Goal: Task Accomplishment & Management: Use online tool/utility

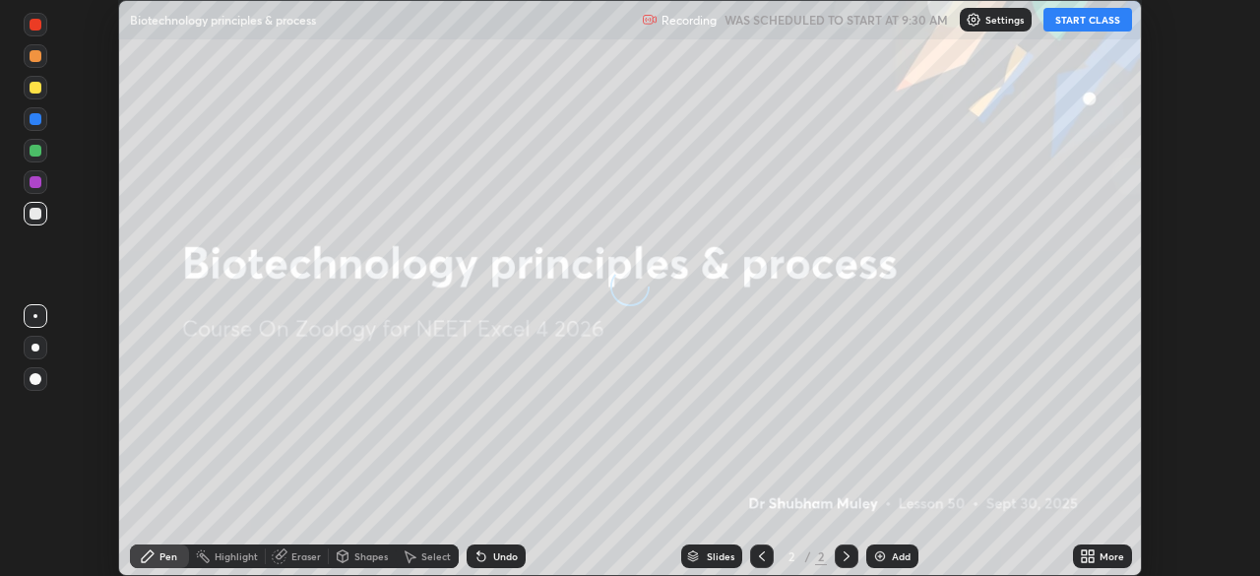
scroll to position [576, 1260]
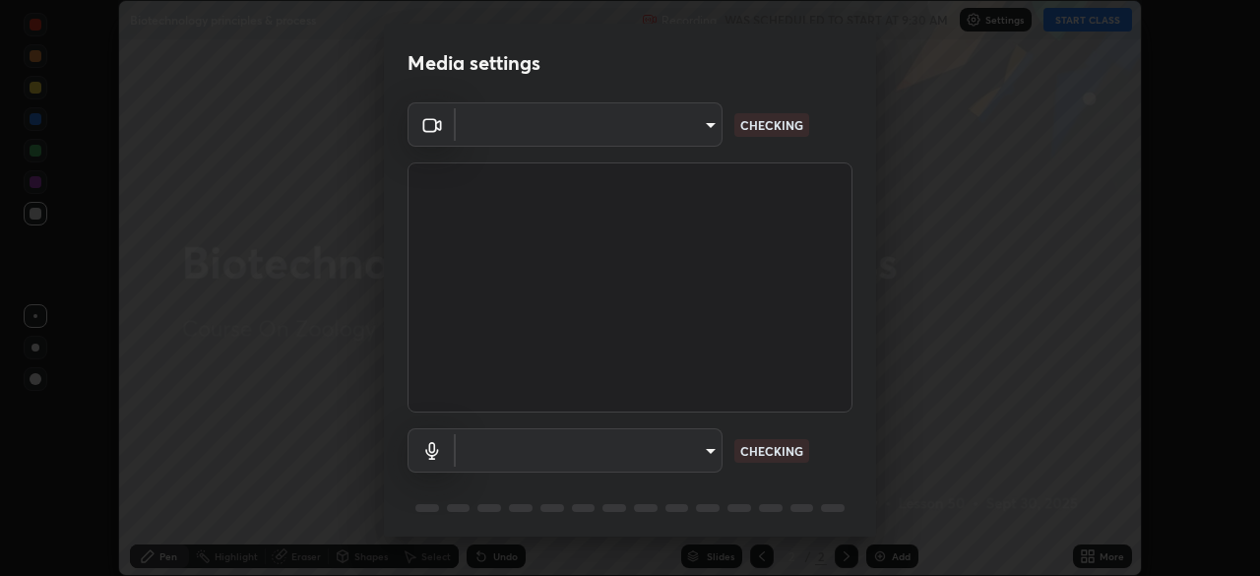
type input "f474beb2ac1073b1cf7bc17d5951005d2655f2c51d9fb2af0ce032b41bde225e"
type input "default"
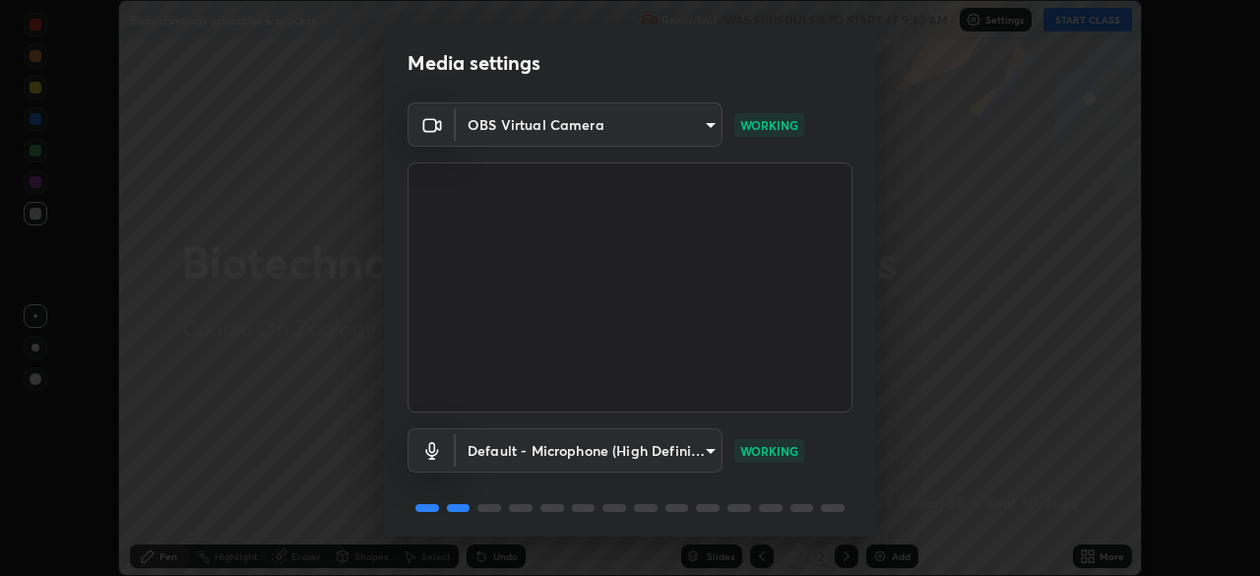
scroll to position [70, 0]
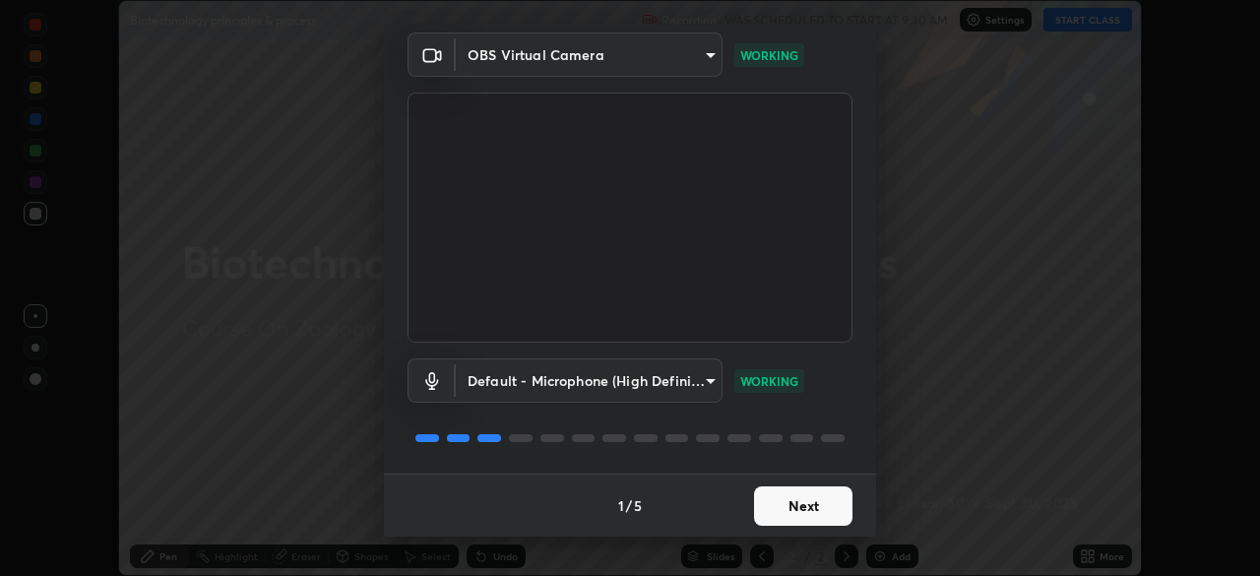
click at [801, 521] on button "Next" at bounding box center [803, 505] width 98 height 39
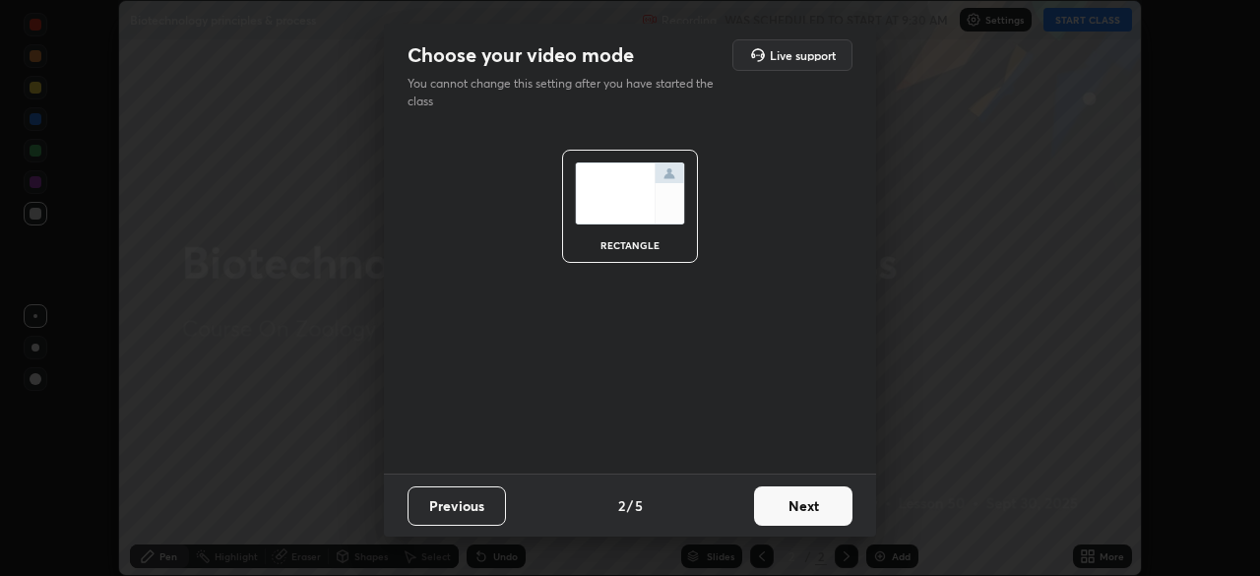
click at [799, 510] on button "Next" at bounding box center [803, 505] width 98 height 39
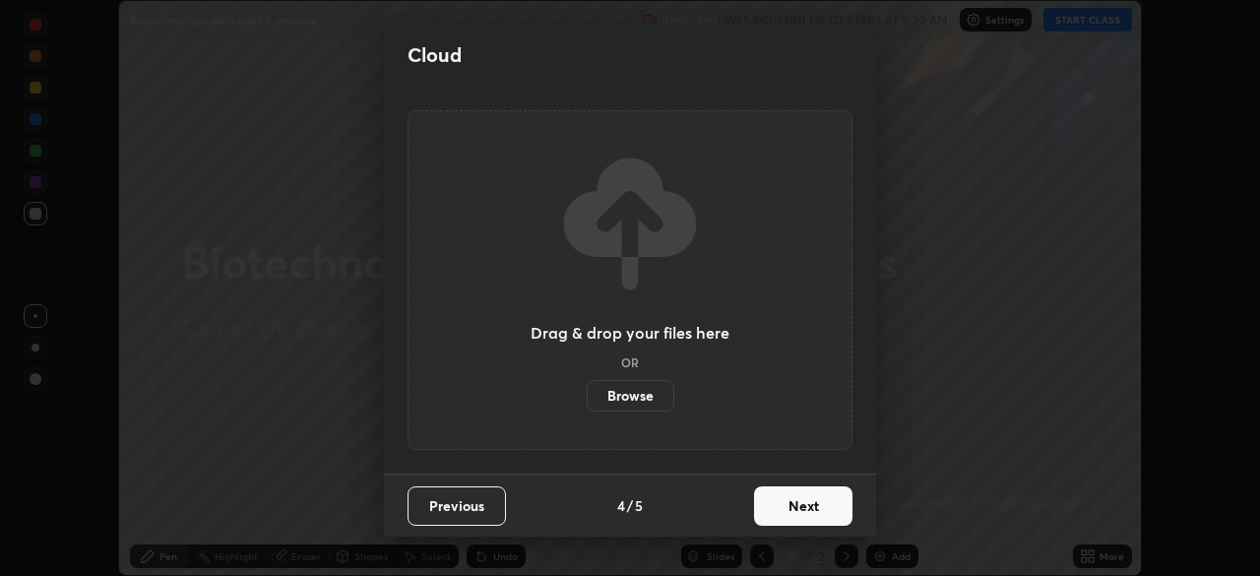
click at [802, 506] on button "Next" at bounding box center [803, 505] width 98 height 39
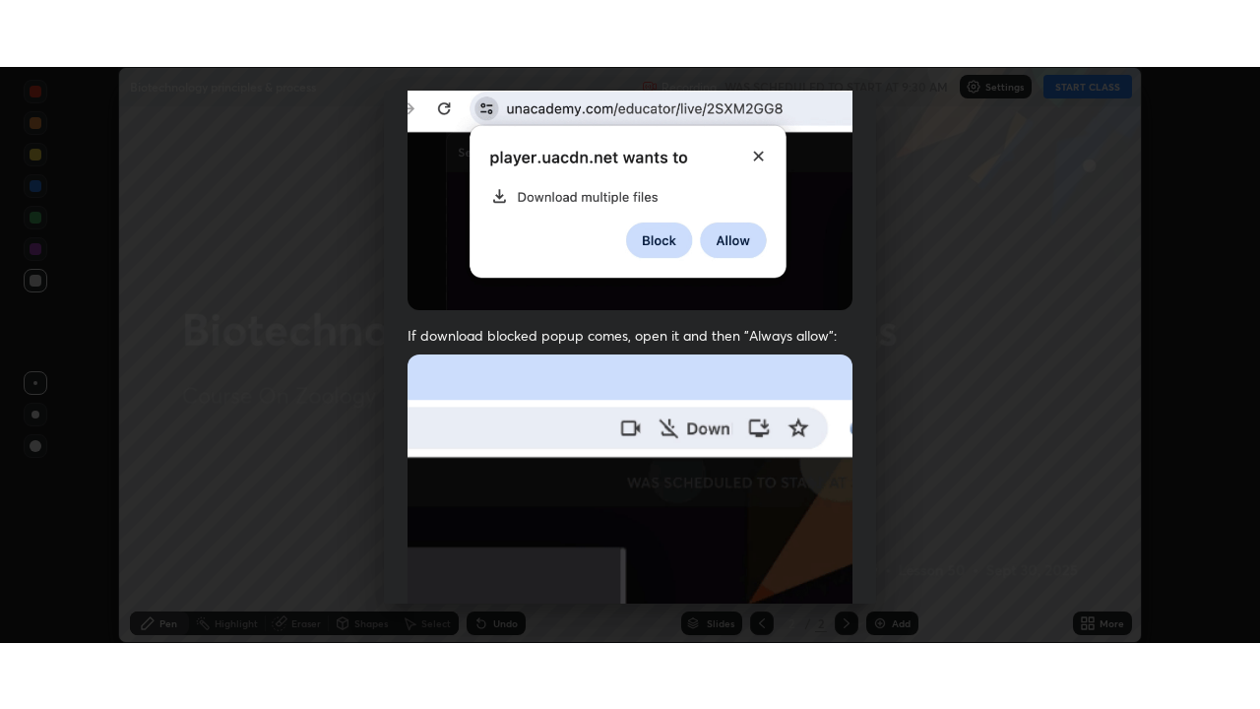
scroll to position [472, 0]
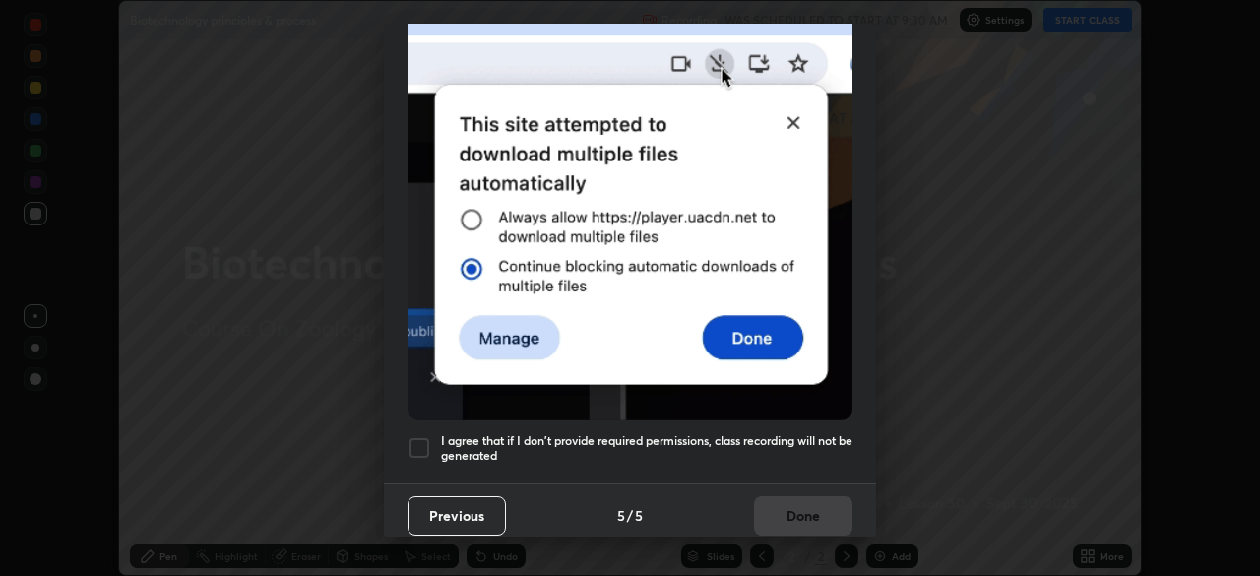
click at [424, 436] on div at bounding box center [420, 448] width 24 height 24
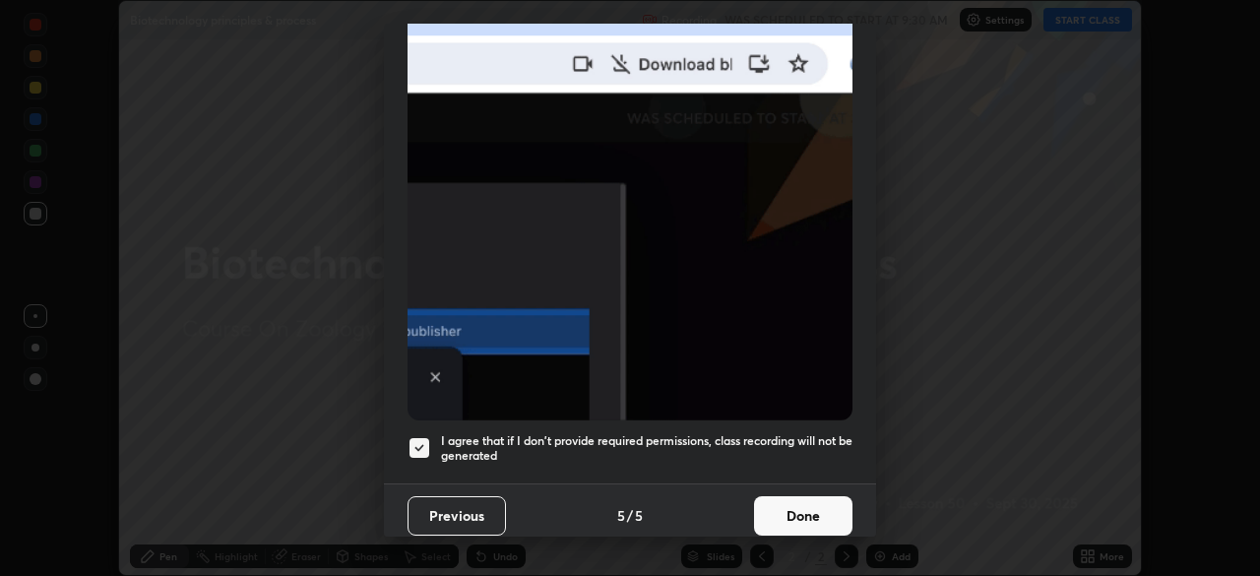
click at [792, 508] on button "Done" at bounding box center [803, 515] width 98 height 39
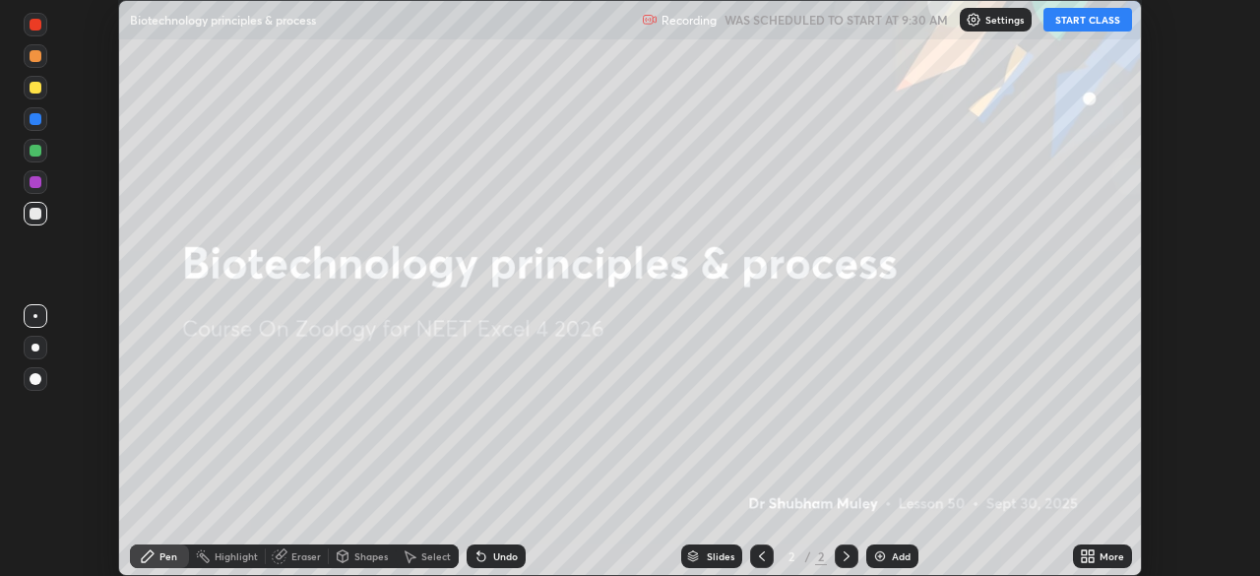
click at [1084, 559] on icon at bounding box center [1084, 559] width 5 height 5
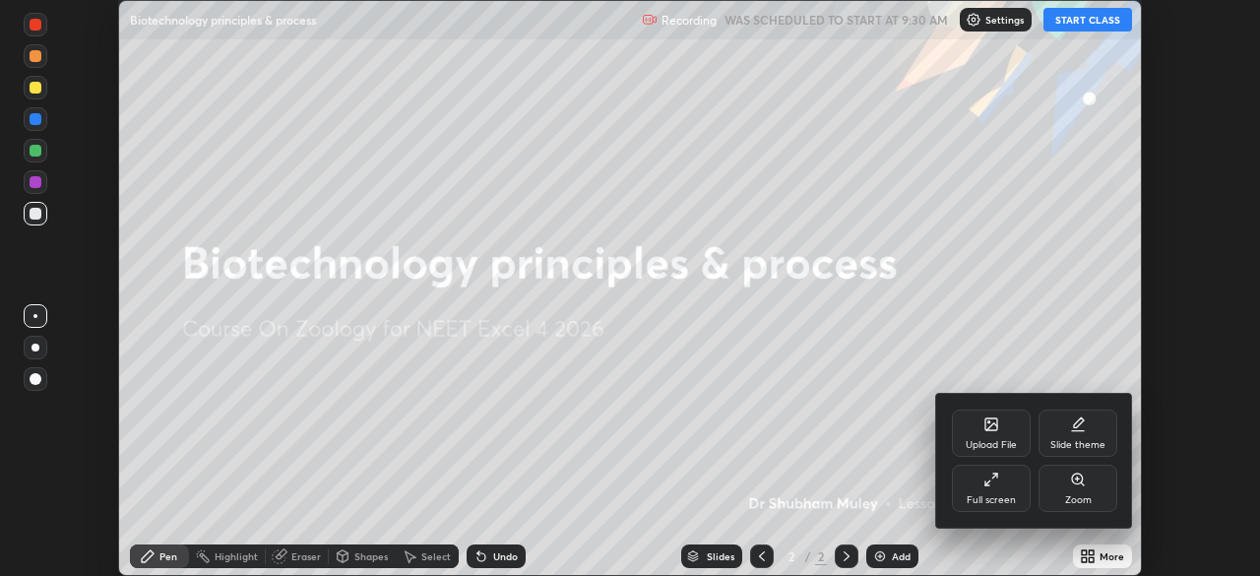
click at [987, 443] on div "Upload File" at bounding box center [991, 445] width 51 height 10
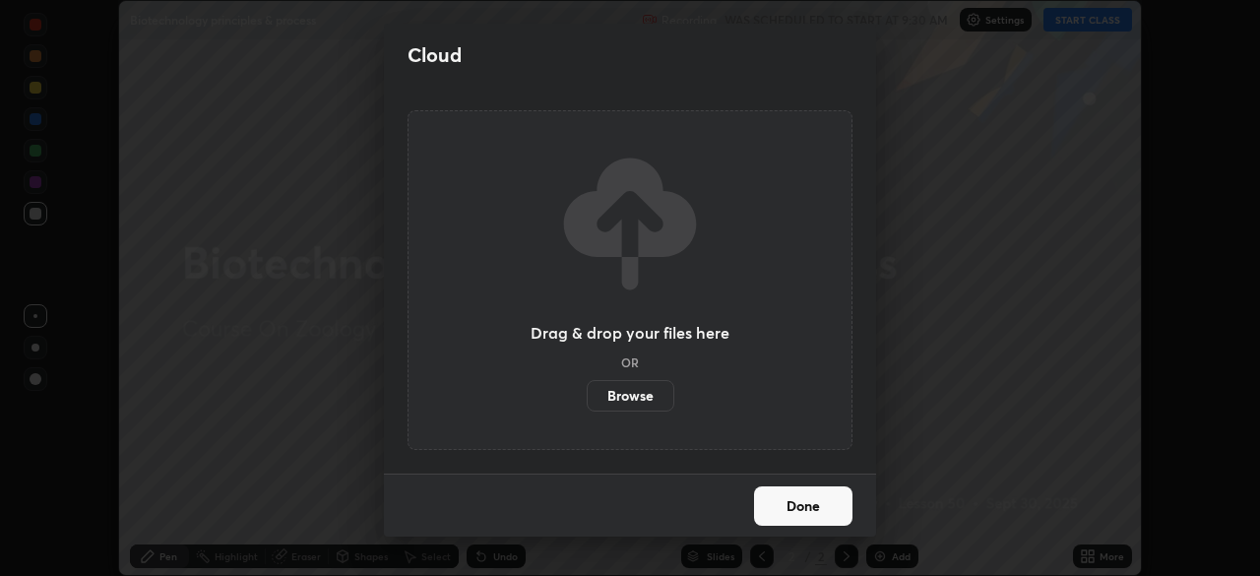
click at [659, 400] on label "Browse" at bounding box center [631, 396] width 88 height 32
click at [587, 400] on input "Browse" at bounding box center [587, 396] width 0 height 32
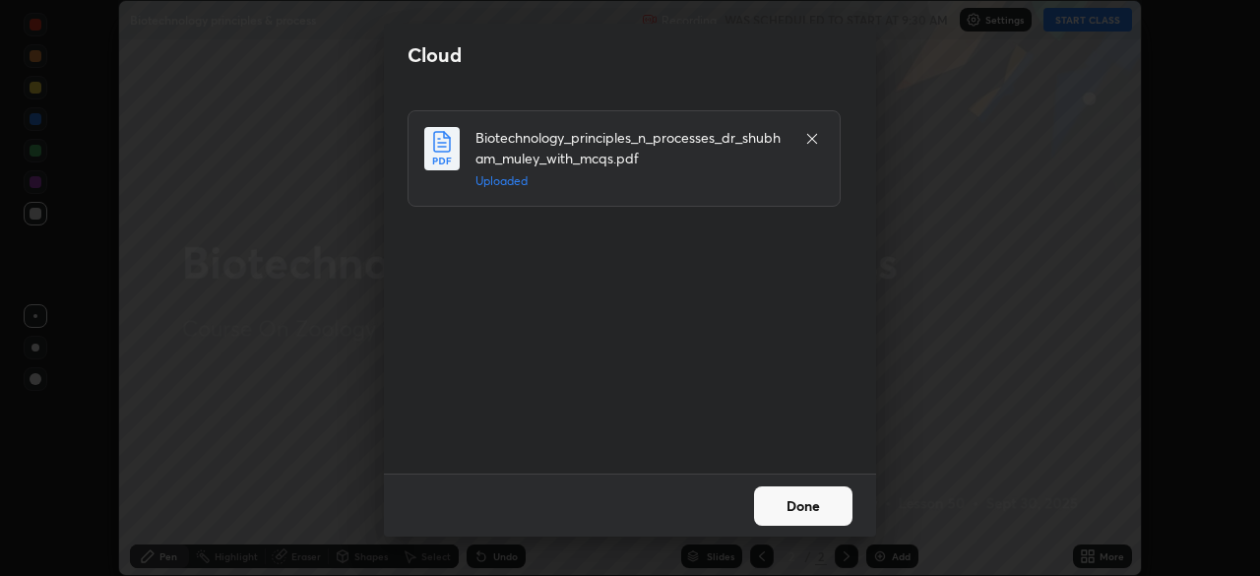
click at [794, 505] on button "Done" at bounding box center [803, 505] width 98 height 39
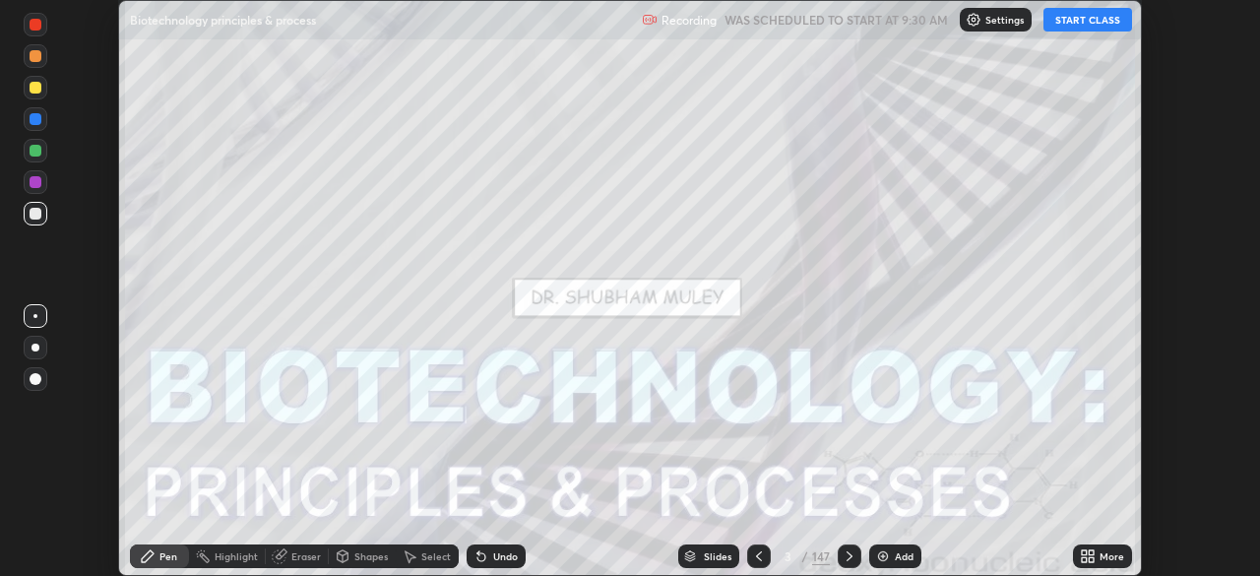
click at [1084, 553] on icon at bounding box center [1084, 552] width 5 height 5
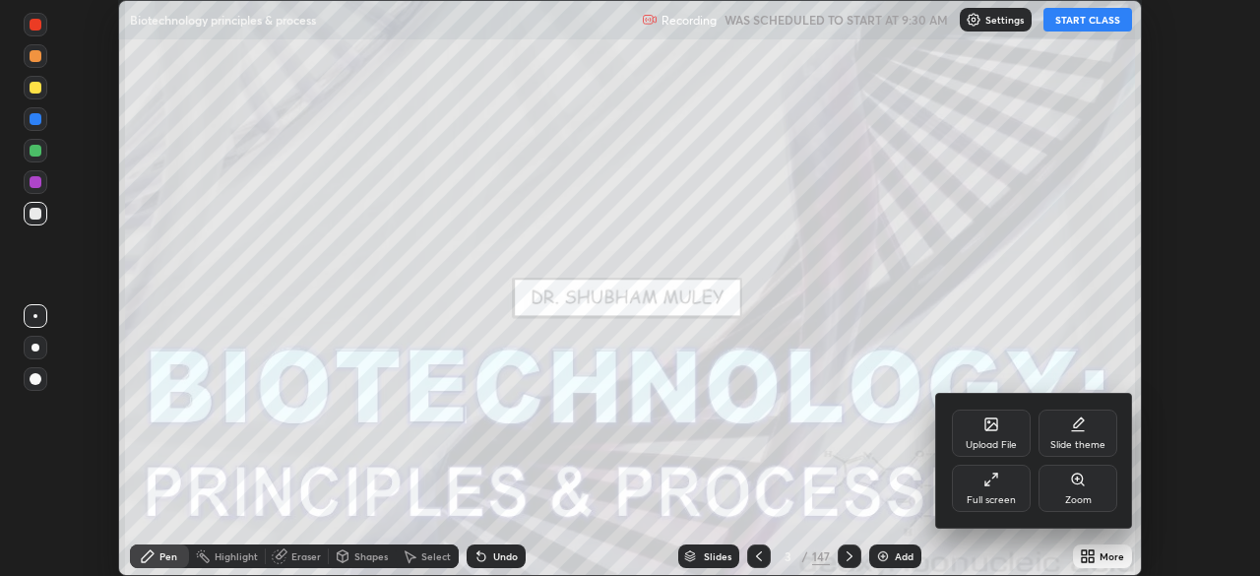
click at [983, 486] on div "Full screen" at bounding box center [991, 488] width 79 height 47
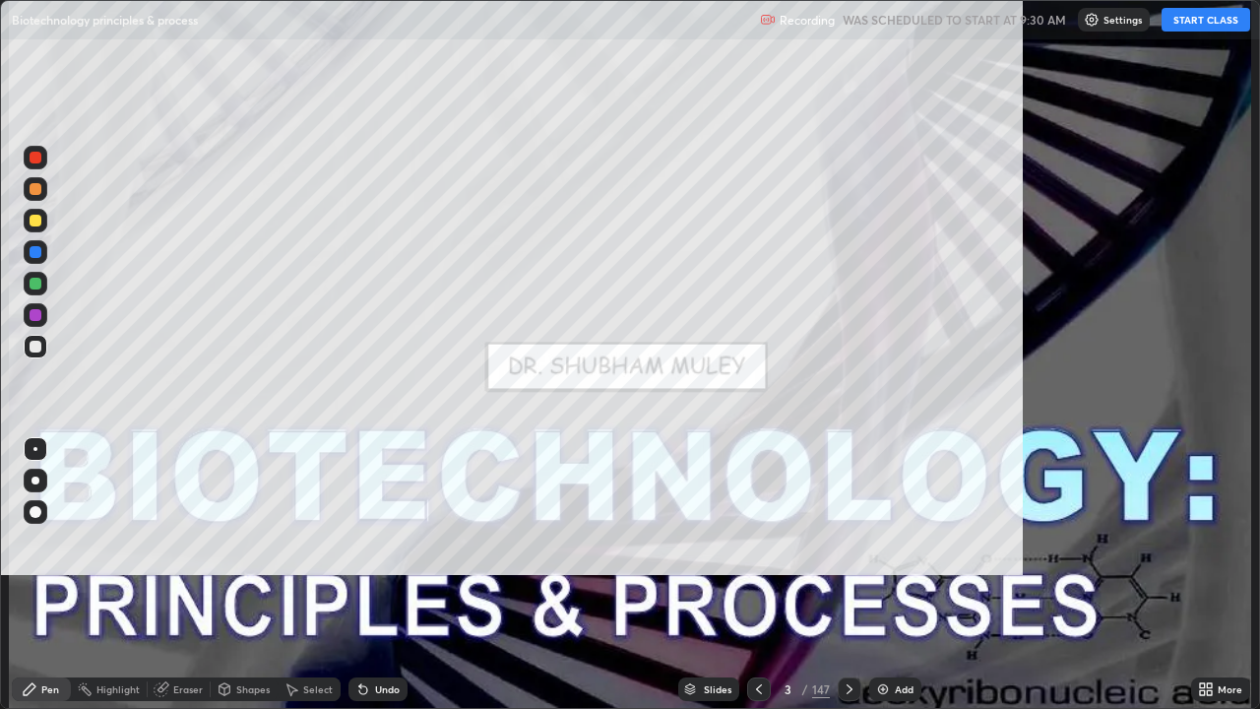
scroll to position [709, 1260]
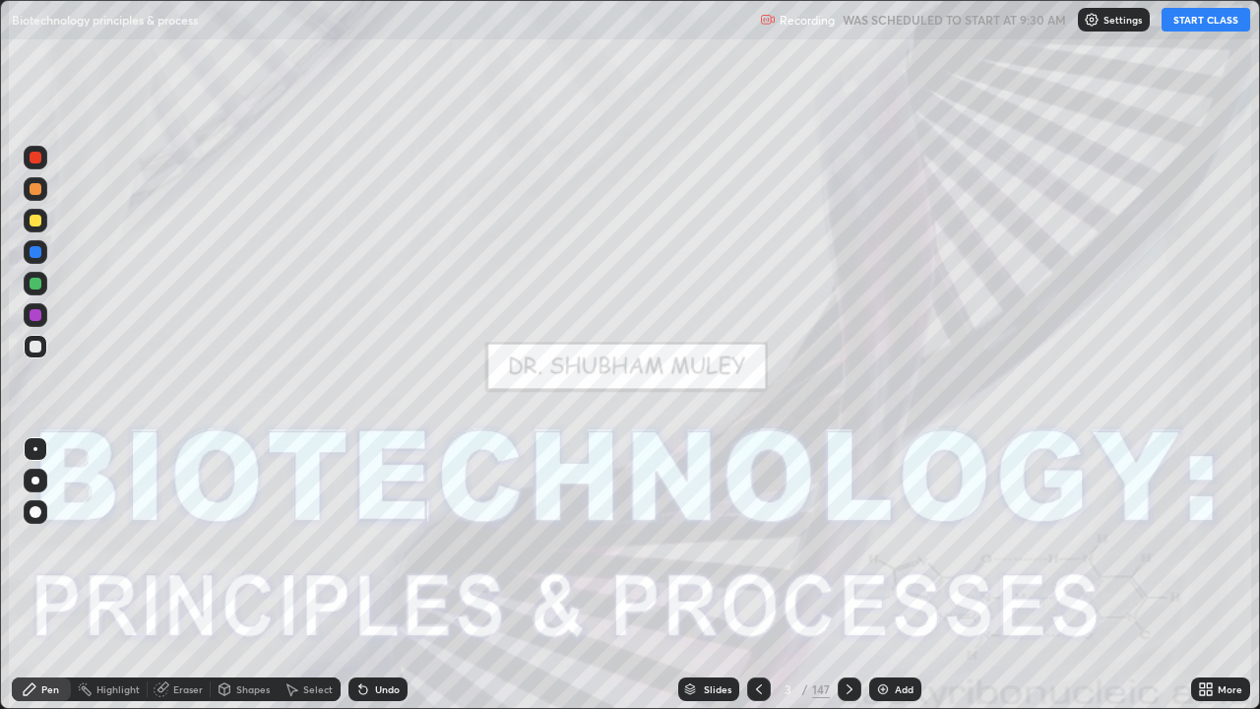
click at [714, 575] on div "Slides" at bounding box center [718, 689] width 28 height 10
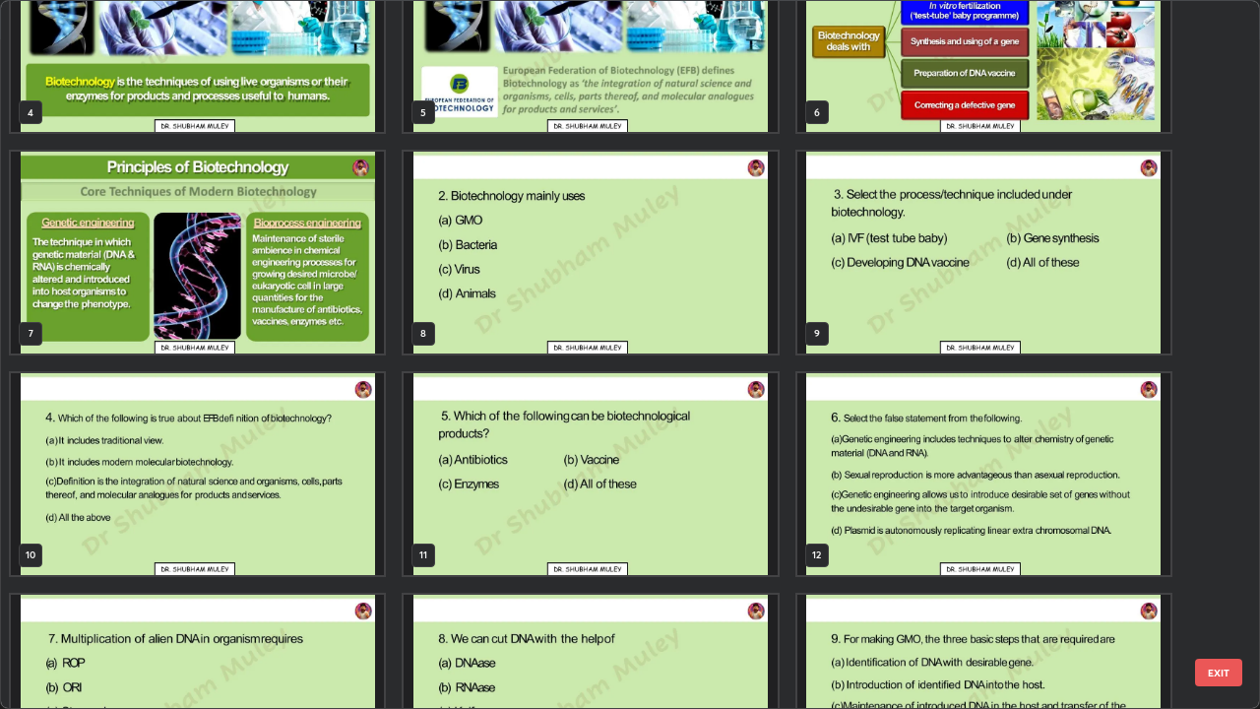
scroll to position [311, 0]
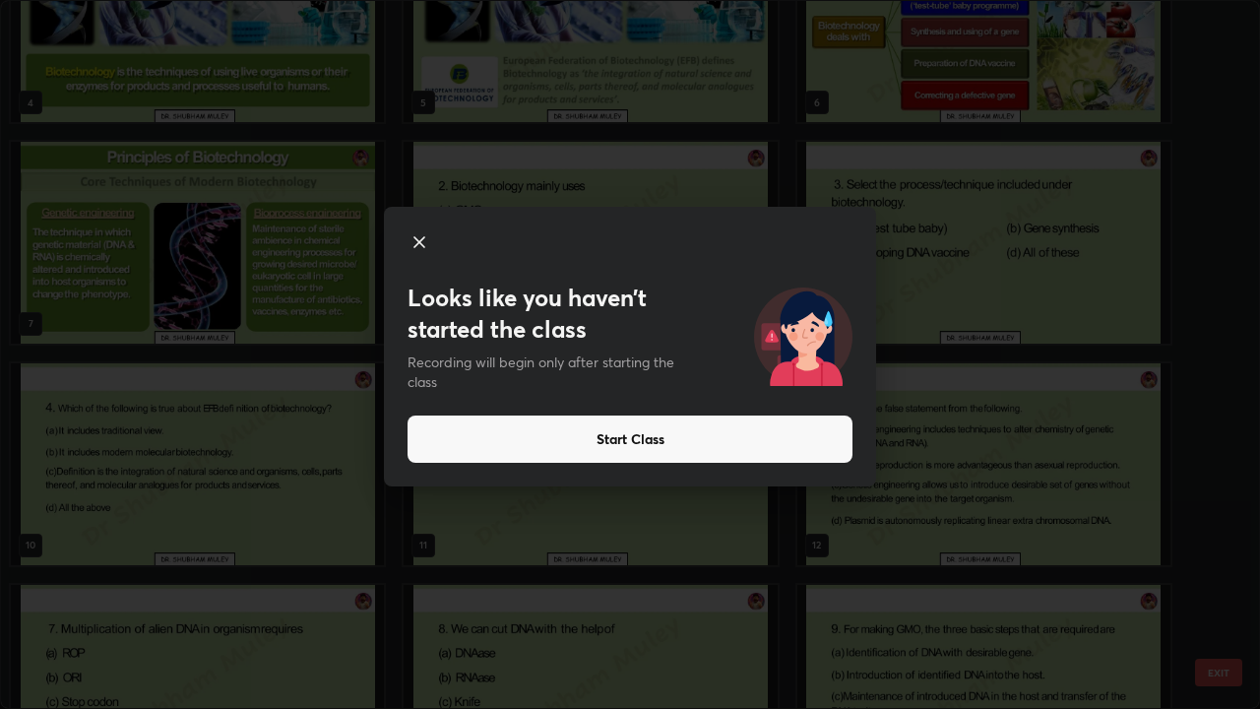
click at [798, 448] on button "Start Class" at bounding box center [630, 438] width 445 height 47
click at [716, 434] on button "Start Class" at bounding box center [630, 438] width 445 height 47
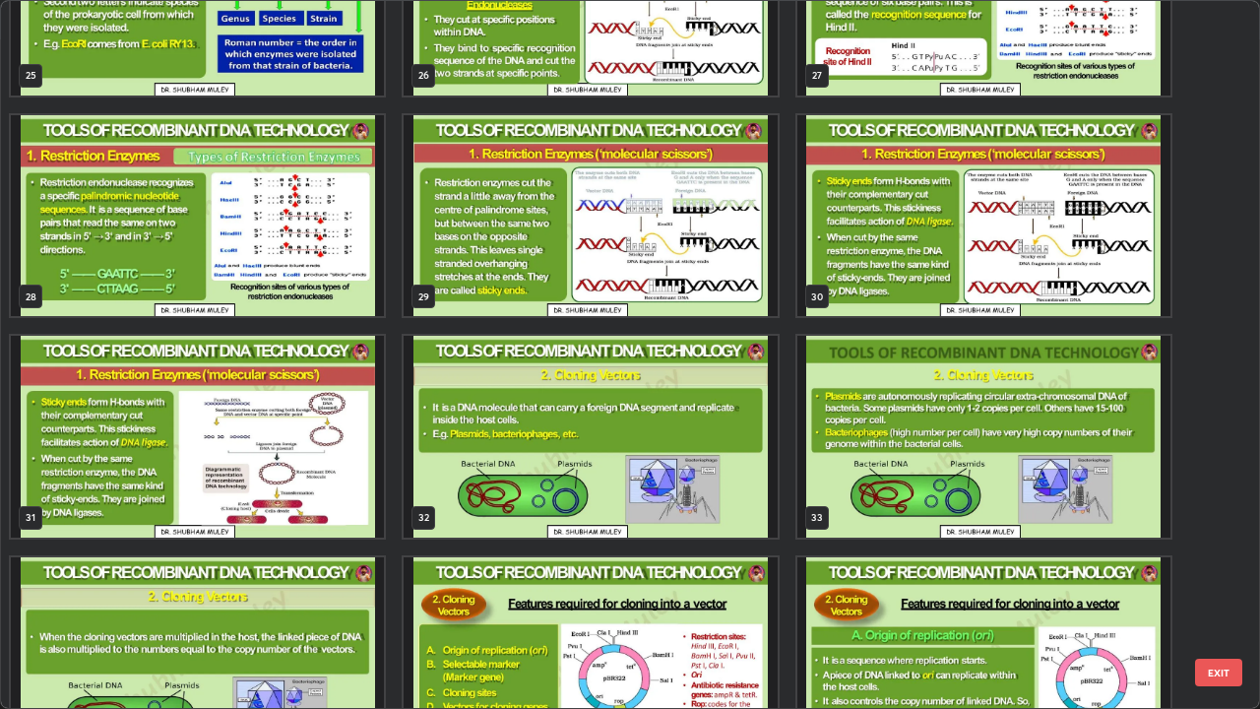
scroll to position [1886, 0]
click at [662, 488] on img "grid" at bounding box center [590, 437] width 373 height 202
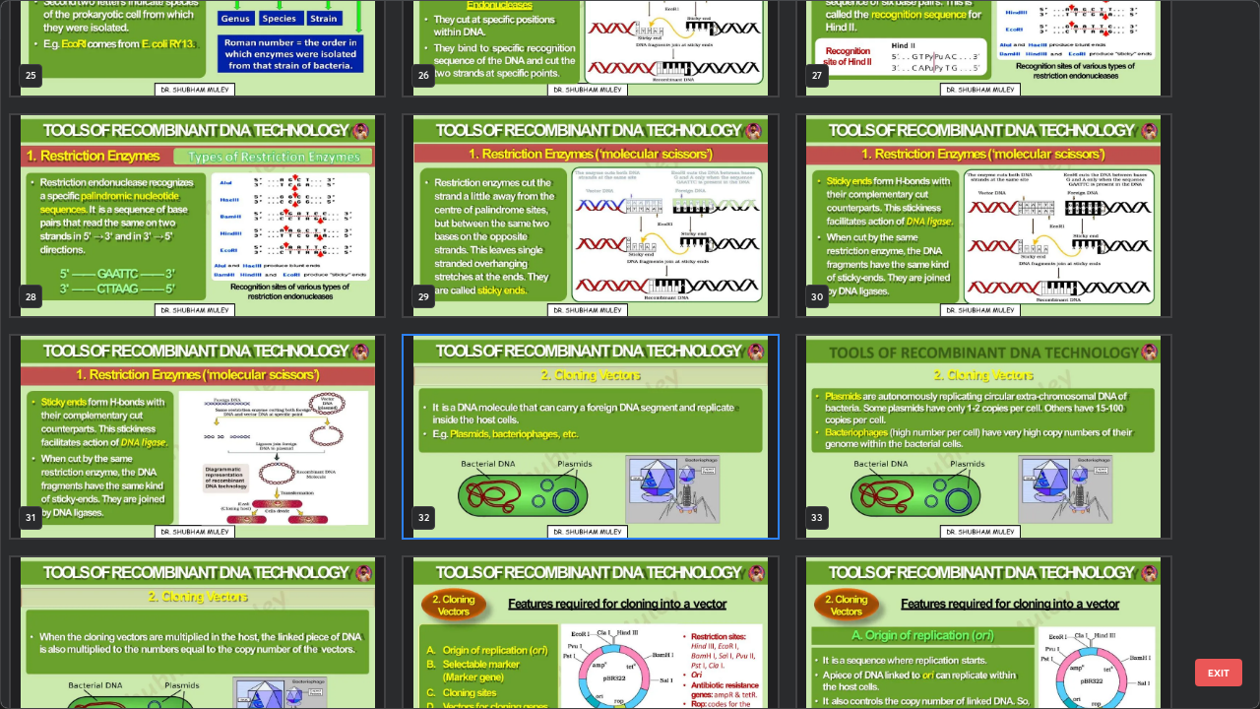
click at [662, 488] on img "grid" at bounding box center [590, 437] width 373 height 202
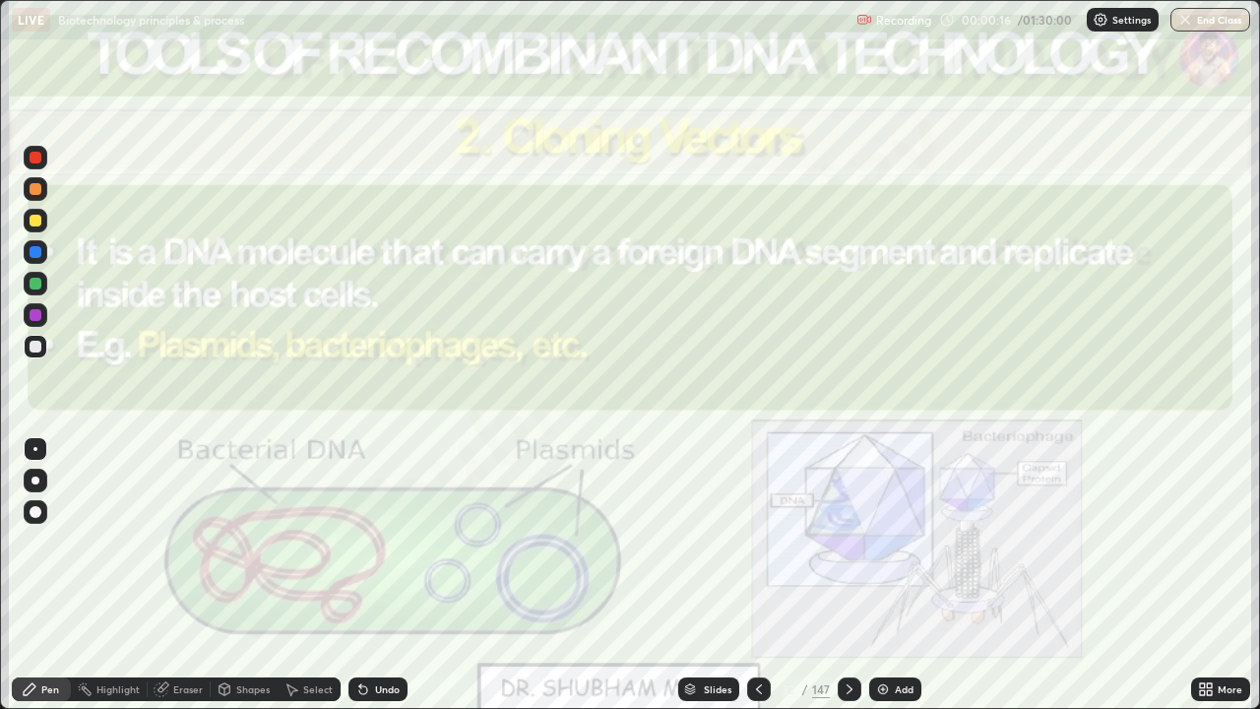
click at [1207, 575] on icon at bounding box center [1206, 689] width 16 height 16
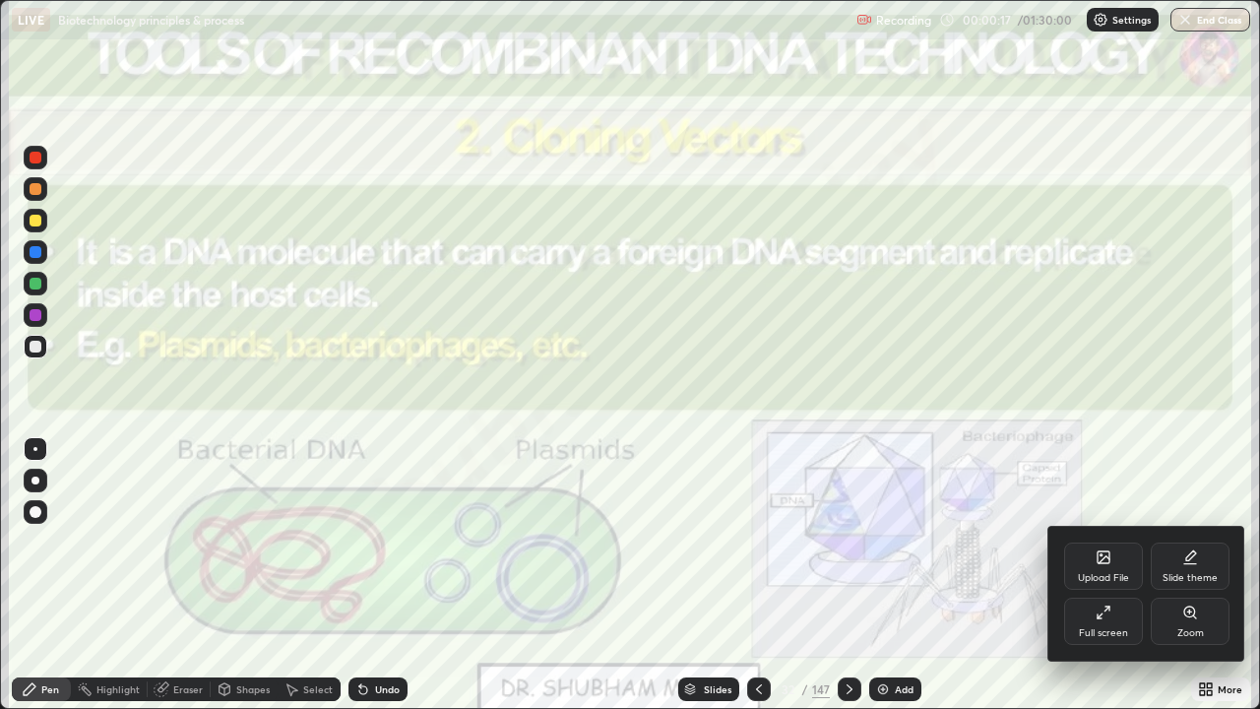
click at [1196, 575] on icon at bounding box center [1190, 613] width 16 height 16
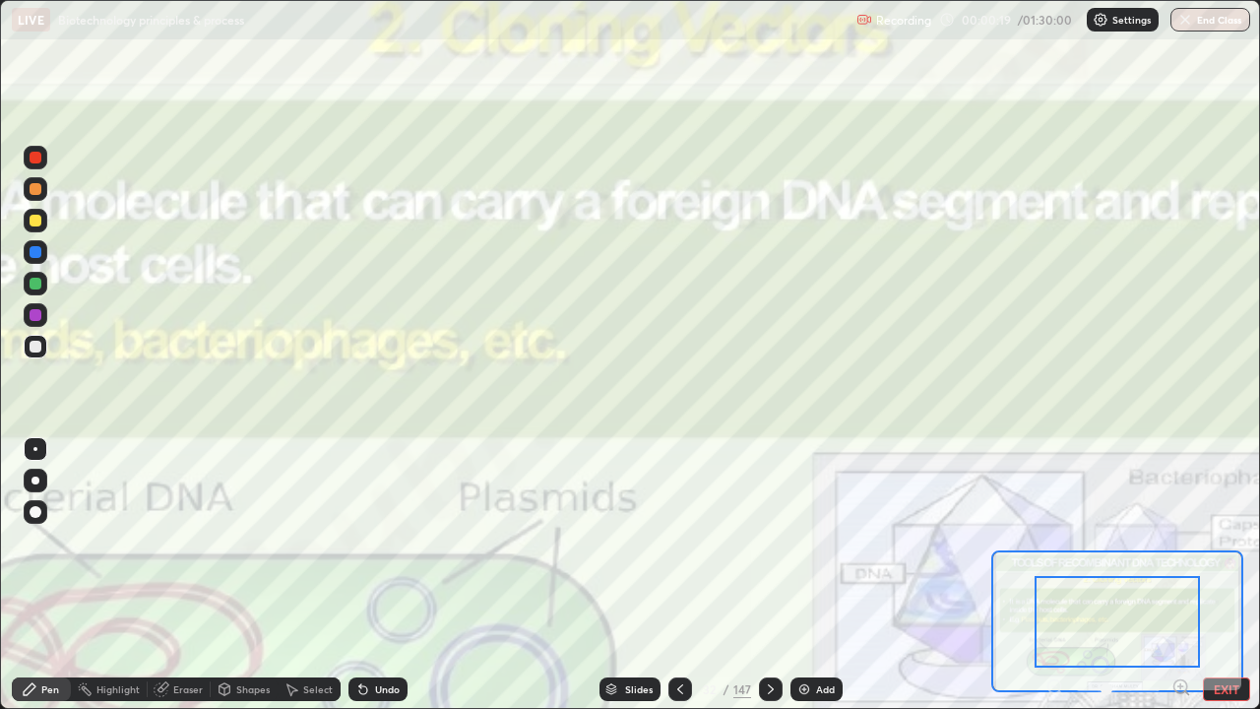
click at [1241, 575] on button "EXIT" at bounding box center [1226, 689] width 47 height 24
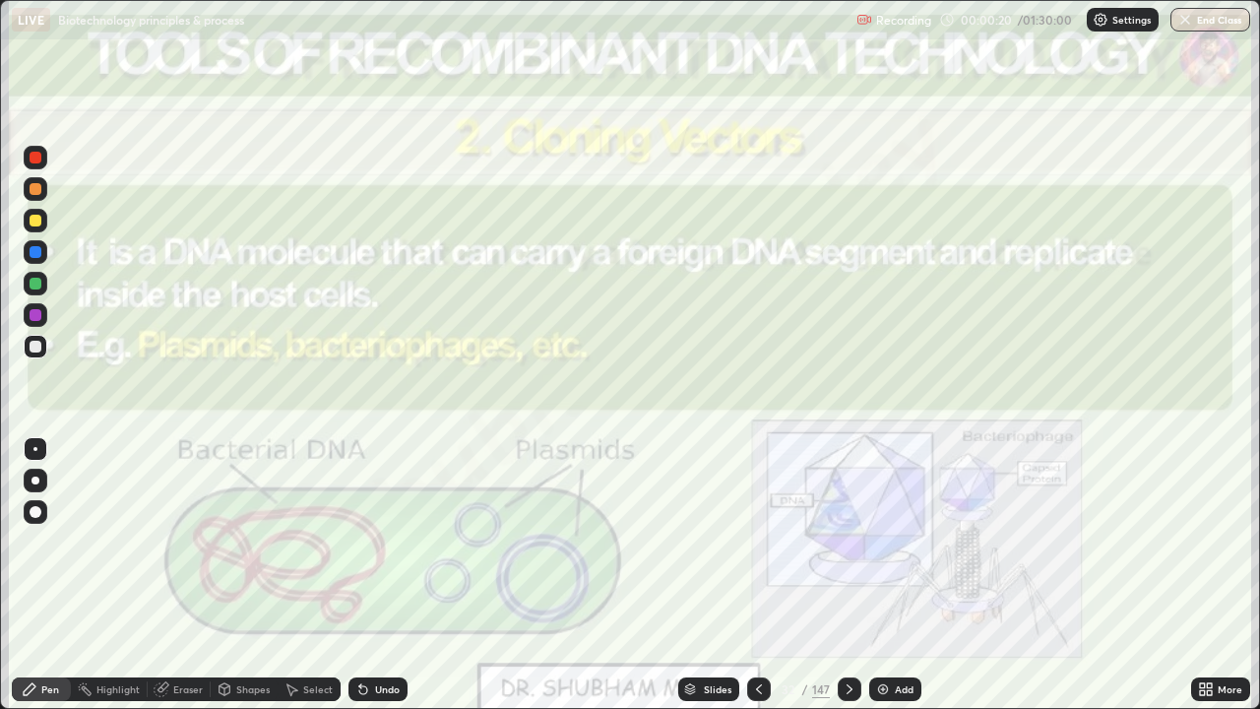
click at [903, 575] on div "Add" at bounding box center [904, 689] width 19 height 10
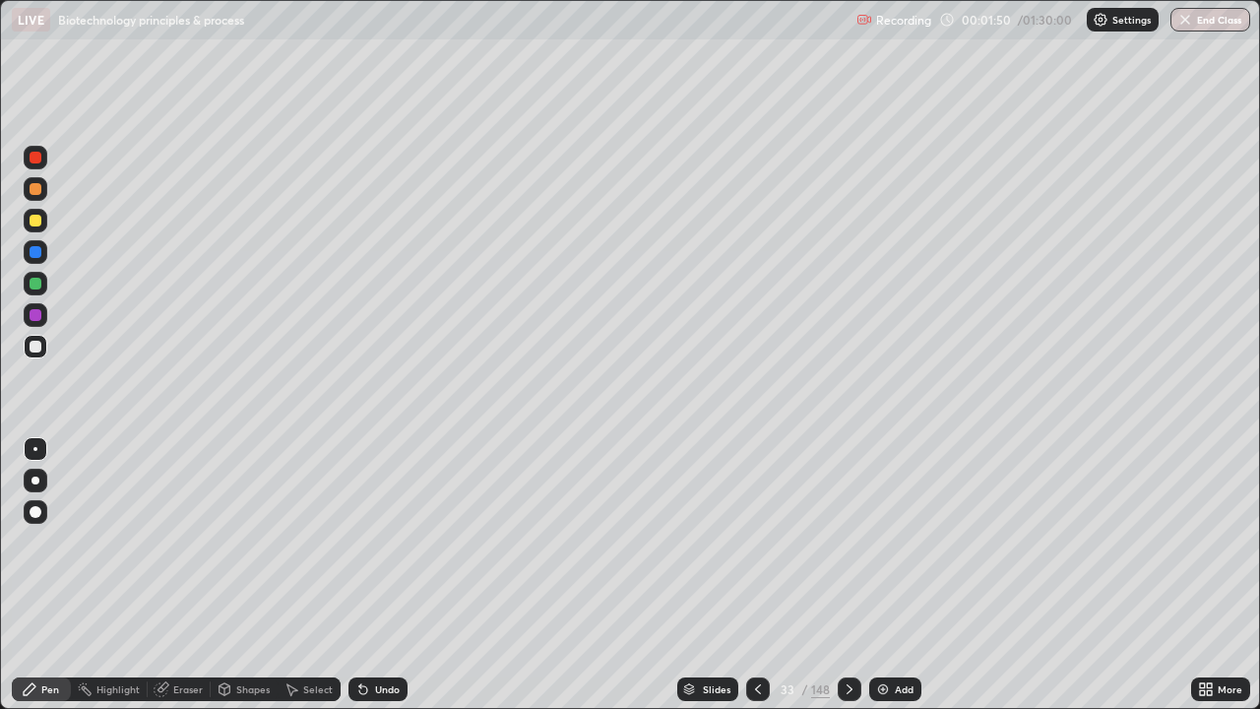
click at [32, 349] on div at bounding box center [36, 347] width 12 height 12
click at [33, 254] on div at bounding box center [36, 252] width 12 height 12
click at [36, 283] on div at bounding box center [36, 284] width 12 height 12
click at [36, 351] on div at bounding box center [36, 347] width 12 height 12
click at [38, 286] on div at bounding box center [36, 284] width 12 height 12
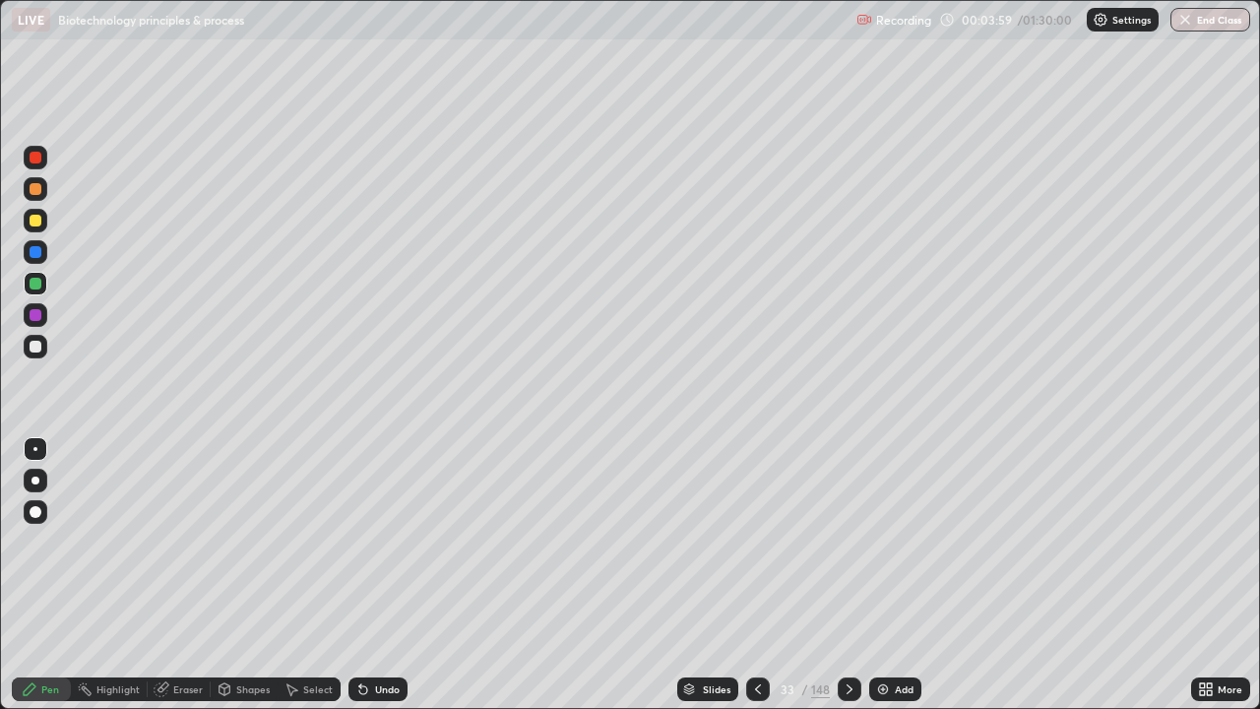
click at [43, 345] on div at bounding box center [36, 347] width 24 height 24
click at [34, 282] on div at bounding box center [36, 284] width 12 height 12
click at [35, 223] on div at bounding box center [36, 221] width 12 height 12
click at [37, 253] on div at bounding box center [36, 252] width 12 height 12
click at [36, 347] on div at bounding box center [36, 347] width 12 height 12
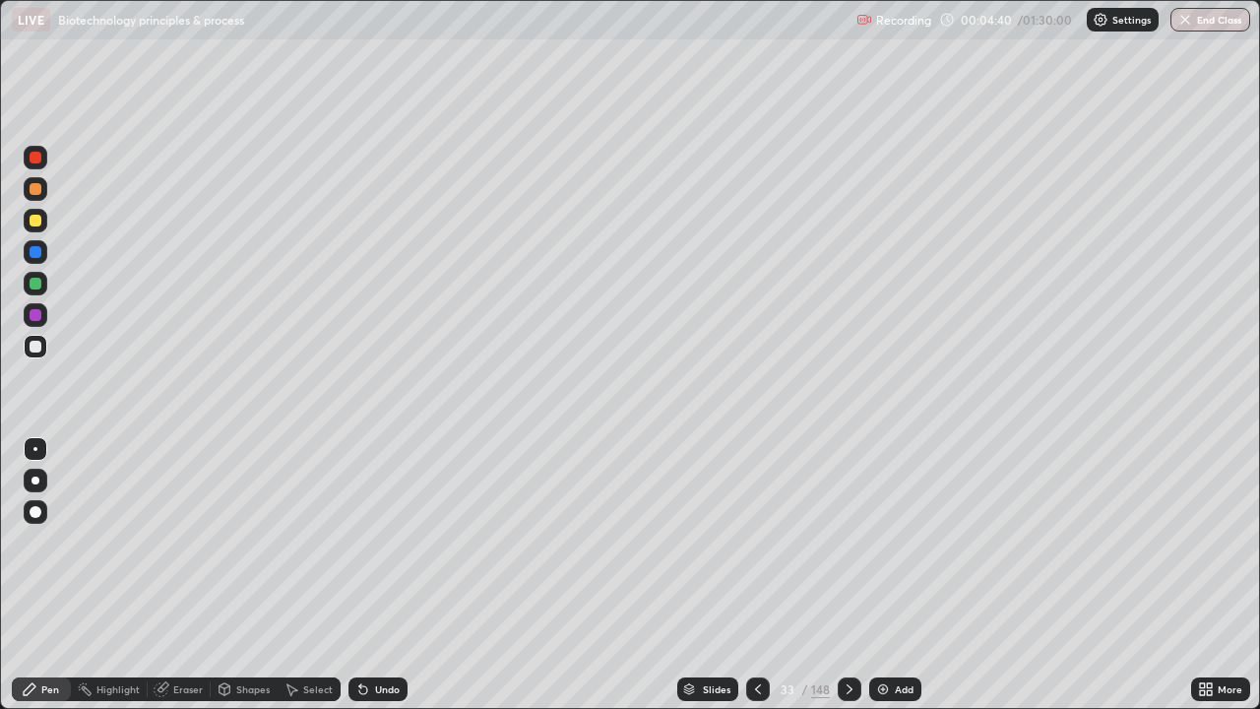
click at [38, 255] on div at bounding box center [36, 252] width 12 height 12
click at [39, 285] on div at bounding box center [36, 284] width 12 height 12
click at [40, 349] on div at bounding box center [36, 347] width 12 height 12
click at [29, 221] on div at bounding box center [36, 221] width 24 height 24
click at [41, 354] on div at bounding box center [36, 347] width 24 height 24
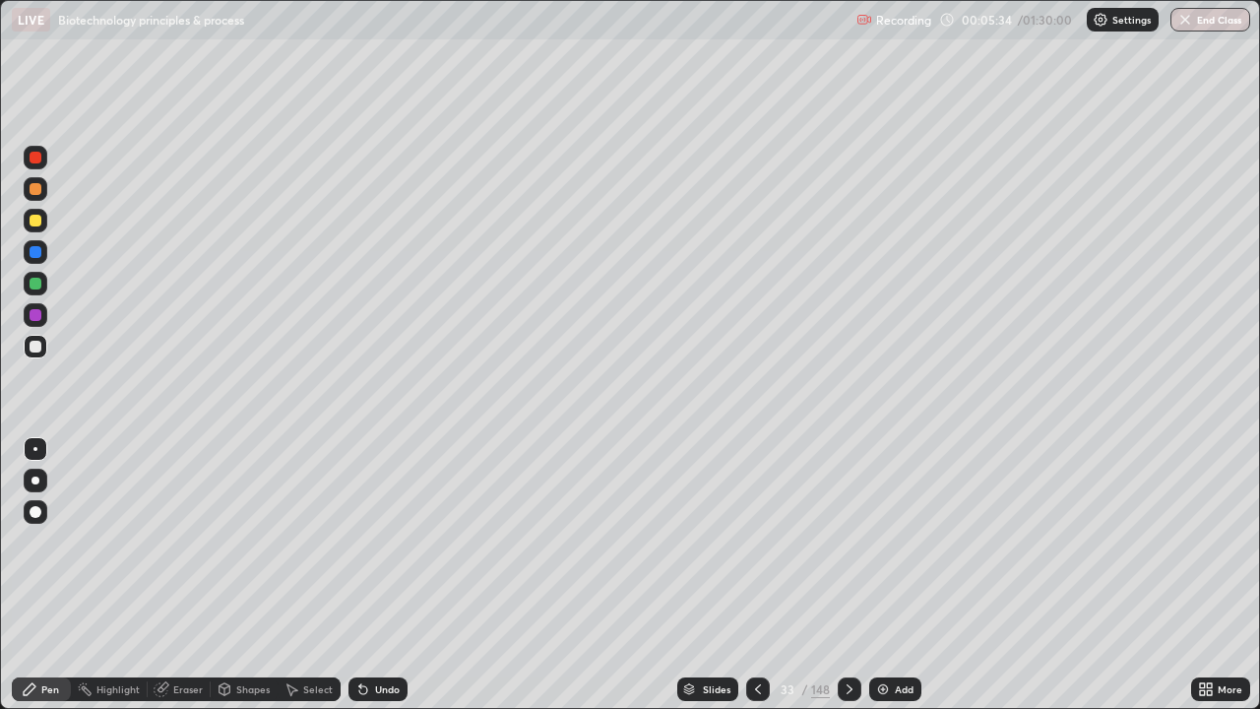
click at [30, 223] on div at bounding box center [36, 221] width 12 height 12
click at [37, 193] on div at bounding box center [36, 189] width 12 height 12
click at [890, 575] on div "Add" at bounding box center [895, 689] width 52 height 24
click at [39, 224] on div at bounding box center [36, 221] width 12 height 12
click at [39, 287] on div at bounding box center [36, 284] width 12 height 12
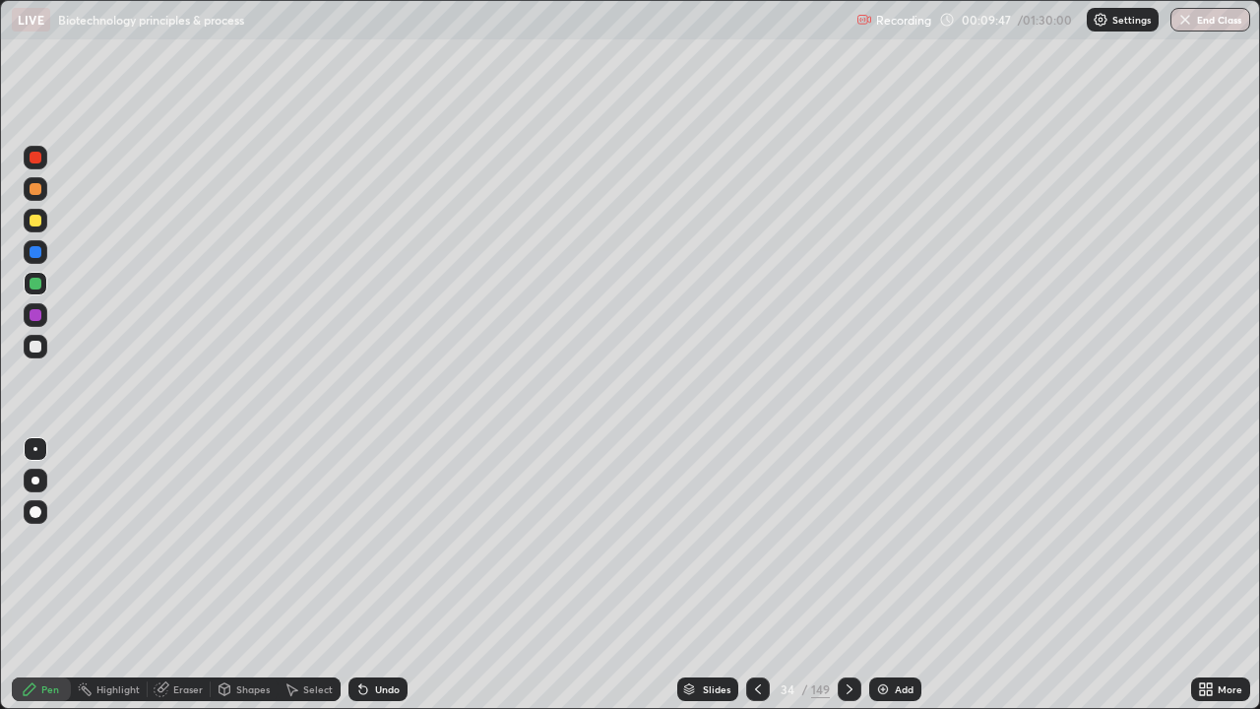
click at [46, 343] on div at bounding box center [36, 347] width 24 height 24
click at [33, 223] on div at bounding box center [36, 221] width 12 height 12
click at [32, 284] on div at bounding box center [36, 284] width 12 height 12
click at [755, 575] on icon at bounding box center [758, 689] width 6 height 10
click at [27, 351] on div at bounding box center [36, 347] width 24 height 24
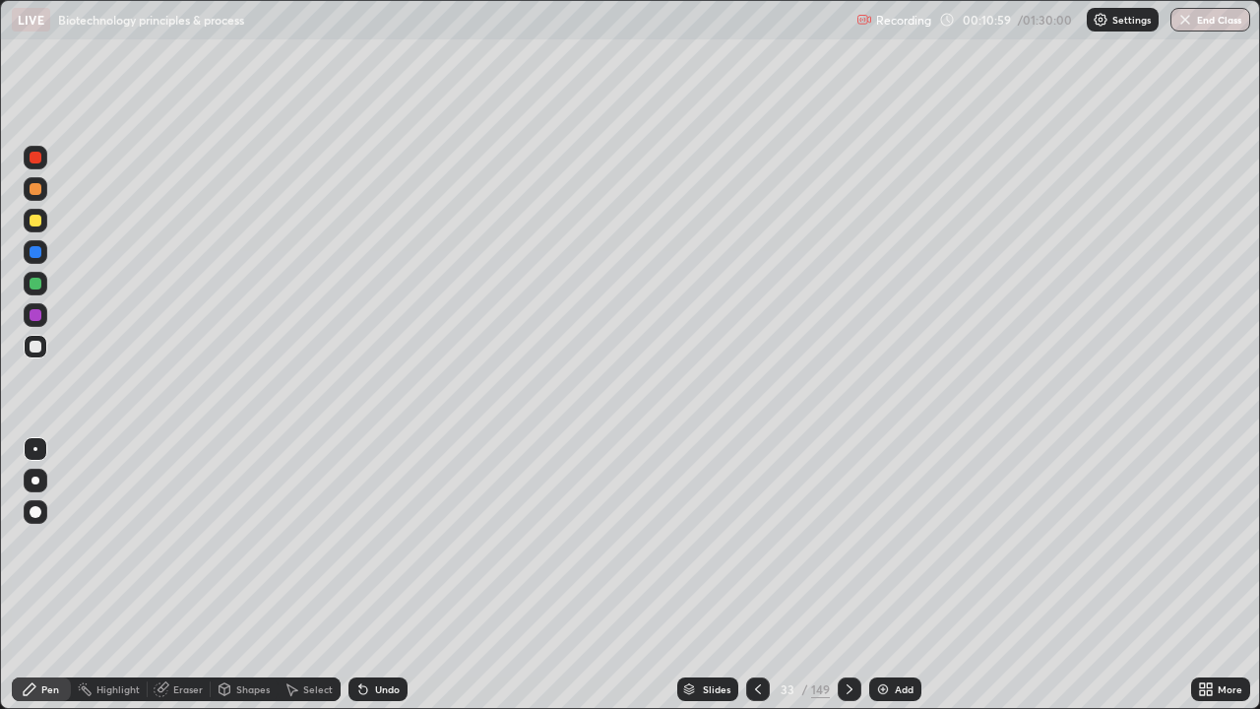
click at [40, 223] on div at bounding box center [36, 221] width 12 height 12
click at [31, 217] on div at bounding box center [36, 221] width 12 height 12
click at [890, 575] on div "Add" at bounding box center [895, 689] width 52 height 24
click at [43, 347] on div at bounding box center [36, 347] width 24 height 24
click at [31, 222] on div at bounding box center [36, 221] width 12 height 12
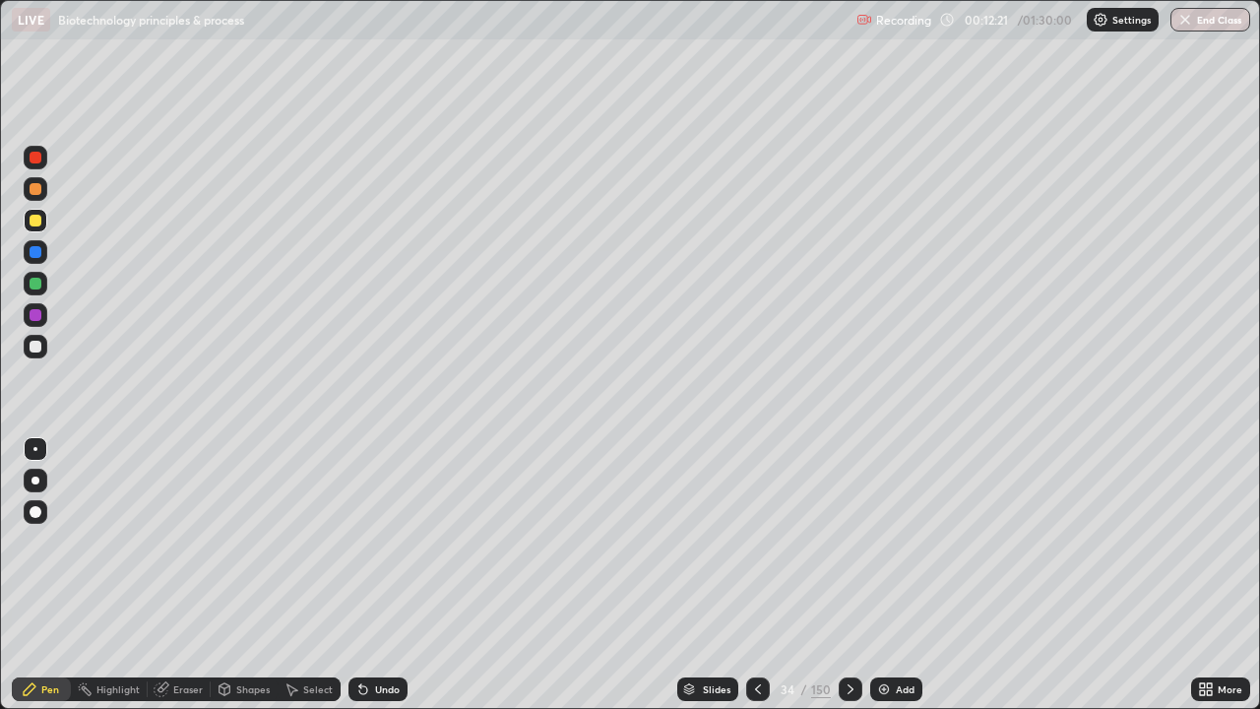
click at [37, 341] on div at bounding box center [36, 347] width 12 height 12
click at [37, 218] on div at bounding box center [36, 221] width 12 height 12
click at [760, 575] on icon at bounding box center [758, 689] width 16 height 16
click at [890, 575] on div "Add" at bounding box center [896, 689] width 52 height 24
click at [38, 315] on div at bounding box center [36, 315] width 12 height 12
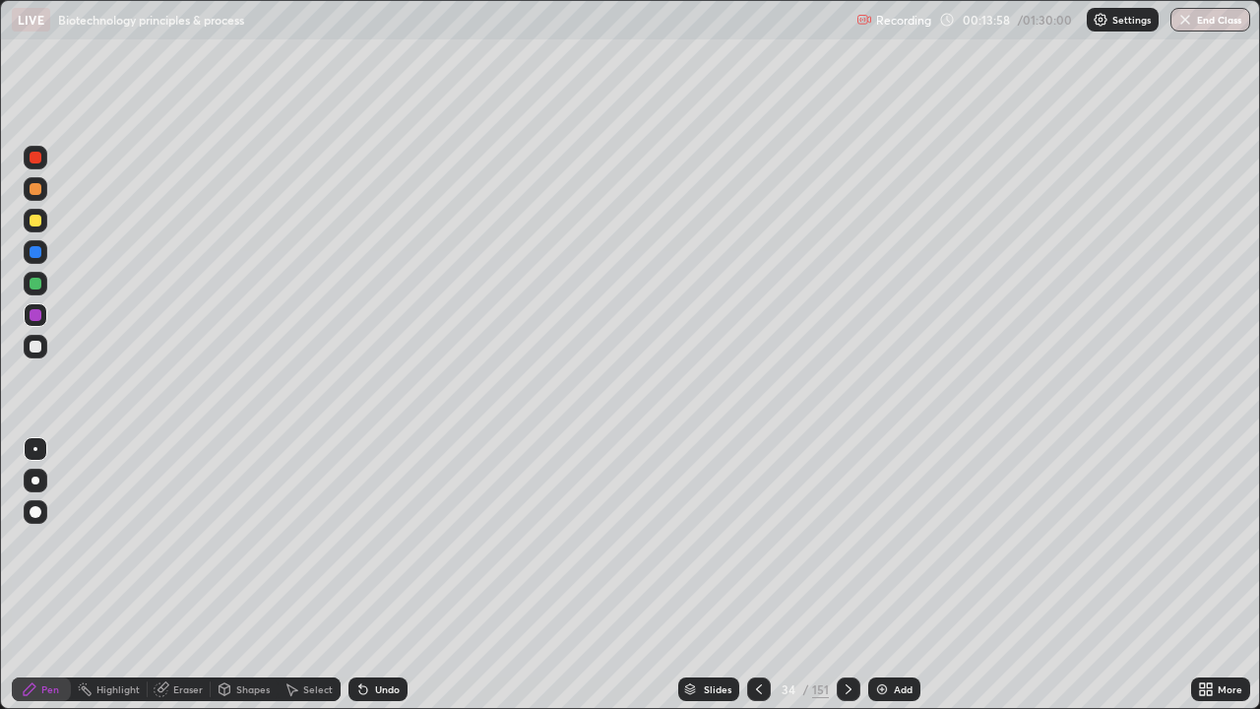
click at [875, 575] on img at bounding box center [882, 689] width 16 height 16
click at [30, 351] on div at bounding box center [36, 347] width 12 height 12
click at [38, 349] on div at bounding box center [36, 347] width 12 height 12
click at [36, 219] on div at bounding box center [36, 221] width 12 height 12
click at [32, 317] on div at bounding box center [36, 315] width 12 height 12
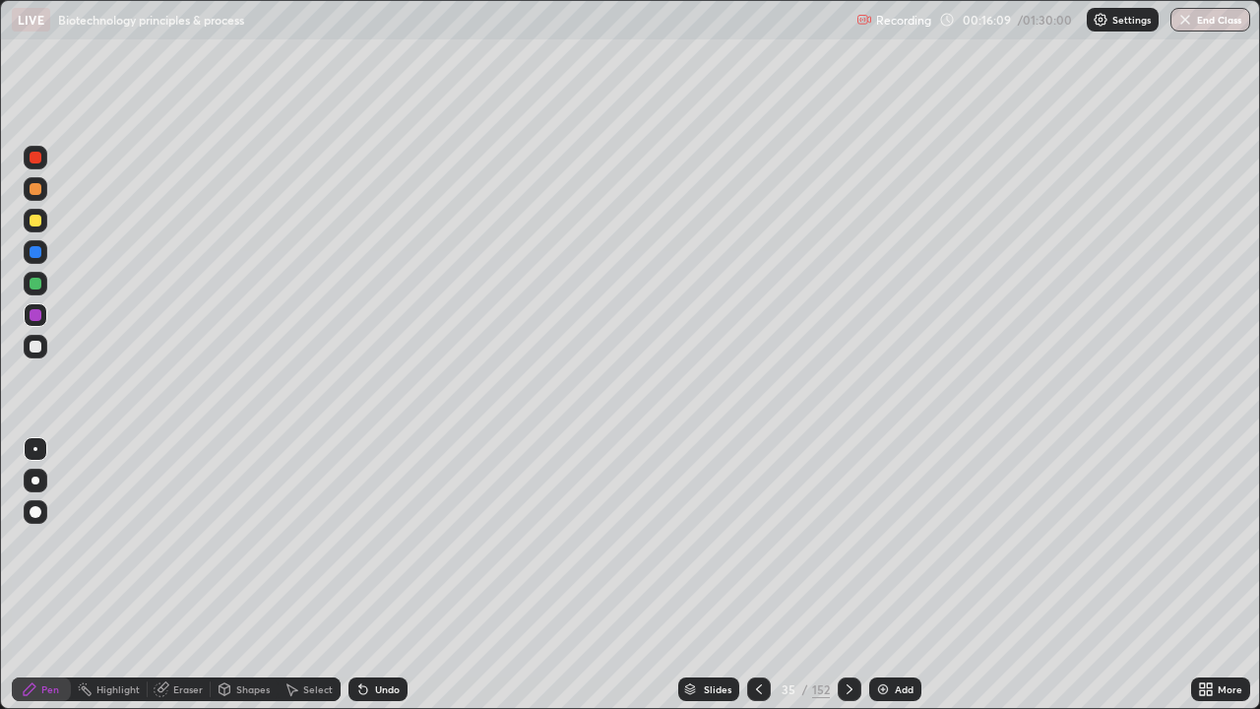
click at [34, 288] on div at bounding box center [36, 284] width 12 height 12
click at [38, 320] on div at bounding box center [36, 315] width 12 height 12
click at [755, 575] on icon at bounding box center [759, 689] width 16 height 16
click at [846, 575] on icon at bounding box center [850, 689] width 16 height 16
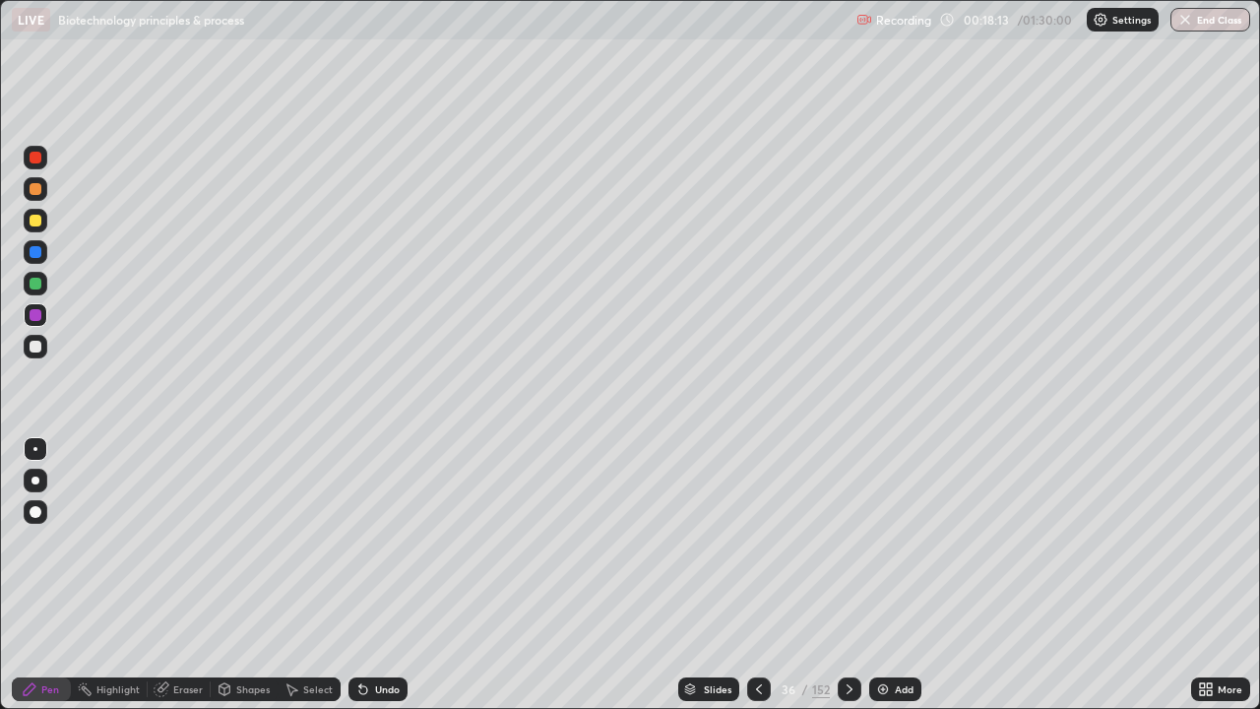
click at [848, 575] on icon at bounding box center [850, 689] width 16 height 16
click at [849, 575] on icon at bounding box center [850, 689] width 6 height 10
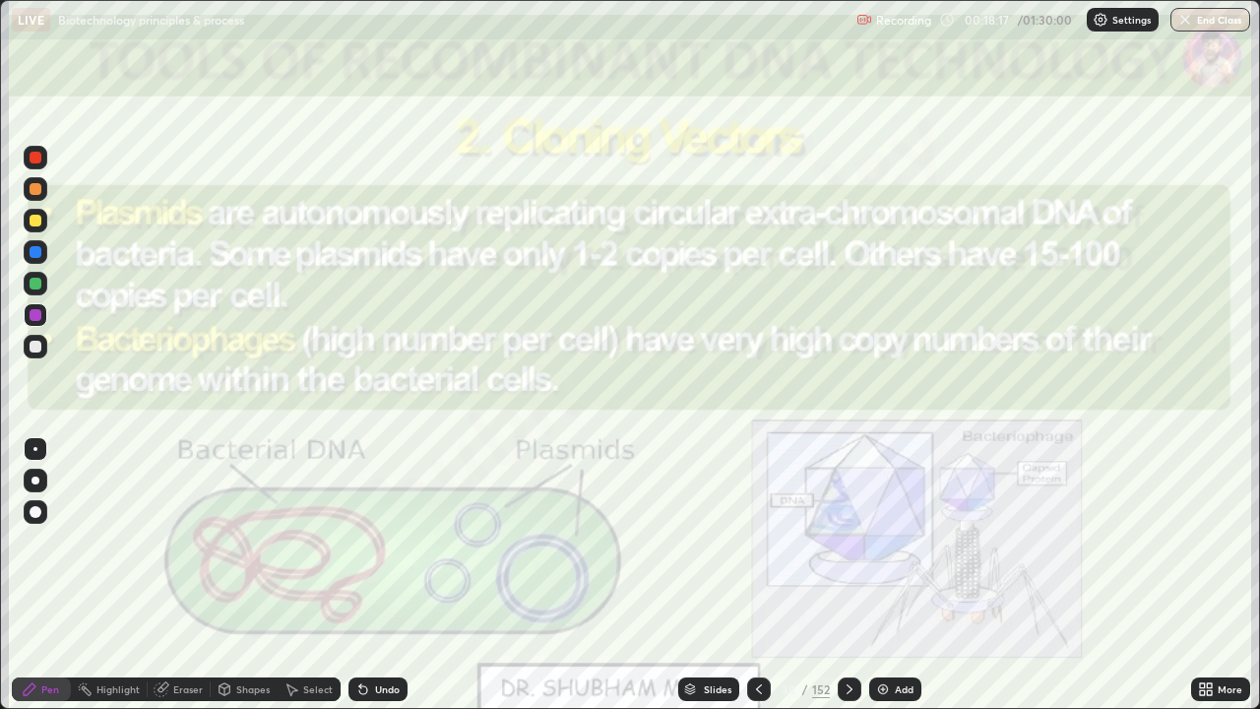
click at [36, 164] on div at bounding box center [36, 158] width 24 height 24
click at [881, 575] on img at bounding box center [883, 689] width 16 height 16
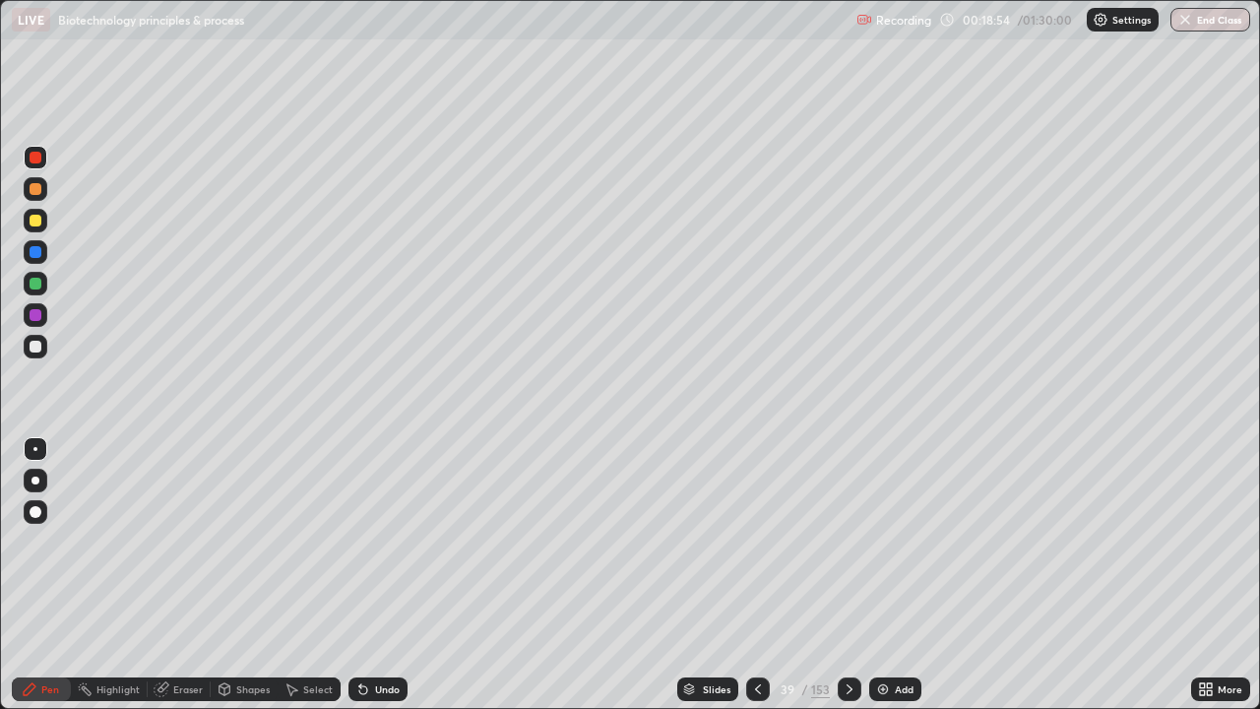
click at [34, 347] on div at bounding box center [36, 347] width 12 height 12
click at [36, 222] on div at bounding box center [36, 221] width 12 height 12
click at [40, 255] on div at bounding box center [36, 252] width 12 height 12
click at [36, 347] on div at bounding box center [36, 347] width 12 height 12
click at [45, 342] on div at bounding box center [36, 347] width 24 height 24
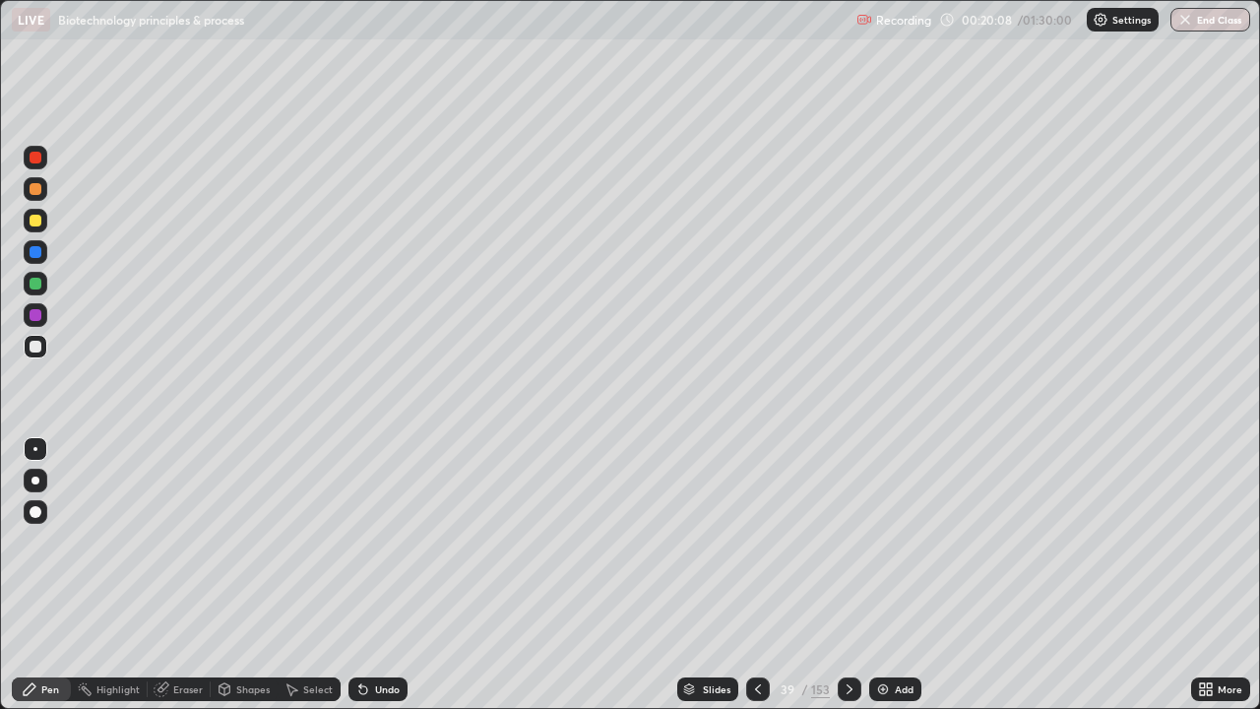
click at [758, 575] on icon at bounding box center [758, 689] width 6 height 10
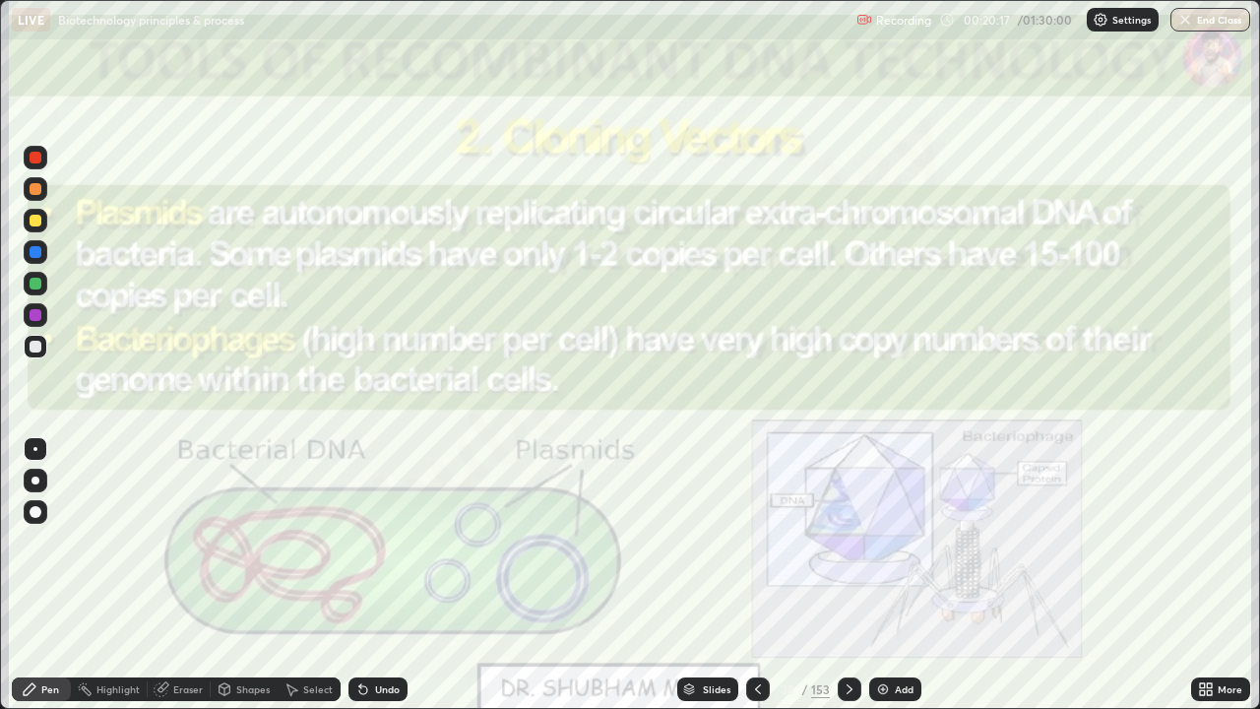
click at [847, 575] on icon at bounding box center [850, 689] width 16 height 16
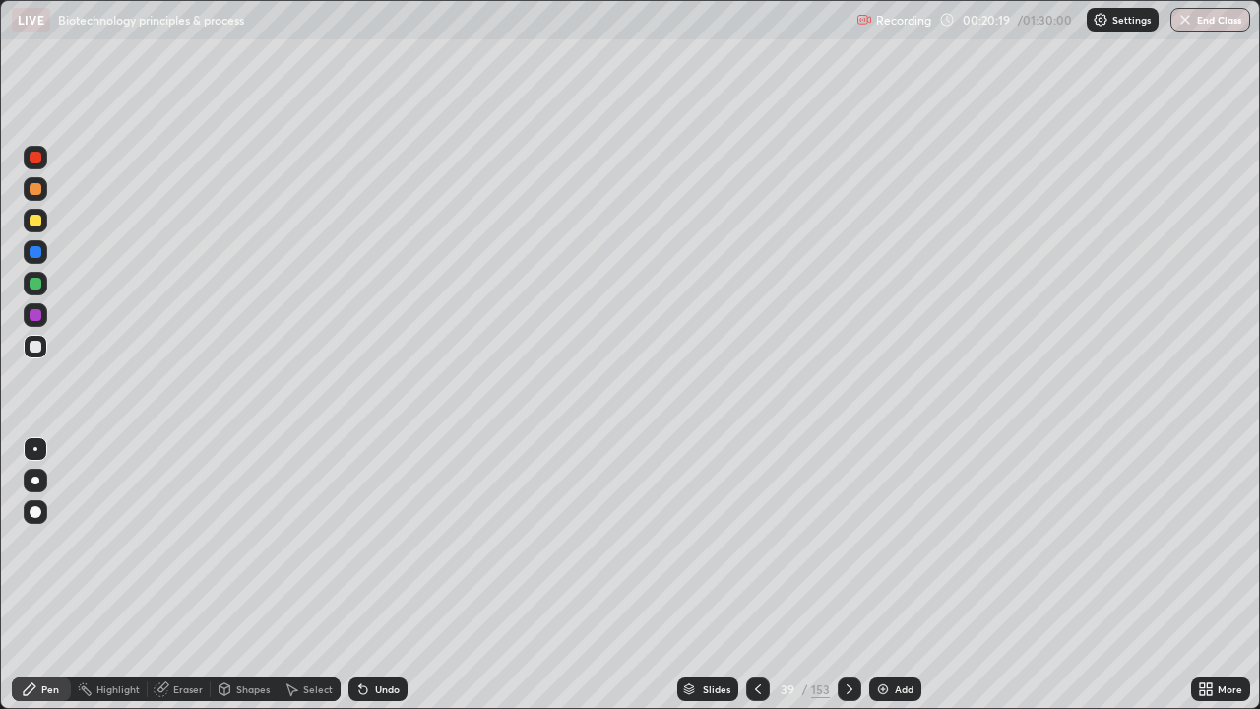
click at [838, 575] on div at bounding box center [850, 689] width 24 height 24
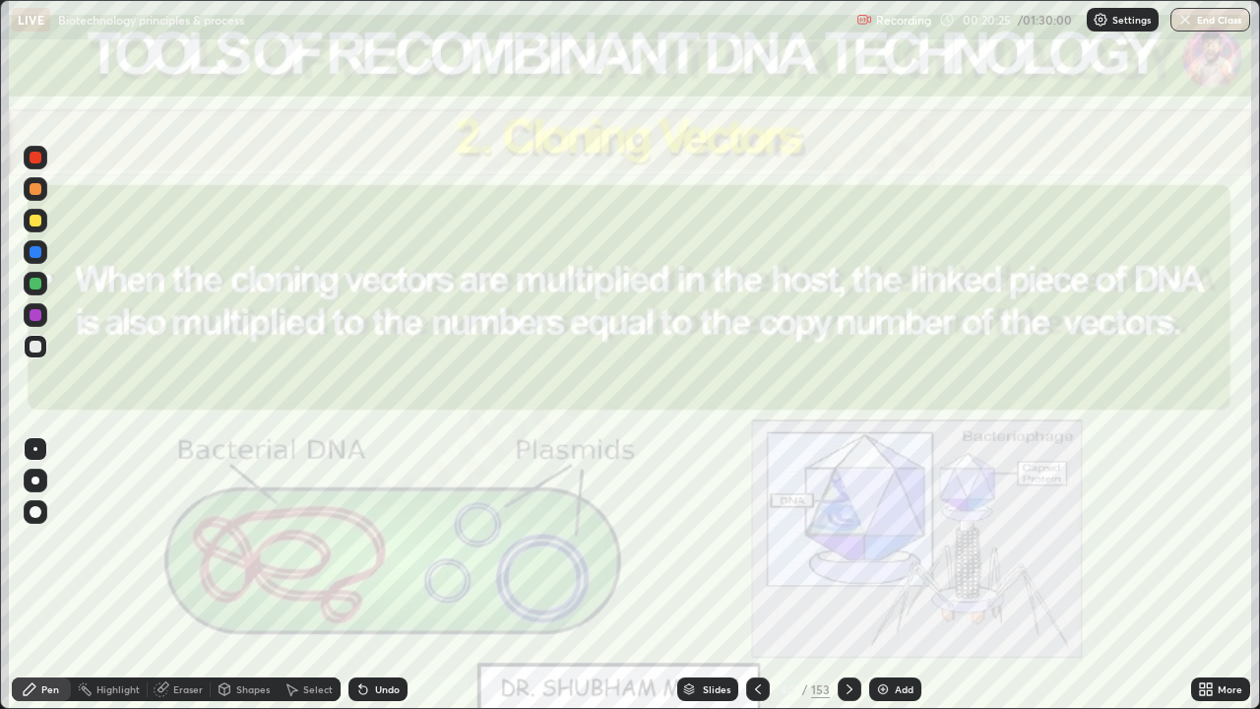
click at [857, 575] on div at bounding box center [850, 689] width 24 height 24
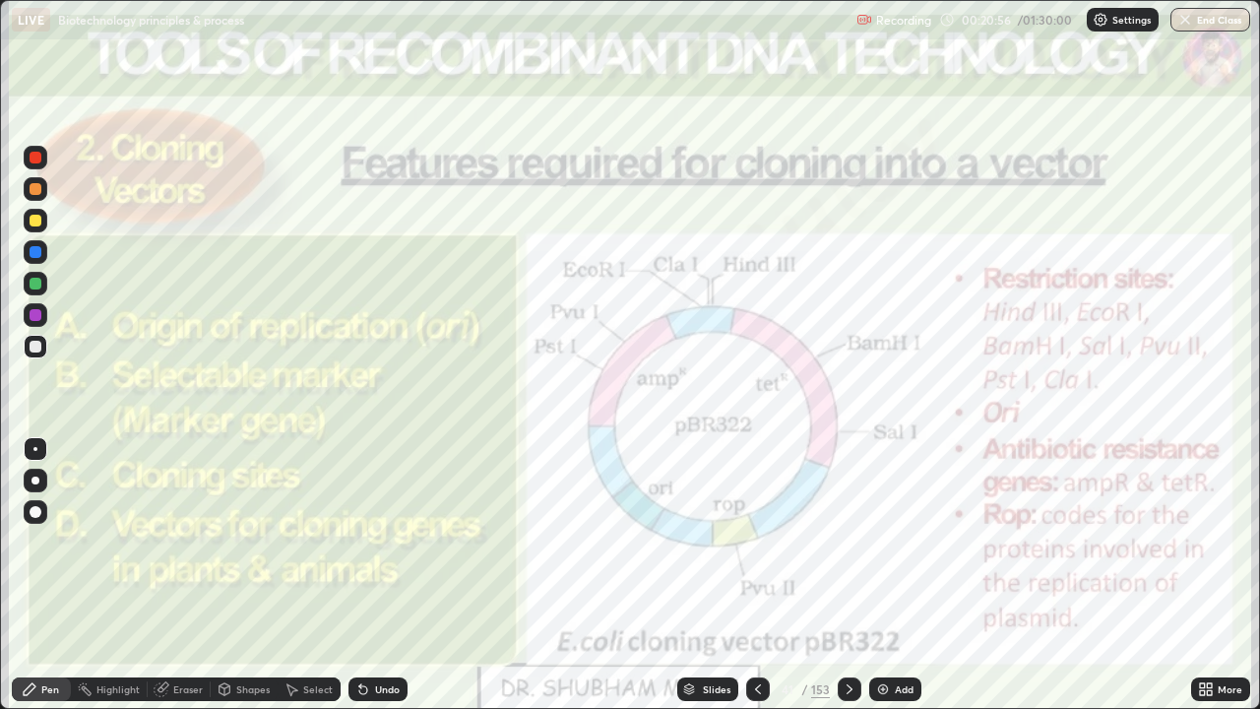
click at [896, 575] on div "Add" at bounding box center [895, 689] width 52 height 24
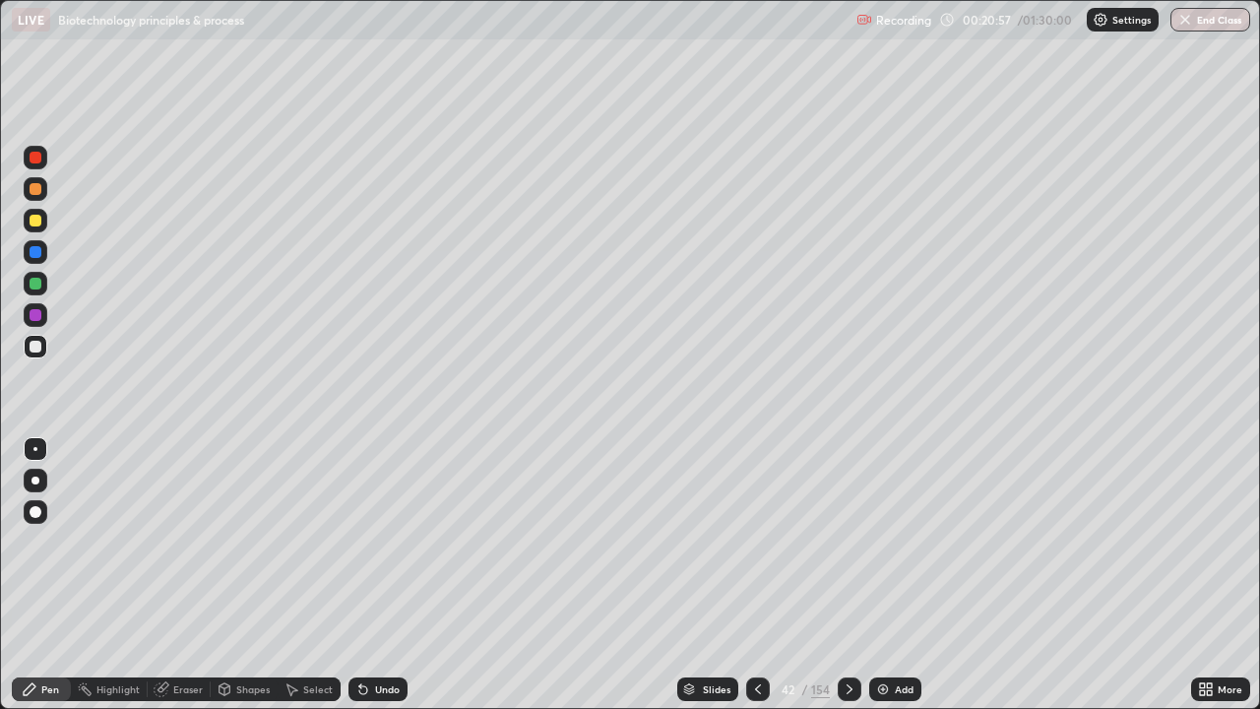
click at [37, 346] on div at bounding box center [36, 347] width 12 height 12
click at [35, 285] on div at bounding box center [36, 284] width 12 height 12
click at [38, 350] on div at bounding box center [36, 347] width 12 height 12
click at [33, 223] on div at bounding box center [36, 221] width 12 height 12
click at [752, 575] on icon at bounding box center [758, 689] width 16 height 16
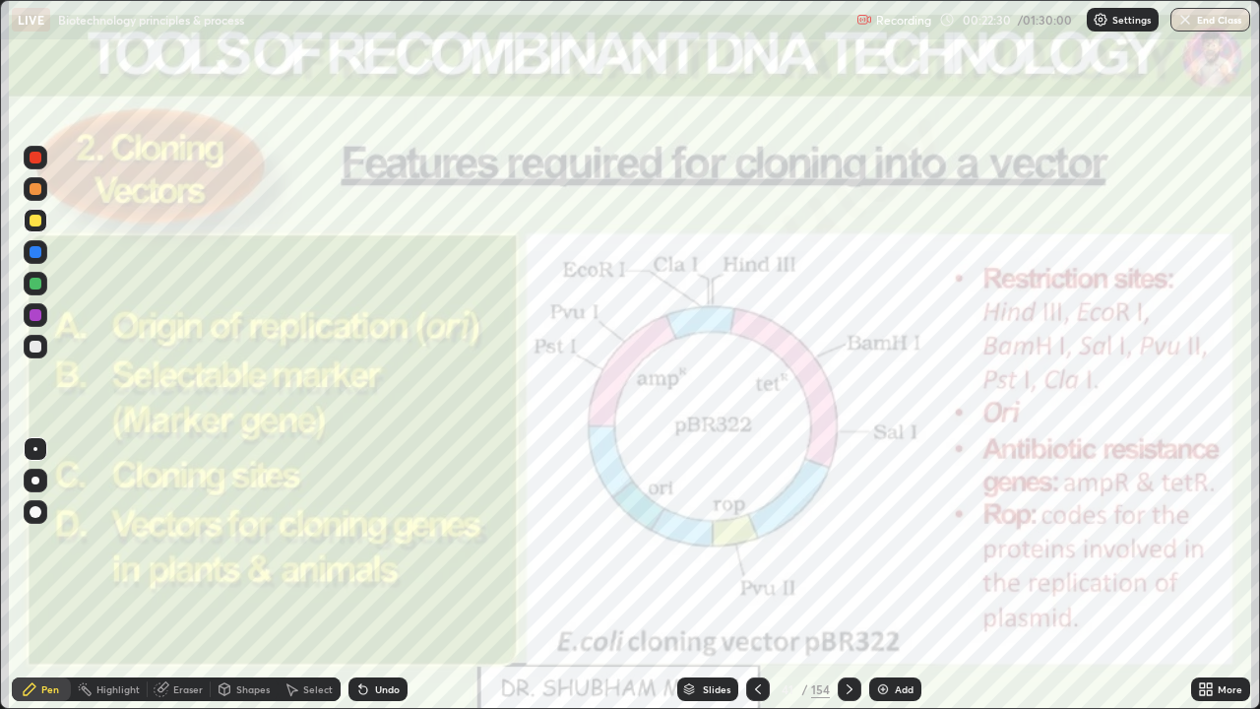
click at [848, 575] on icon at bounding box center [850, 689] width 16 height 16
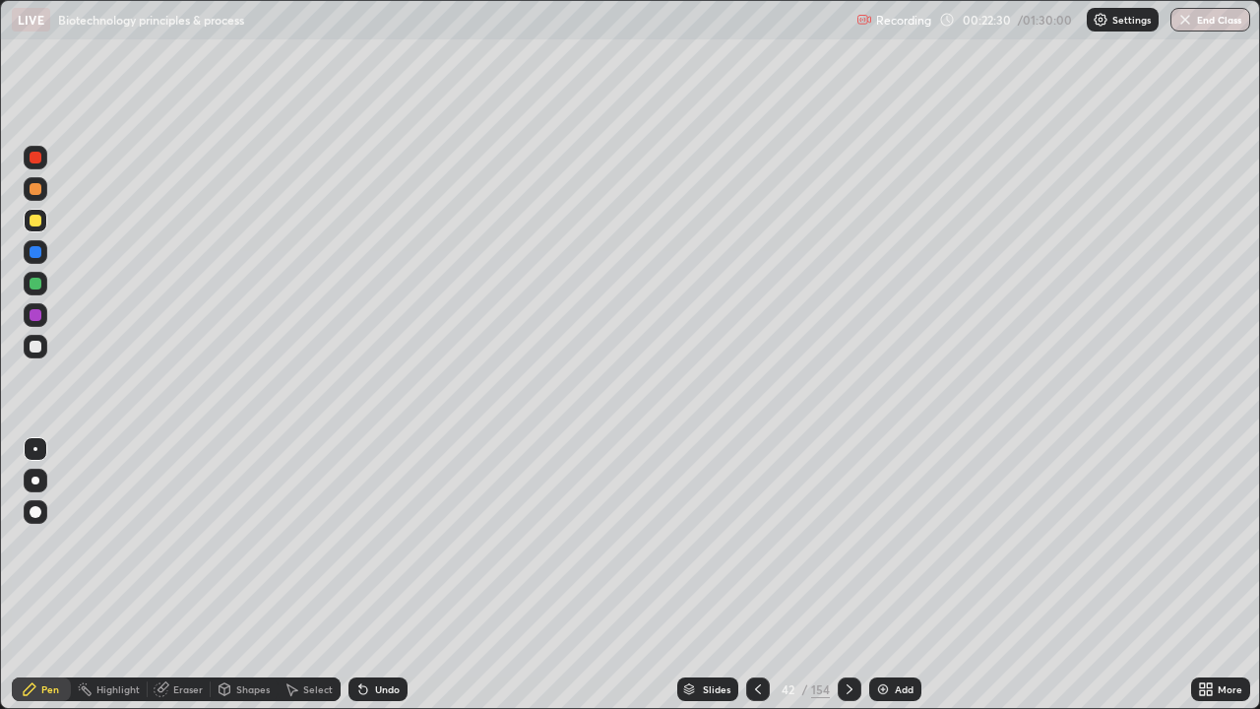
click at [846, 575] on icon at bounding box center [850, 689] width 16 height 16
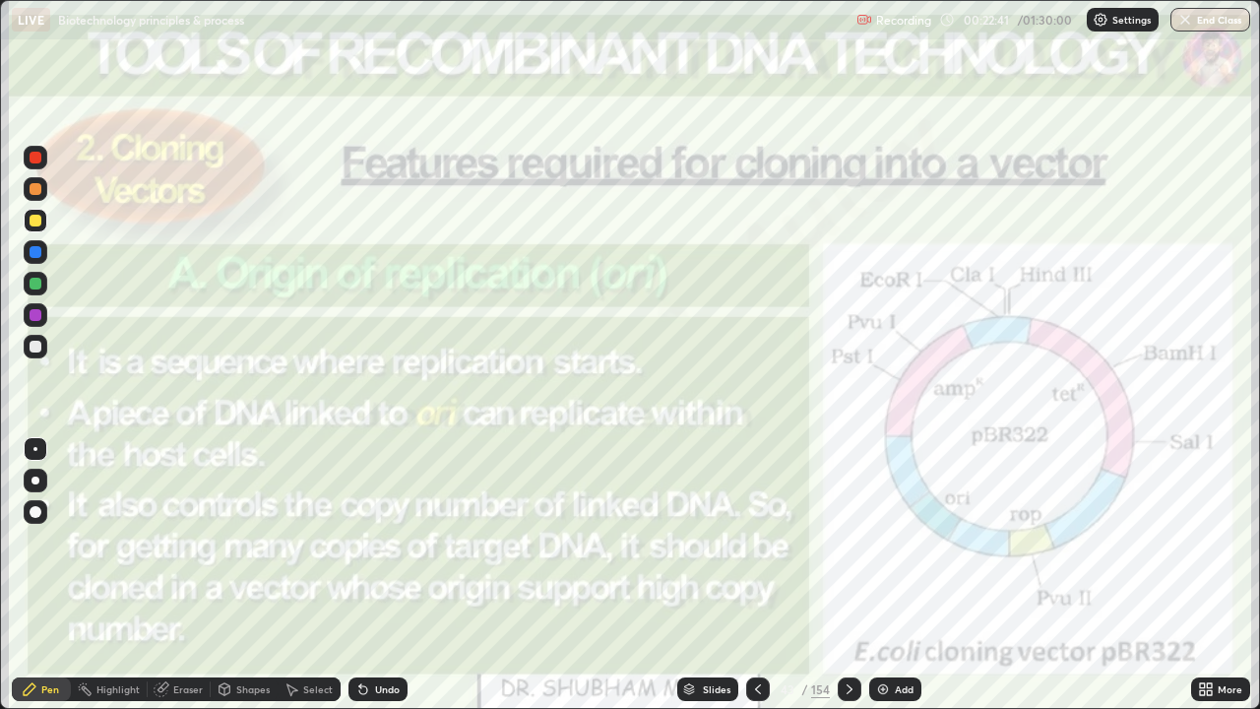
click at [36, 190] on div at bounding box center [36, 189] width 12 height 12
click at [857, 575] on div at bounding box center [850, 689] width 24 height 24
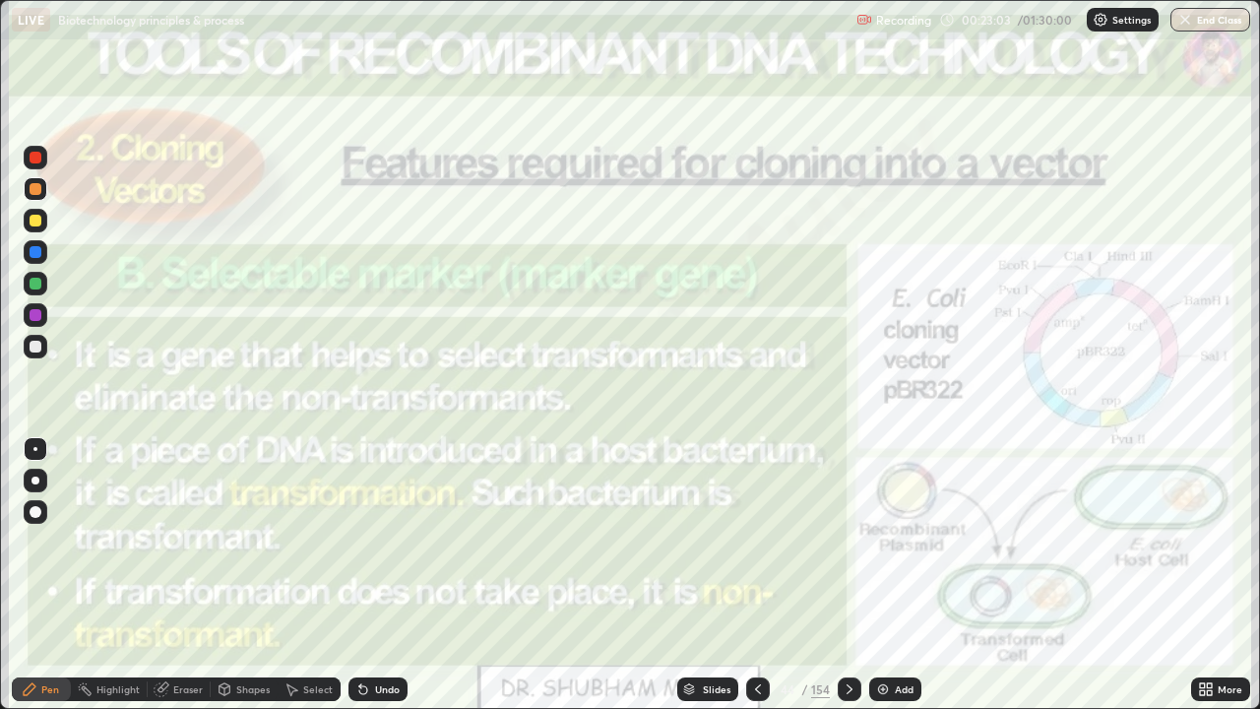
click at [883, 575] on img at bounding box center [883, 689] width 16 height 16
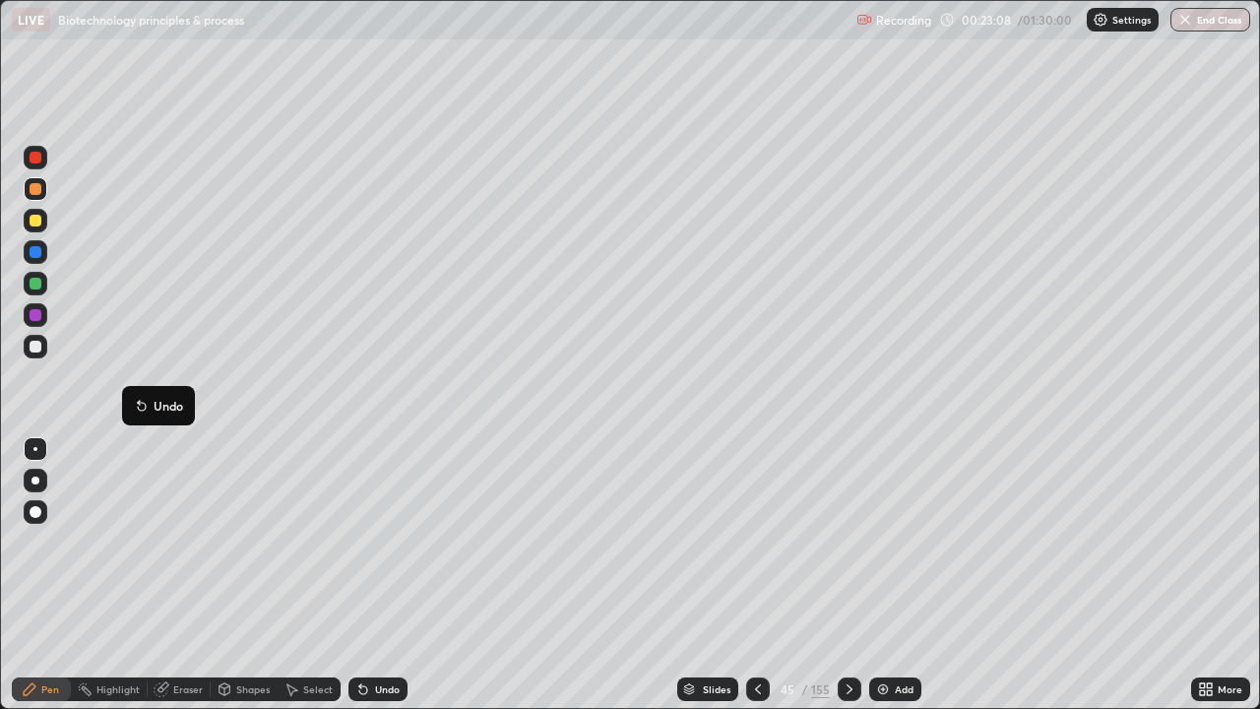
click at [36, 348] on div at bounding box center [36, 347] width 12 height 12
click at [34, 320] on div at bounding box center [36, 315] width 12 height 12
click at [35, 351] on div at bounding box center [36, 347] width 12 height 12
click at [24, 316] on div at bounding box center [36, 315] width 24 height 24
click at [845, 575] on icon at bounding box center [850, 689] width 16 height 16
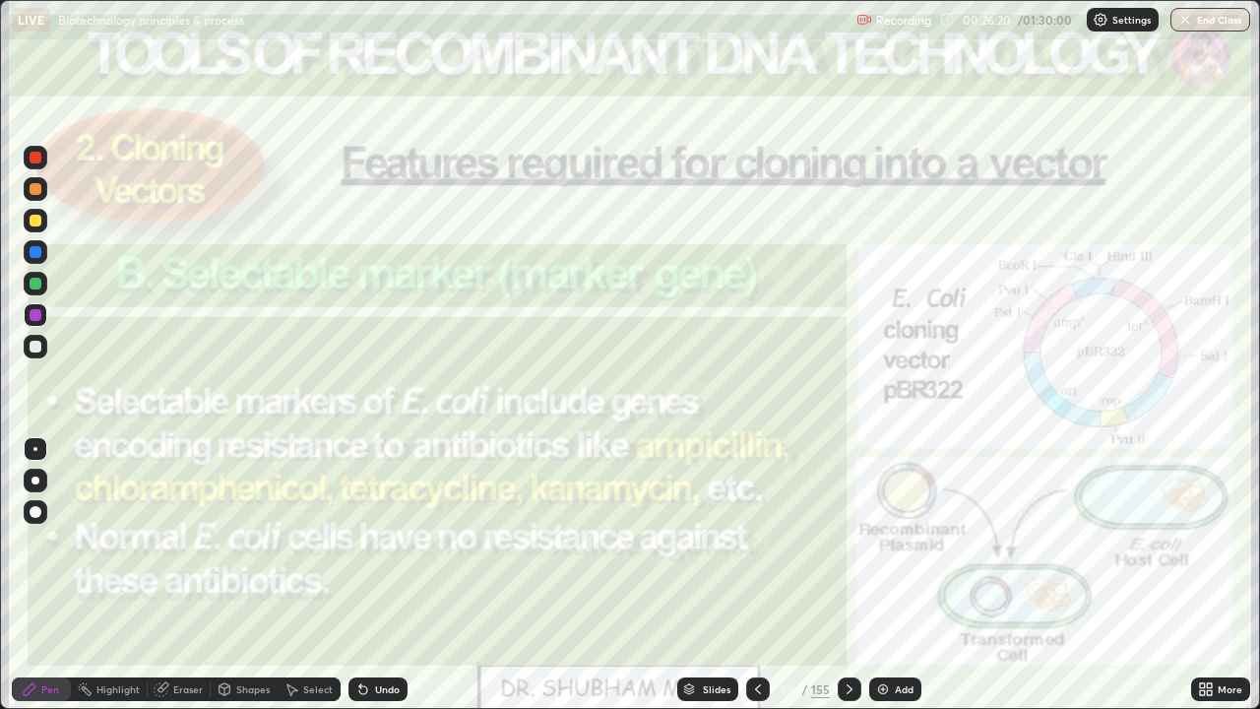
click at [36, 320] on div at bounding box center [36, 315] width 12 height 12
click at [854, 575] on icon at bounding box center [850, 689] width 16 height 16
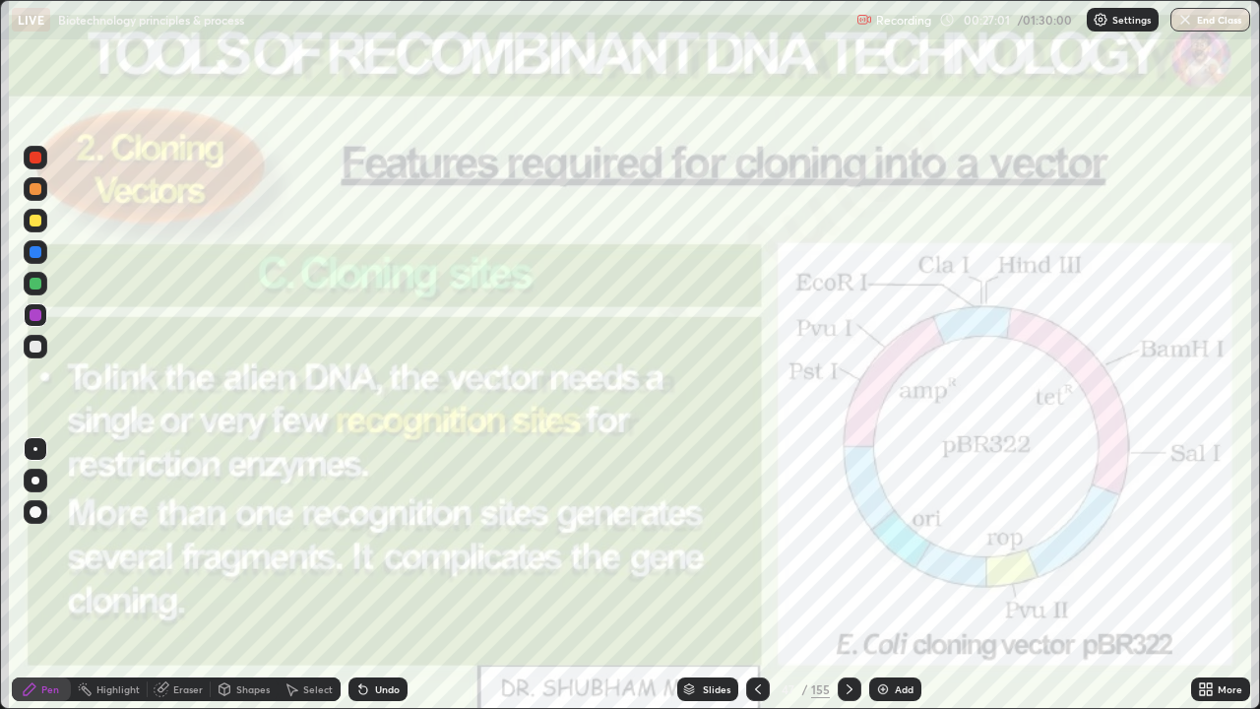
click at [900, 575] on div "Add" at bounding box center [904, 689] width 19 height 10
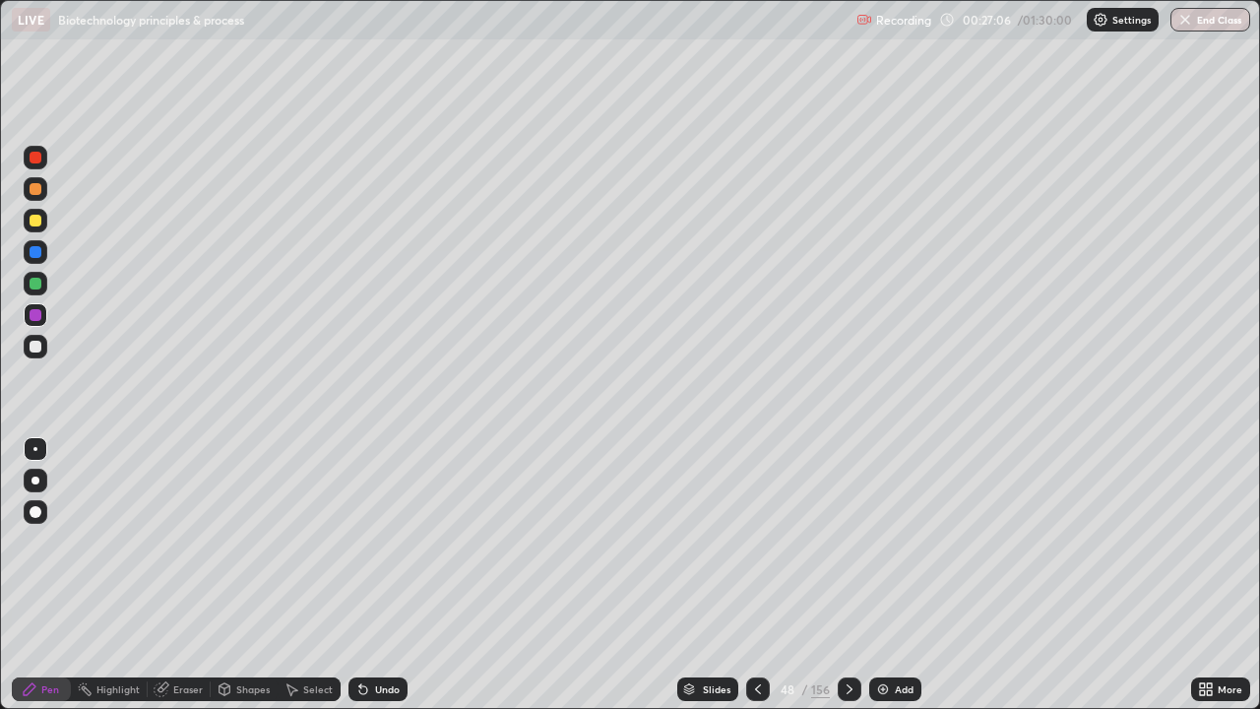
click at [38, 351] on div at bounding box center [36, 347] width 12 height 12
click at [35, 223] on div at bounding box center [36, 221] width 12 height 12
click at [34, 513] on div at bounding box center [36, 512] width 12 height 12
click at [32, 513] on div at bounding box center [36, 512] width 12 height 12
click at [242, 575] on div "Shapes" at bounding box center [252, 689] width 33 height 10
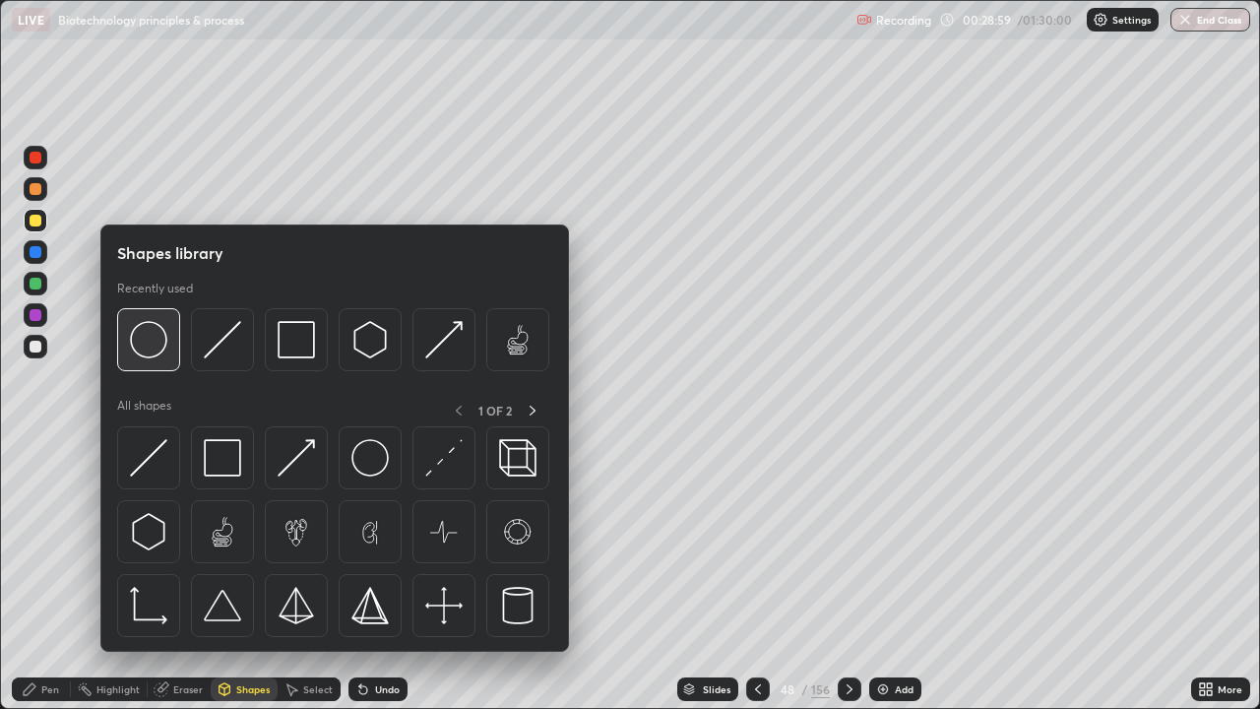
click at [158, 334] on img at bounding box center [148, 339] width 37 height 37
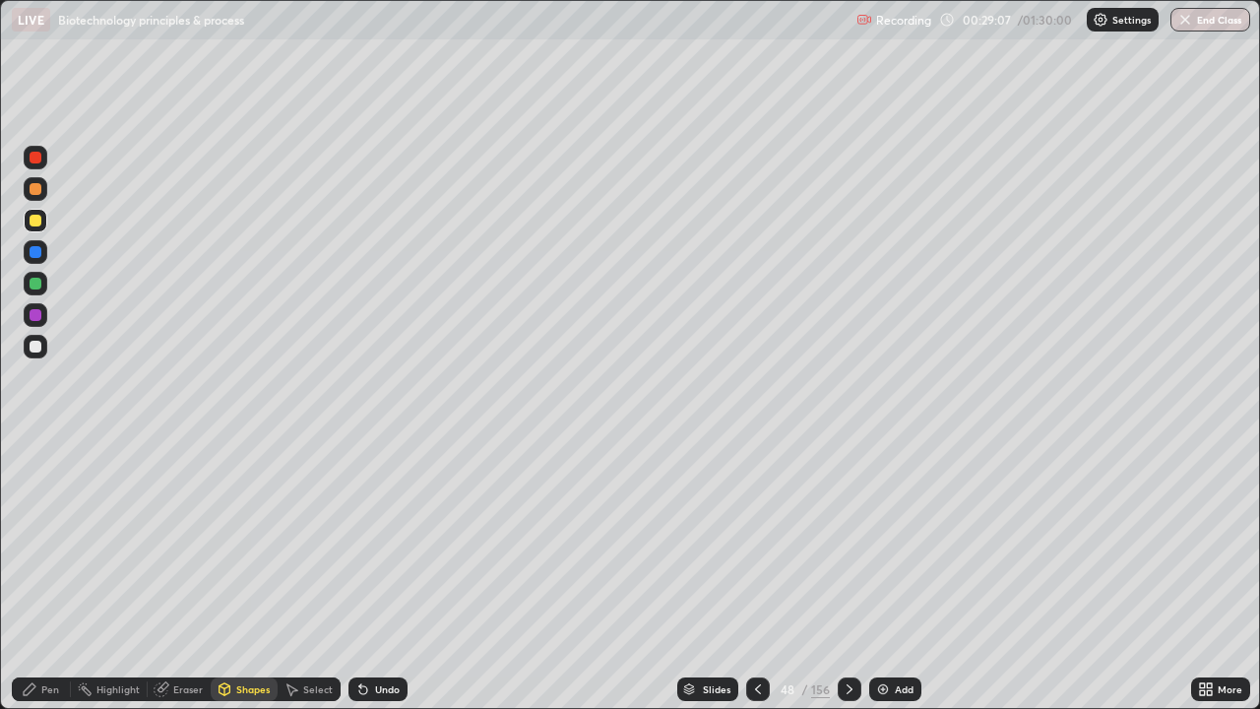
click at [320, 575] on div "Select" at bounding box center [318, 689] width 30 height 10
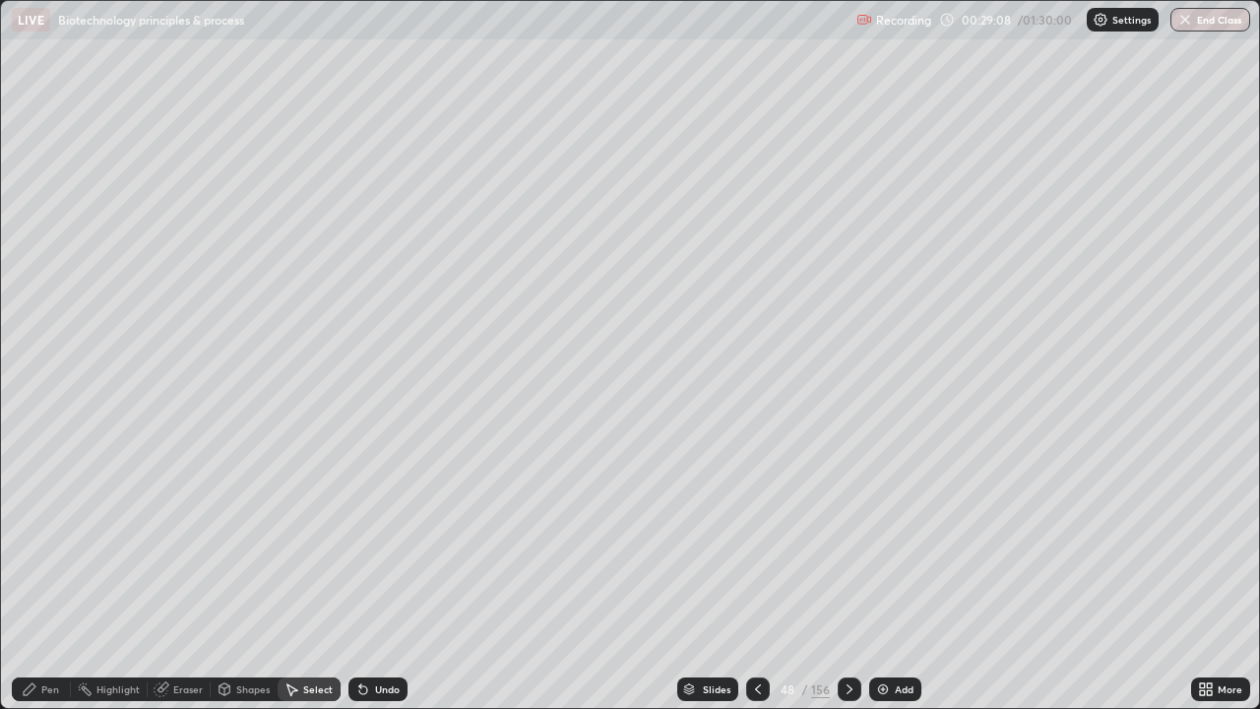
click at [915, 538] on div "0 ° Undo Copy Duplicate Duplicate to new slide Delete" at bounding box center [630, 354] width 1258 height 707
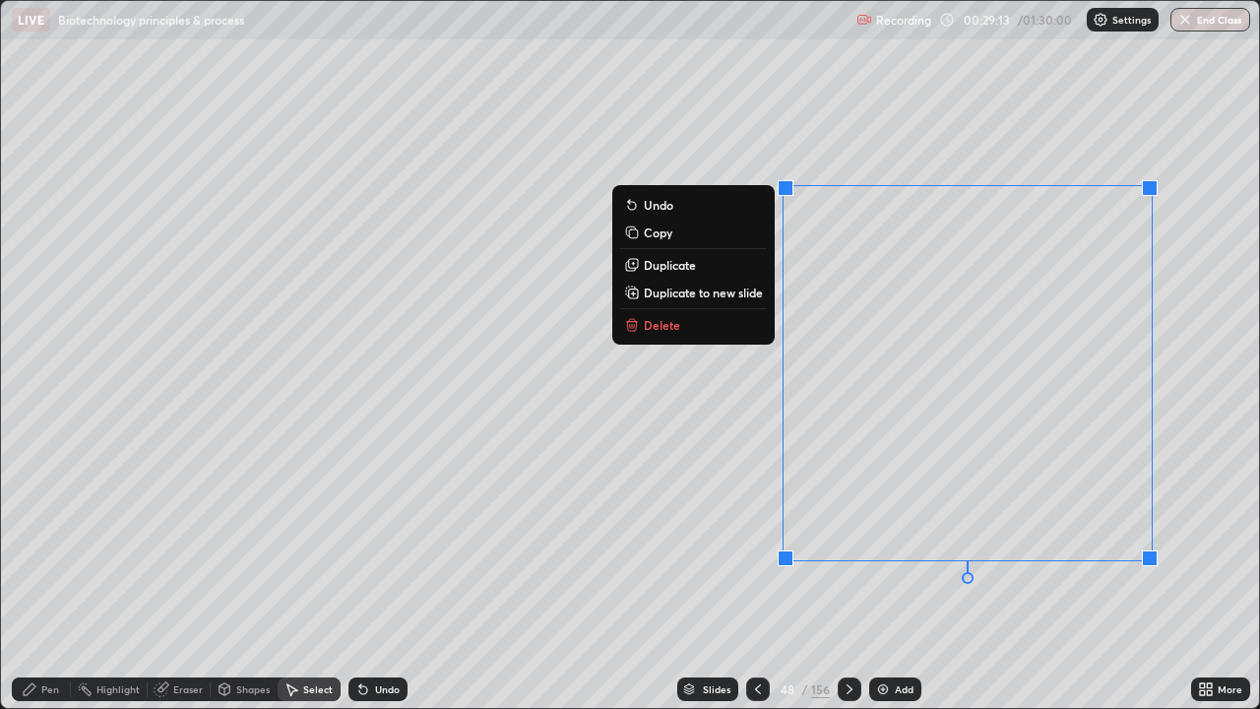
click at [1122, 575] on div "0 ° Undo Copy Duplicate Duplicate to new slide Delete" at bounding box center [630, 354] width 1258 height 707
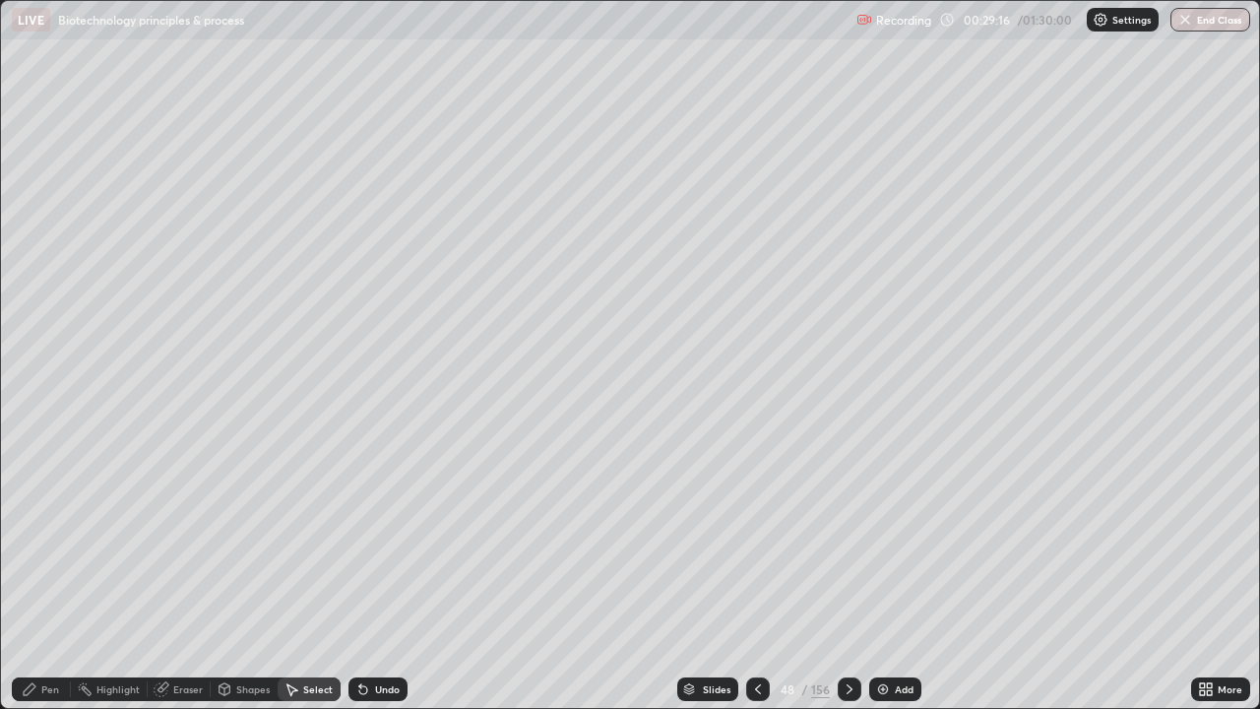
click at [861, 518] on div "0 ° Undo Copy Duplicate Duplicate to new slide Delete" at bounding box center [630, 354] width 1258 height 707
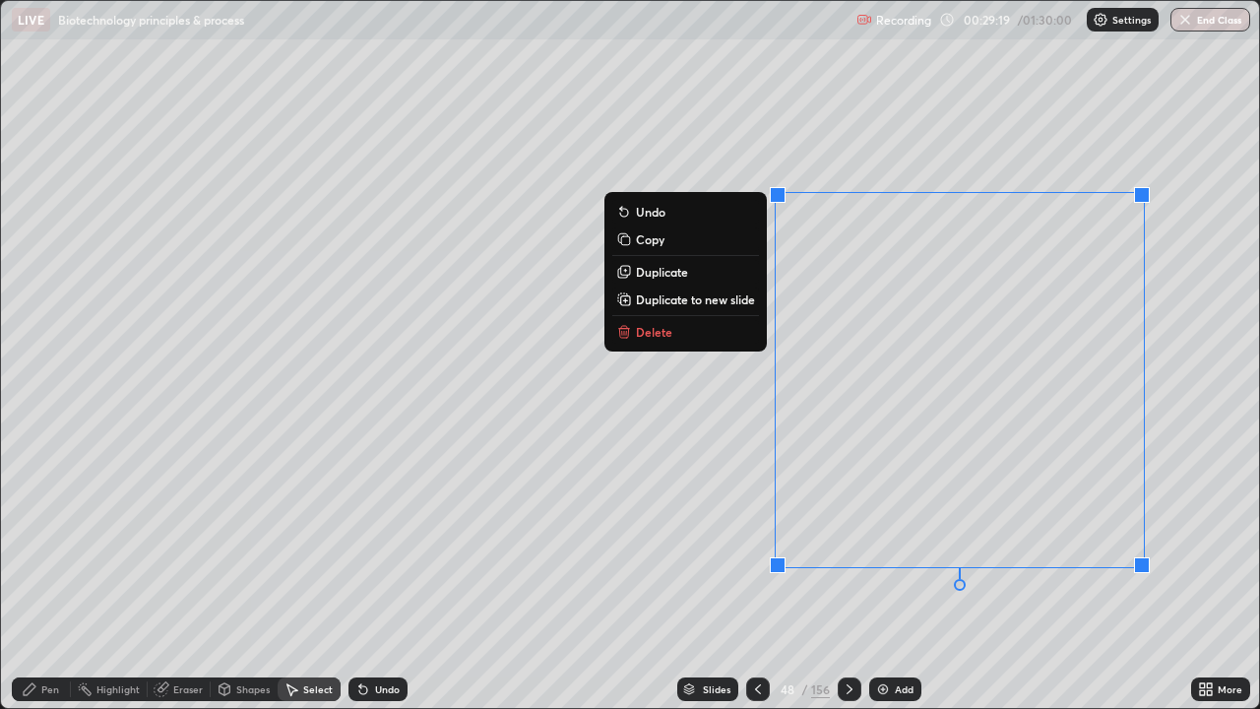
click at [709, 575] on div "0 ° Undo Copy Duplicate Duplicate to new slide Delete" at bounding box center [630, 354] width 1258 height 707
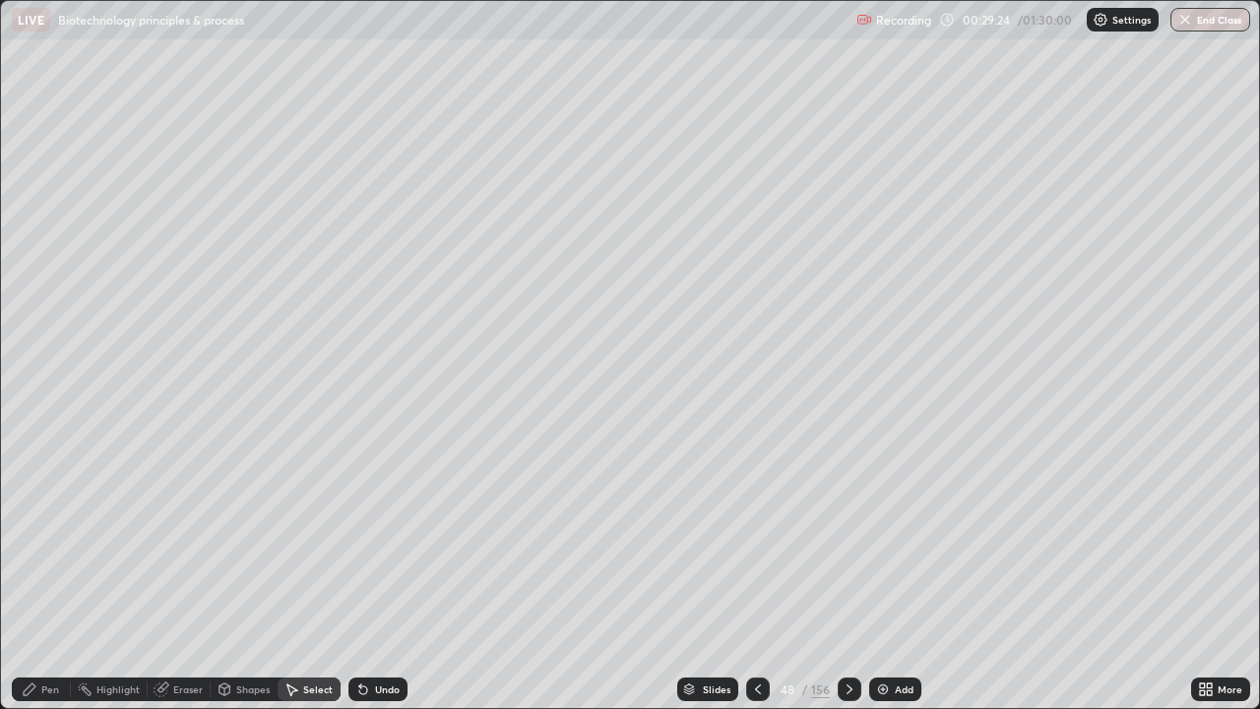
click at [52, 575] on div "Pen" at bounding box center [50, 689] width 18 height 10
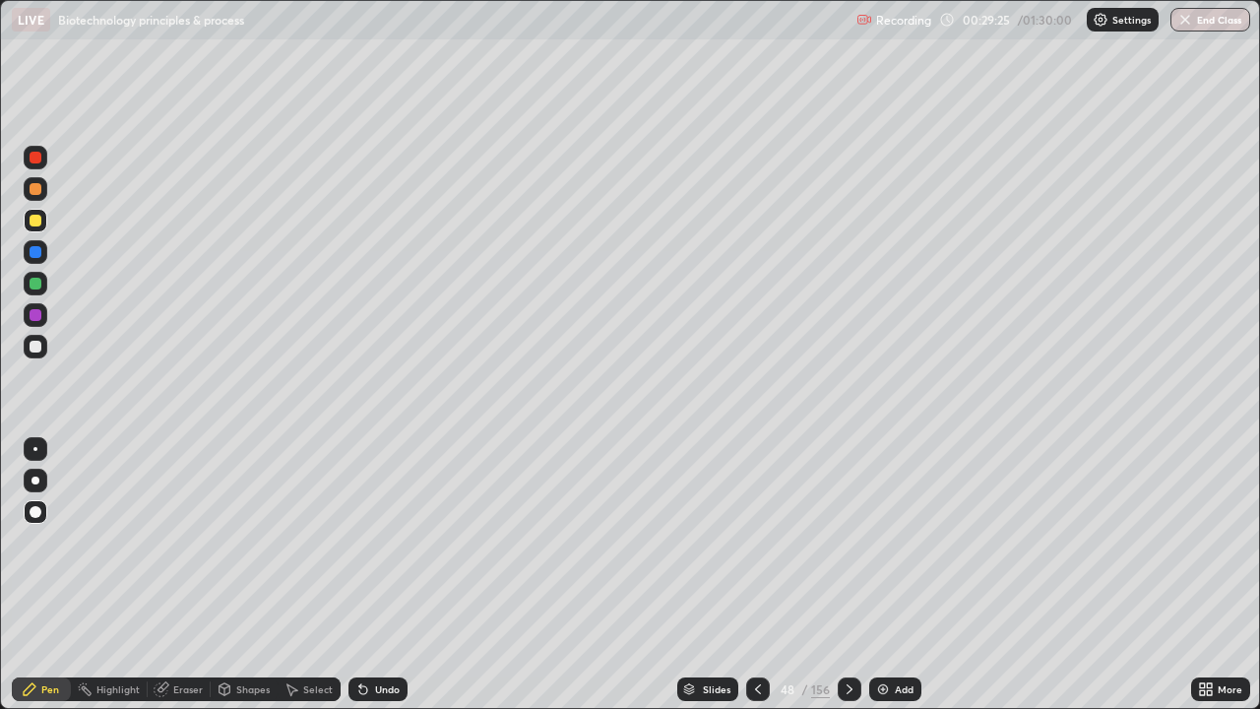
click at [28, 341] on div at bounding box center [36, 347] width 24 height 24
click at [40, 575] on div "Pen" at bounding box center [41, 689] width 59 height 24
click at [28, 353] on div at bounding box center [36, 347] width 24 height 24
click at [38, 225] on div at bounding box center [36, 221] width 12 height 12
click at [30, 189] on div at bounding box center [36, 189] width 12 height 12
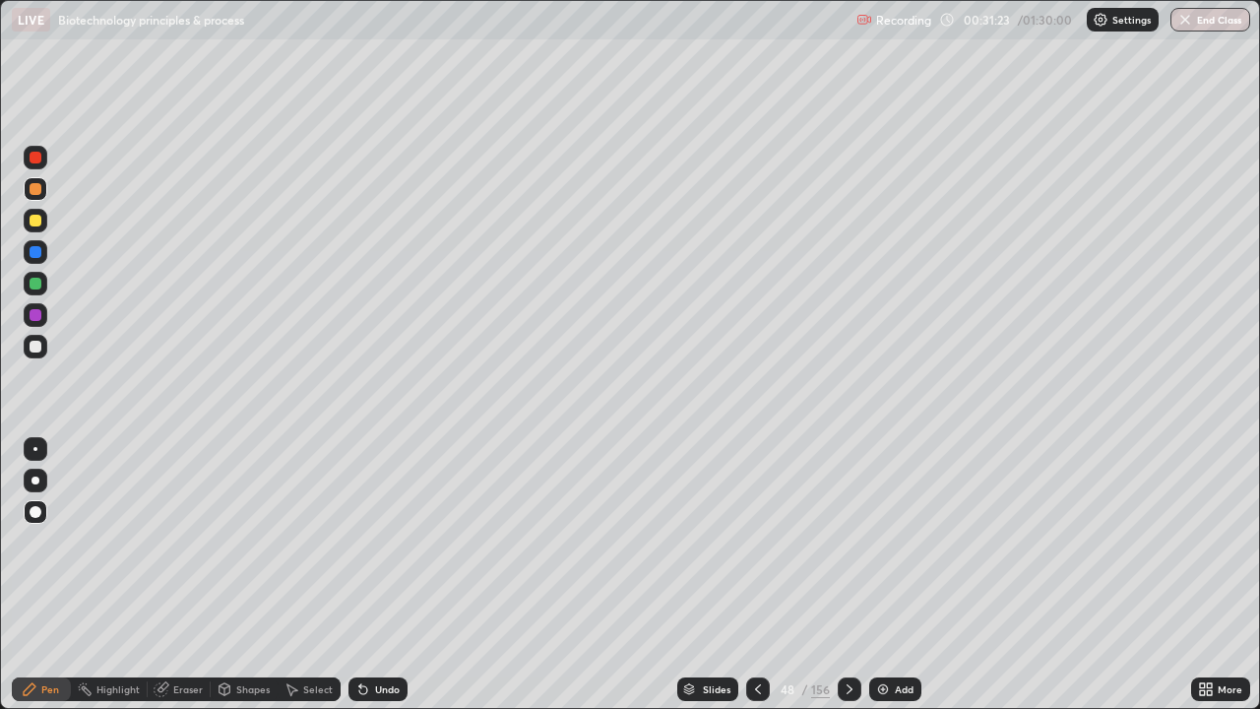
click at [36, 218] on div at bounding box center [36, 221] width 12 height 12
click at [37, 317] on div at bounding box center [36, 315] width 12 height 12
click at [44, 249] on div at bounding box center [36, 252] width 24 height 24
click at [33, 348] on div at bounding box center [36, 347] width 12 height 12
click at [35, 253] on div at bounding box center [36, 252] width 12 height 12
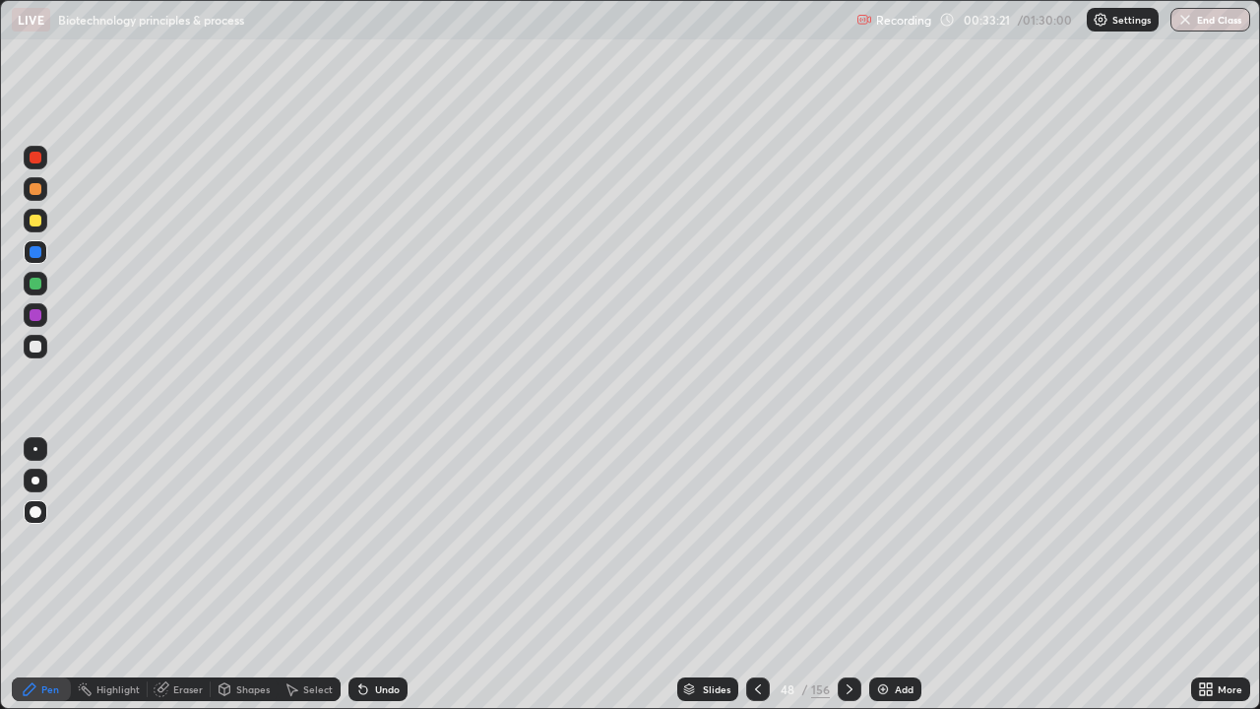
click at [888, 575] on img at bounding box center [883, 689] width 16 height 16
click at [758, 575] on icon at bounding box center [759, 689] width 16 height 16
click at [847, 575] on icon at bounding box center [850, 689] width 16 height 16
click at [31, 285] on div at bounding box center [36, 284] width 12 height 12
click at [36, 318] on div at bounding box center [36, 315] width 12 height 12
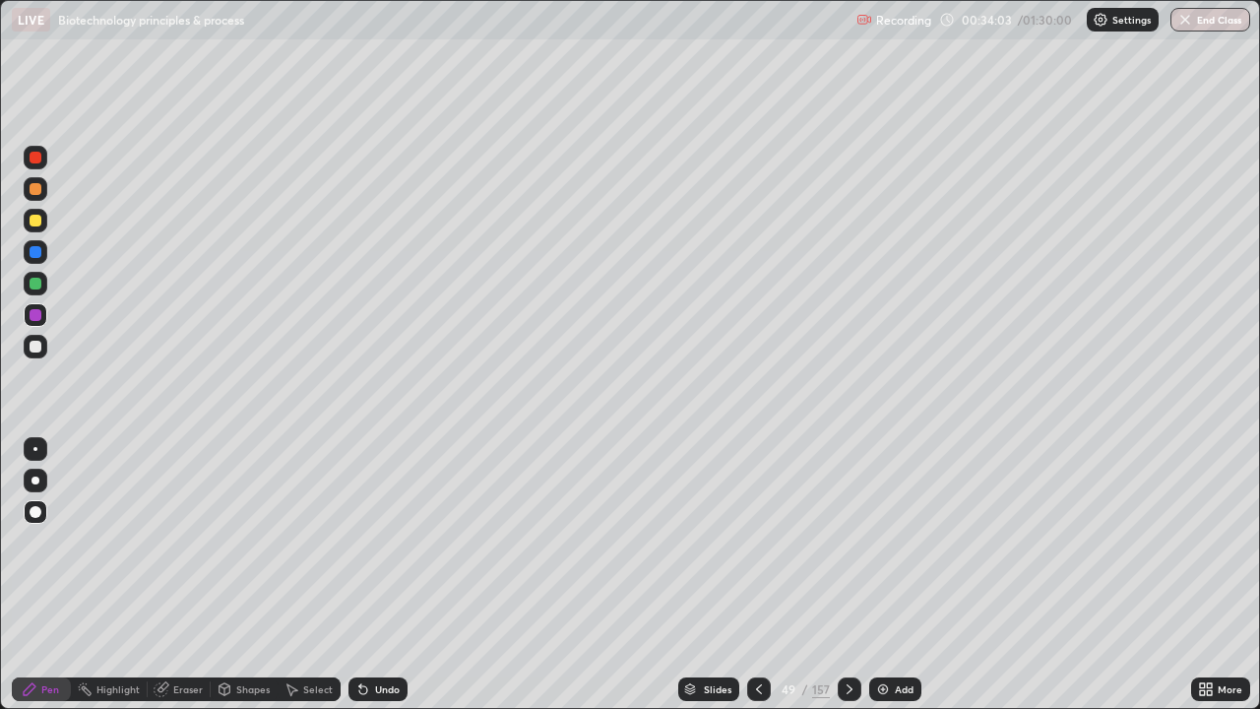
click at [34, 291] on div at bounding box center [36, 284] width 24 height 24
click at [757, 575] on icon at bounding box center [759, 689] width 16 height 16
click at [34, 255] on div at bounding box center [36, 252] width 12 height 12
click at [33, 221] on div at bounding box center [36, 221] width 12 height 12
click at [757, 575] on icon at bounding box center [759, 689] width 16 height 16
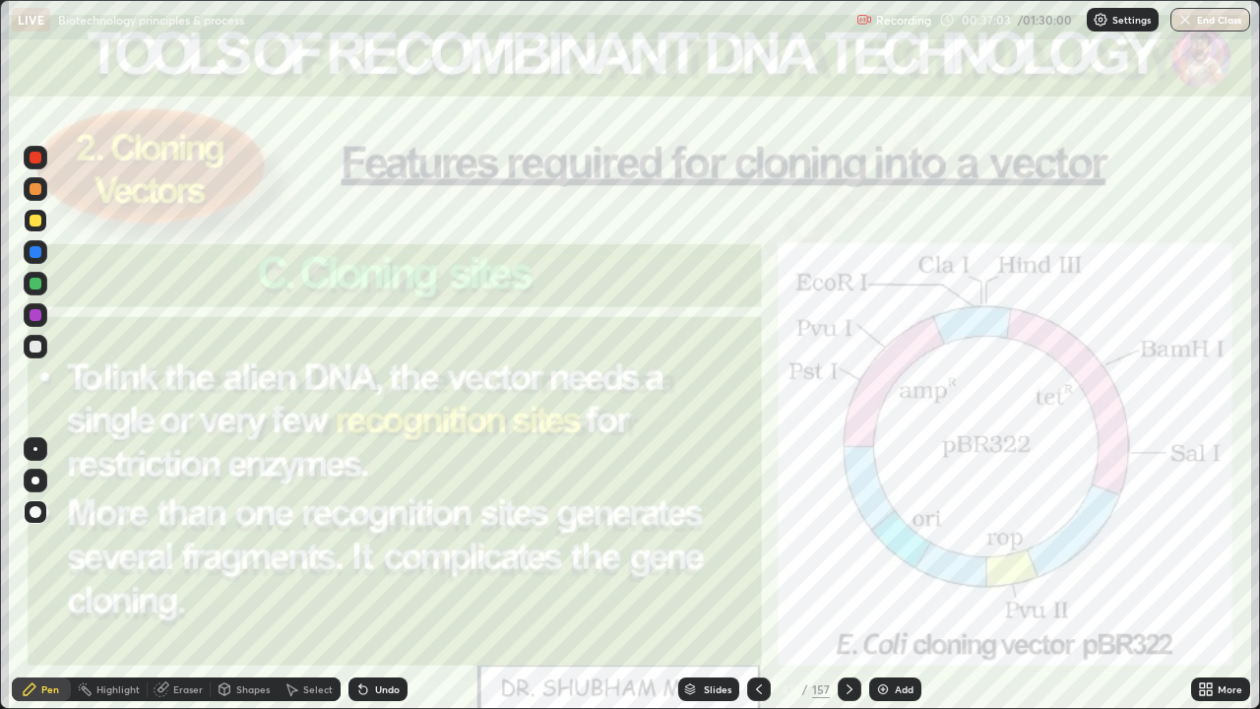
click at [816, 575] on div "157" at bounding box center [821, 689] width 18 height 18
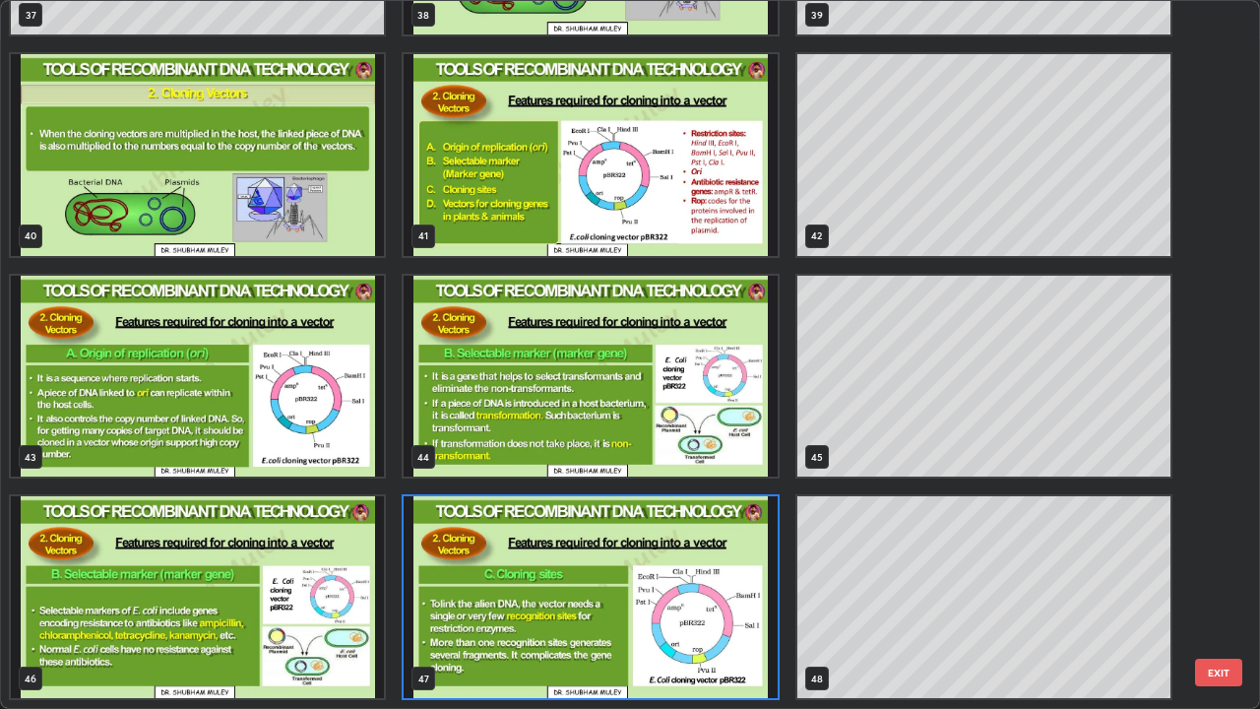
scroll to position [701, 1248]
click at [671, 575] on img "grid" at bounding box center [590, 597] width 373 height 202
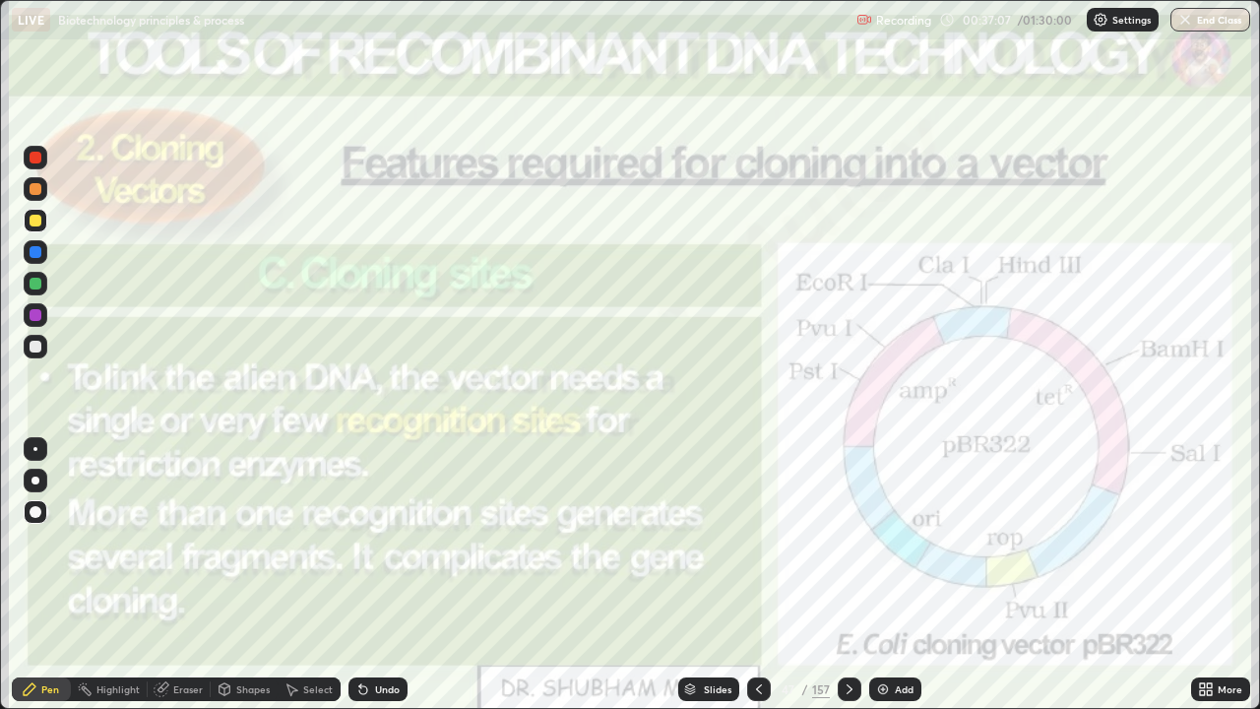
click at [670, 575] on img "grid" at bounding box center [590, 597] width 373 height 202
click at [33, 161] on div at bounding box center [36, 158] width 12 height 12
click at [328, 575] on div "Select" at bounding box center [309, 689] width 63 height 24
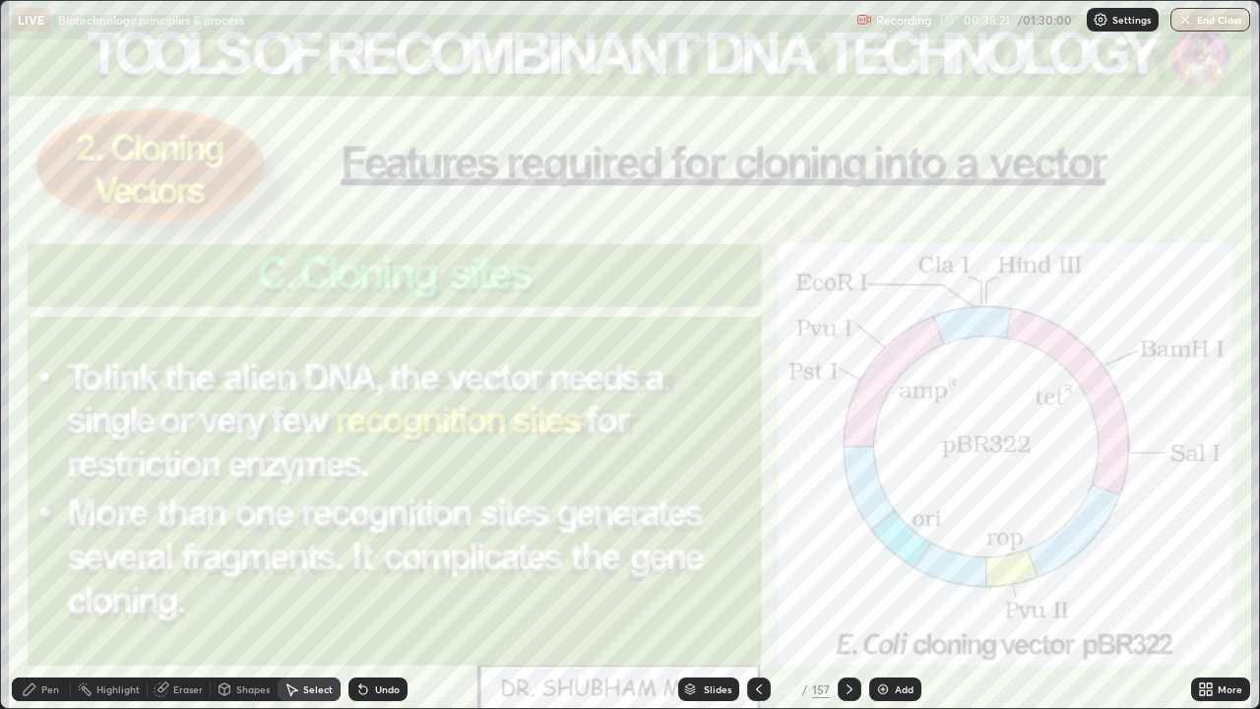
click at [925, 414] on div "0 ° Undo Copy Duplicate Duplicate to new slide Delete" at bounding box center [630, 354] width 1258 height 707
click at [814, 383] on div "0 ° Undo Copy Duplicate Duplicate to new slide Delete" at bounding box center [630, 354] width 1258 height 707
click at [825, 324] on div "0 ° Undo Copy Duplicate Duplicate to new slide Delete" at bounding box center [630, 354] width 1258 height 707
click at [823, 270] on div "0 ° Undo Copy Duplicate Duplicate to new slide Delete" at bounding box center [630, 354] width 1258 height 707
click at [1080, 284] on div "0 ° Undo Copy Duplicate Duplicate to new slide Delete" at bounding box center [630, 354] width 1258 height 707
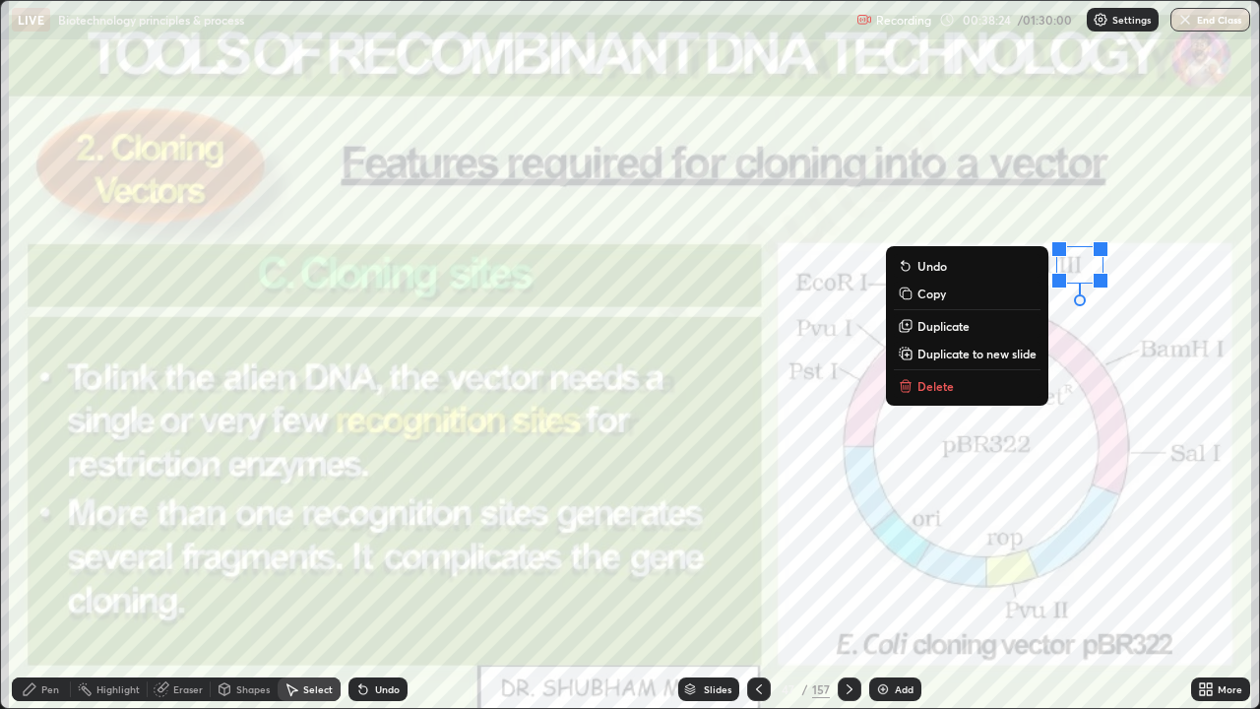
click at [1059, 292] on div "0 ° Undo Copy Duplicate Duplicate to new slide Delete" at bounding box center [630, 354] width 1258 height 707
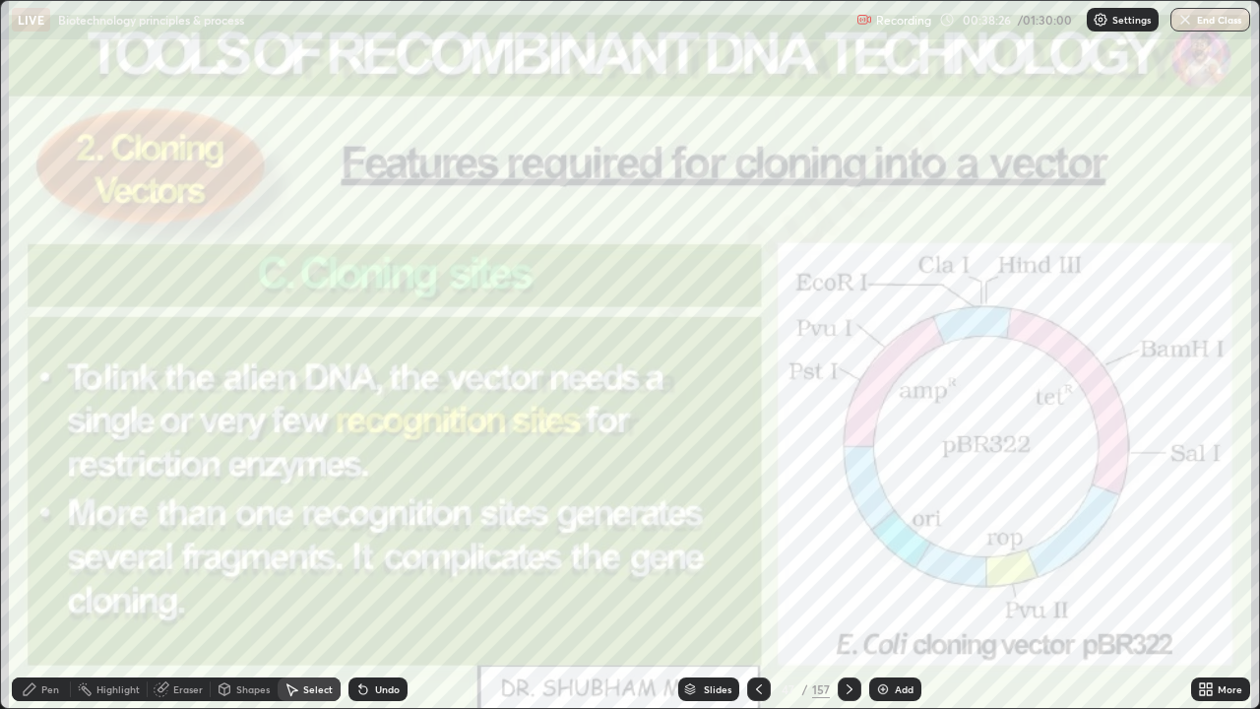
click at [1053, 404] on div "0 ° Undo Copy Duplicate Duplicate to new slide Delete" at bounding box center [630, 354] width 1258 height 707
click at [1226, 473] on div "0 ° Undo Copy Duplicate Duplicate to new slide Delete" at bounding box center [630, 354] width 1258 height 707
click at [1184, 466] on div "0 ° Undo Copy Duplicate Duplicate to new slide Delete" at bounding box center [630, 354] width 1258 height 707
click at [1179, 356] on div "0 ° Undo Copy Duplicate Duplicate to new slide Delete" at bounding box center [630, 354] width 1258 height 707
click at [1019, 575] on div "0 ° Undo Copy Duplicate Duplicate to new slide Delete" at bounding box center [630, 354] width 1258 height 707
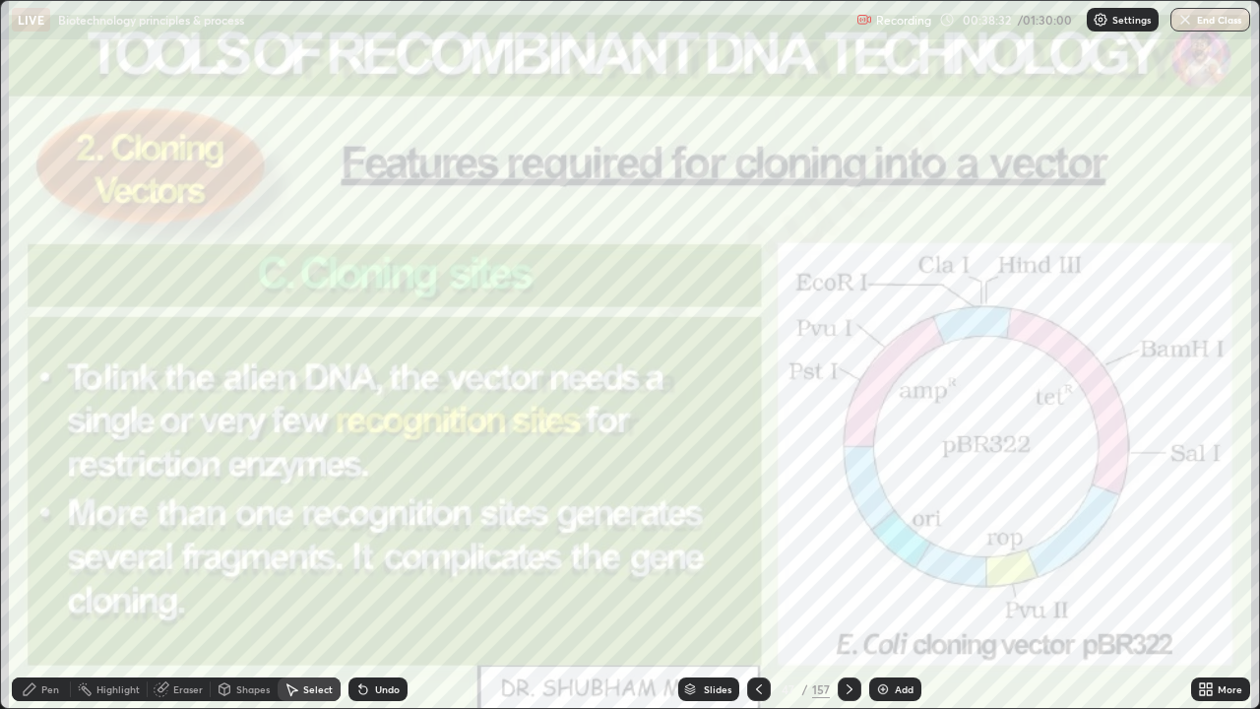
click at [1072, 575] on div "0 ° Undo Copy Duplicate Duplicate to new slide Delete" at bounding box center [630, 354] width 1258 height 707
click at [920, 538] on div "0 ° Undo Copy Duplicate Duplicate to new slide Delete" at bounding box center [630, 354] width 1258 height 707
click at [930, 524] on div "0 ° Undo Copy Duplicate Duplicate to new slide Delete" at bounding box center [630, 354] width 1258 height 707
click at [812, 332] on div "0 ° Undo Copy Duplicate Duplicate to new slide Delete" at bounding box center [630, 354] width 1258 height 707
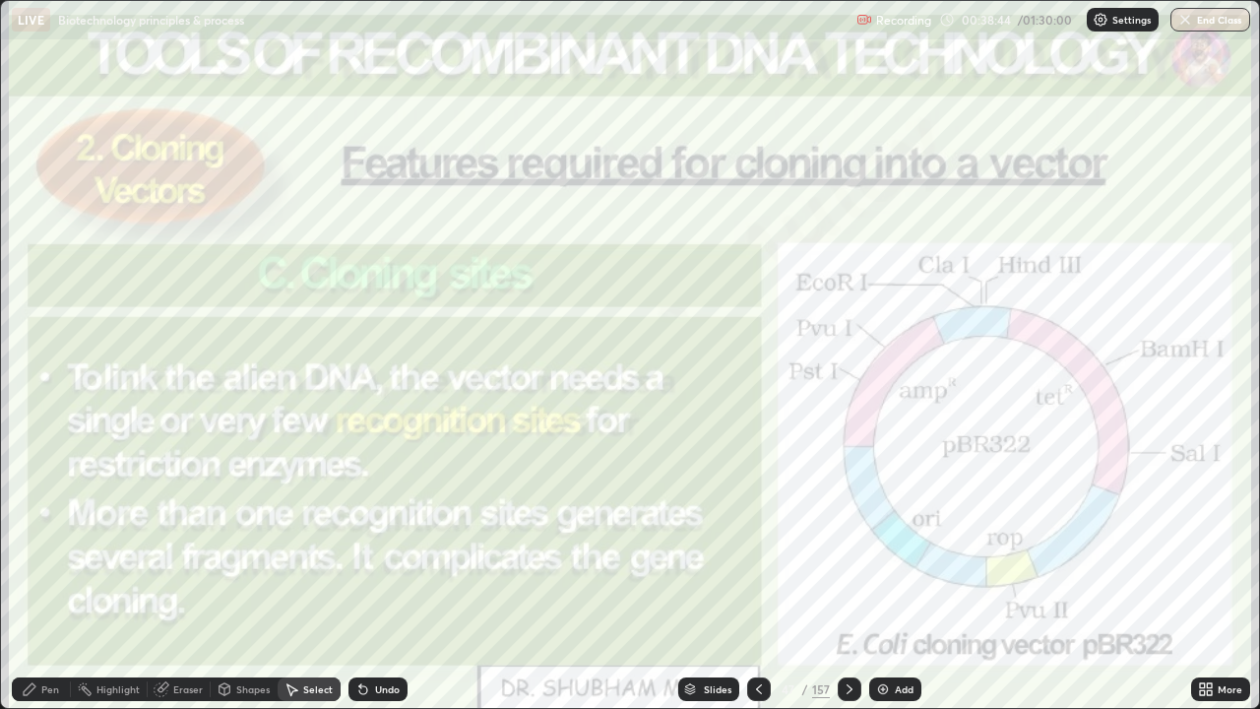
click at [924, 403] on div "0 ° Undo Copy Duplicate Duplicate to new slide Delete" at bounding box center [630, 354] width 1258 height 707
click at [925, 395] on div "0 ° Undo Copy Duplicate Duplicate to new slide Delete" at bounding box center [630, 354] width 1258 height 707
click at [924, 393] on div "0 ° Undo Copy Duplicate Duplicate to new slide Delete" at bounding box center [630, 354] width 1258 height 707
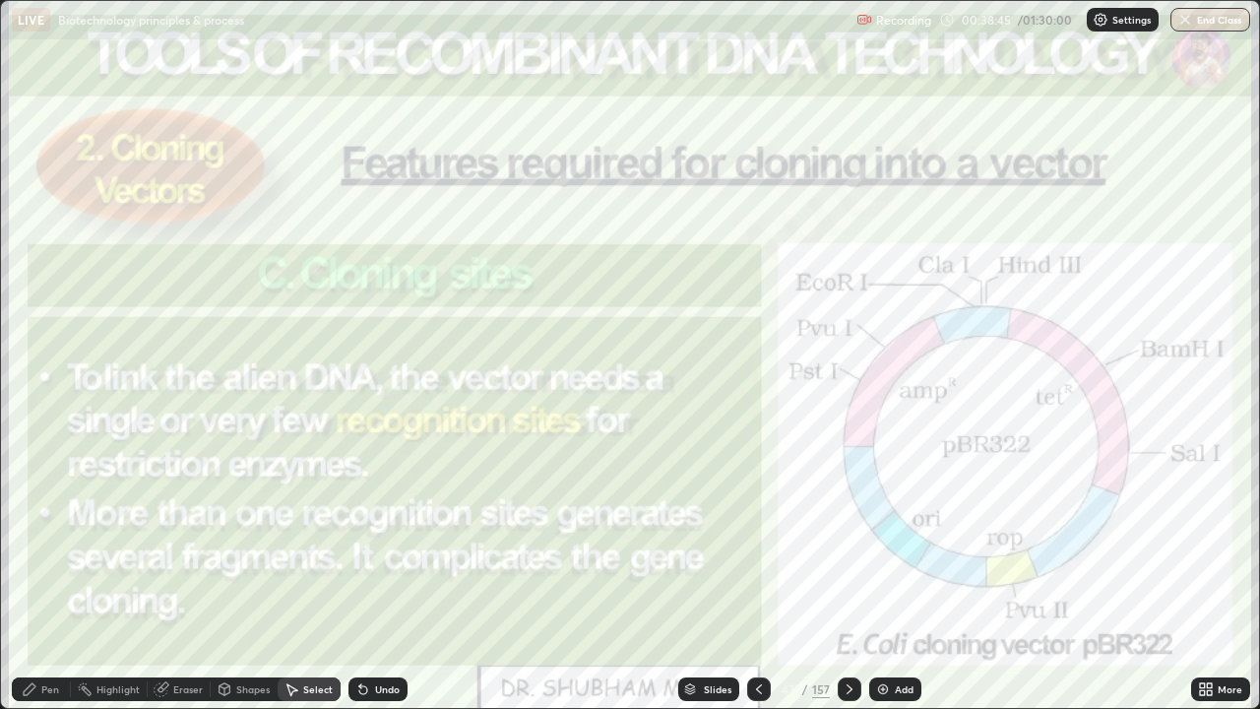
click at [0, 0] on div at bounding box center [0, 0] width 0 height 0
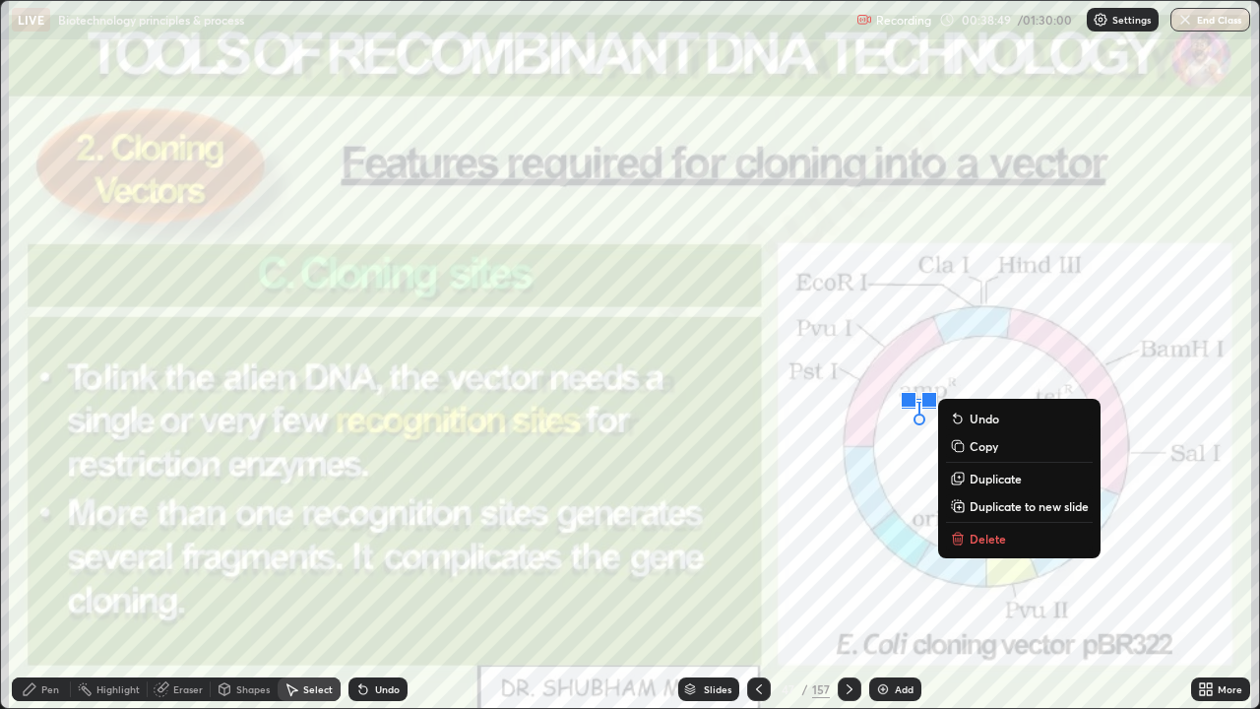
click at [802, 399] on div "0 ° Undo Copy Duplicate Duplicate to new slide Delete" at bounding box center [630, 354] width 1258 height 707
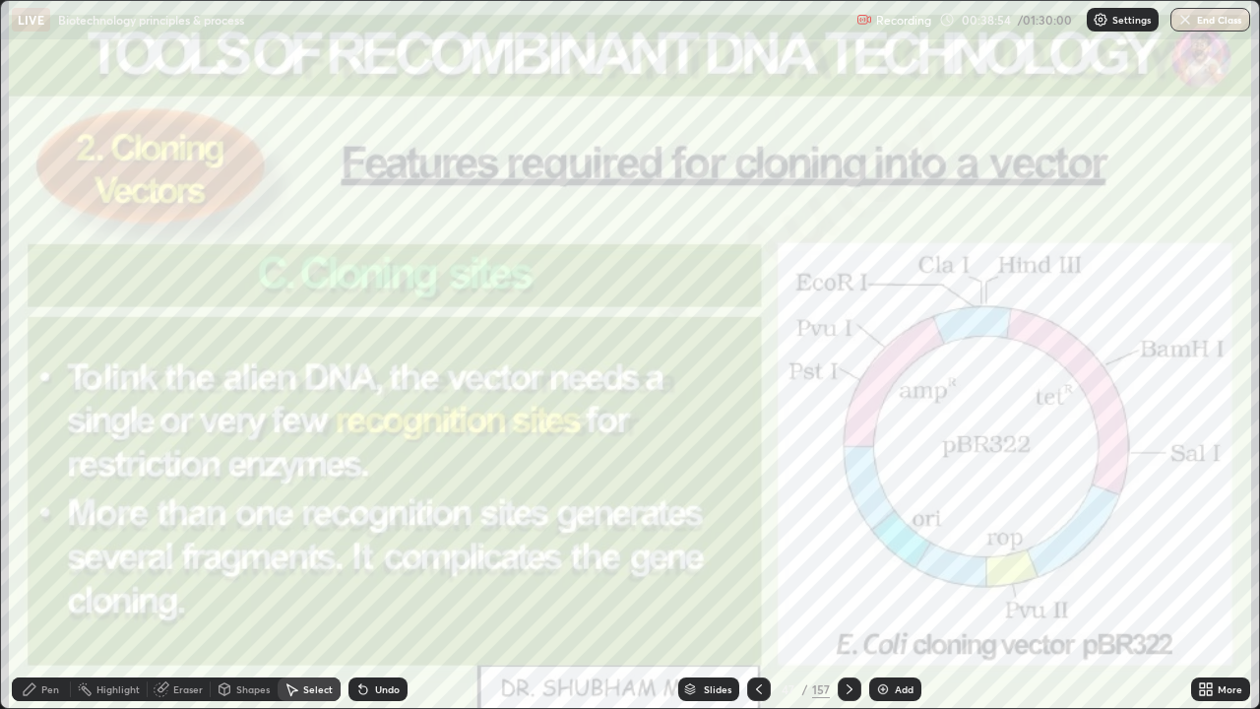
click at [802, 385] on div "0 ° Undo Copy Duplicate Duplicate to new slide Delete" at bounding box center [630, 354] width 1258 height 707
click at [0, 0] on div at bounding box center [0, 0] width 0 height 0
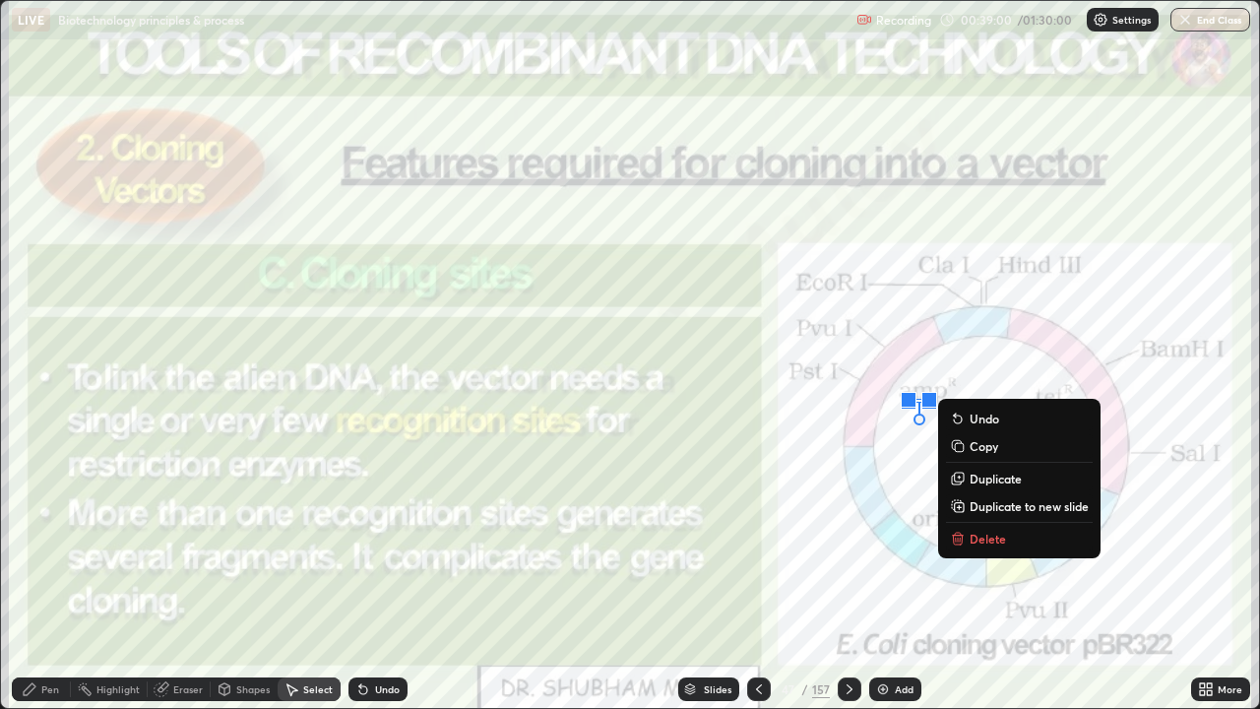
click at [807, 345] on div "0 ° Undo Copy Duplicate Duplicate to new slide Delete" at bounding box center [630, 354] width 1258 height 707
click at [841, 343] on div "0 ° Undo Copy Duplicate Duplicate to new slide Delete" at bounding box center [630, 354] width 1258 height 707
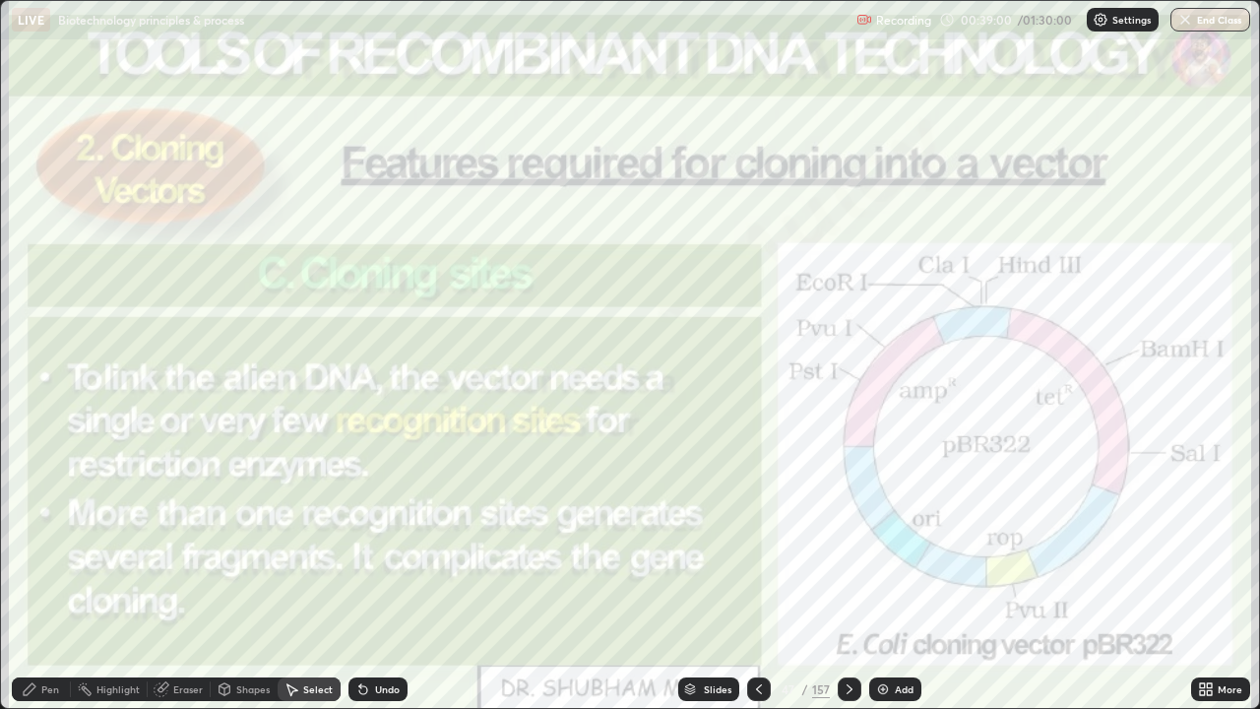
click at [859, 339] on div "0 ° Undo Copy Duplicate Duplicate to new slide Delete" at bounding box center [630, 354] width 1258 height 707
click at [0, 0] on div at bounding box center [0, 0] width 0 height 0
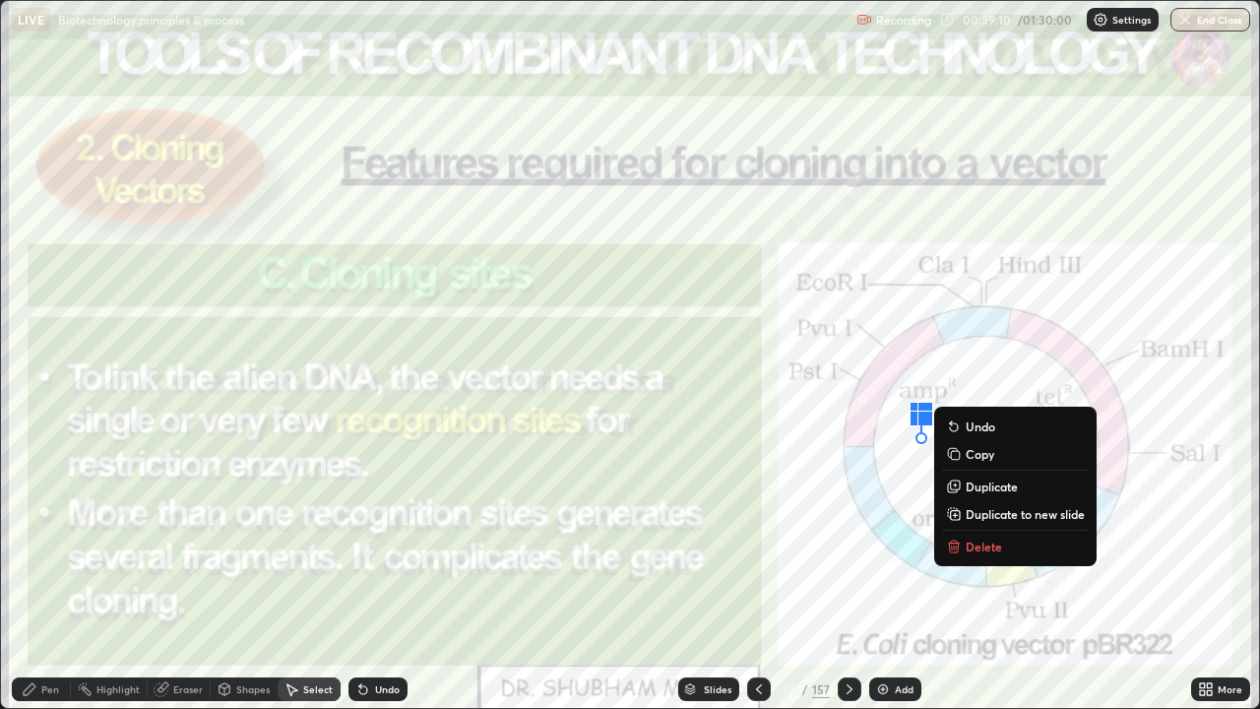
click at [1217, 469] on div "0 ° Undo Copy Duplicate Duplicate to new slide Delete" at bounding box center [630, 354] width 1258 height 707
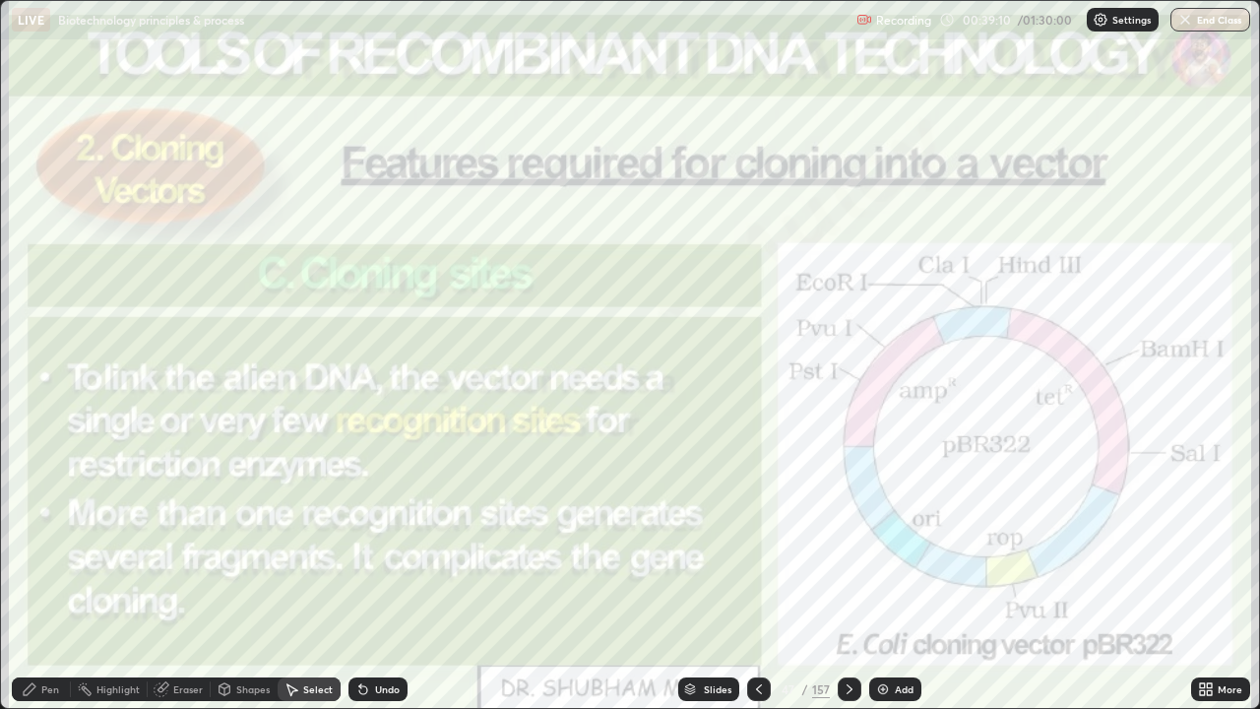
click at [1204, 469] on div "0 ° Undo Copy Duplicate Duplicate to new slide Delete" at bounding box center [630, 354] width 1258 height 707
click at [1210, 473] on div "0 ° Undo Copy Duplicate Duplicate to new slide Delete" at bounding box center [630, 354] width 1258 height 707
click at [1204, 475] on div "0 ° Undo Copy Duplicate Duplicate to new slide Delete" at bounding box center [630, 354] width 1258 height 707
click at [1199, 475] on div "0 ° Undo Copy Duplicate Duplicate to new slide Delete" at bounding box center [630, 354] width 1258 height 707
click at [1052, 402] on div "0 ° Undo Copy Duplicate Duplicate to new slide Delete" at bounding box center [630, 354] width 1258 height 707
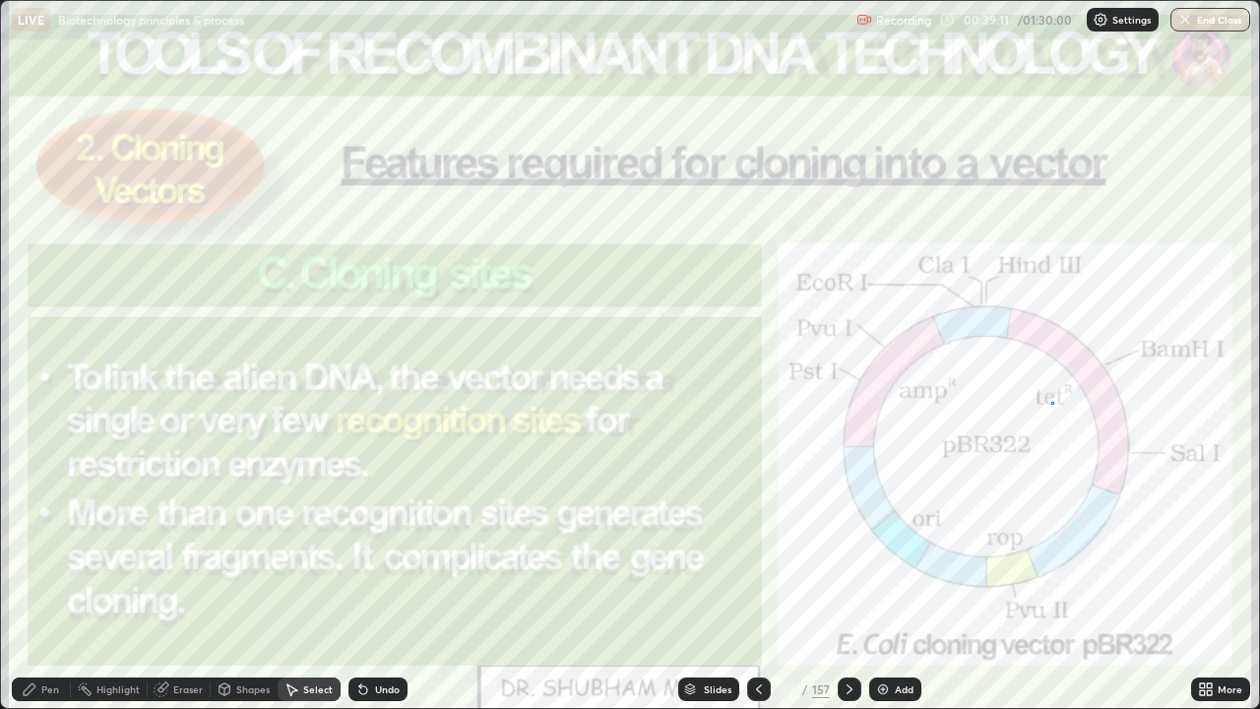
click at [1054, 409] on div "0 ° Undo Copy Duplicate Duplicate to new slide Delete" at bounding box center [630, 354] width 1258 height 707
click at [1052, 405] on div "0 ° Undo Copy Duplicate Duplicate to new slide Delete" at bounding box center [630, 354] width 1258 height 707
click at [1191, 351] on div "0 ° Undo Copy Duplicate Duplicate to new slide Delete" at bounding box center [630, 354] width 1258 height 707
click at [1201, 352] on div "0 ° Undo Copy Duplicate Duplicate to new slide Delete" at bounding box center [630, 354] width 1258 height 707
click at [1216, 355] on div "0 ° Undo Copy Duplicate Duplicate to new slide Delete" at bounding box center [630, 354] width 1258 height 707
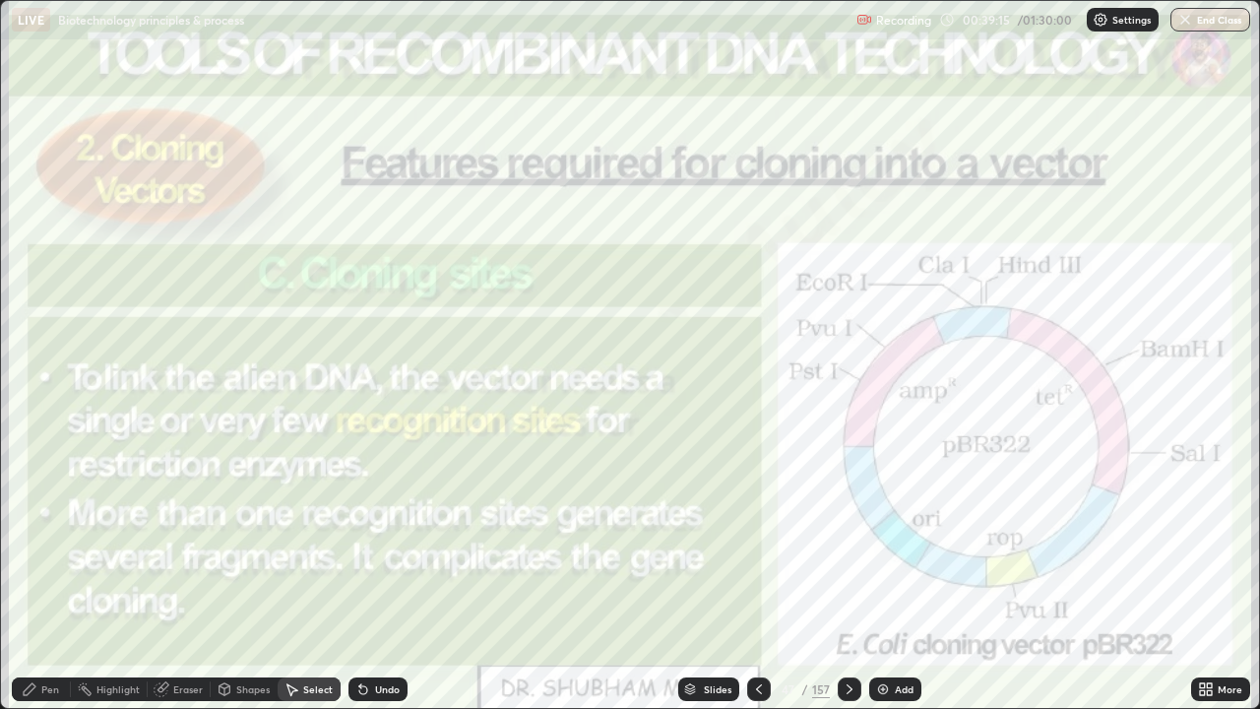
click at [1068, 407] on div "0 ° Undo Copy Duplicate Duplicate to new slide Delete" at bounding box center [630, 354] width 1258 height 707
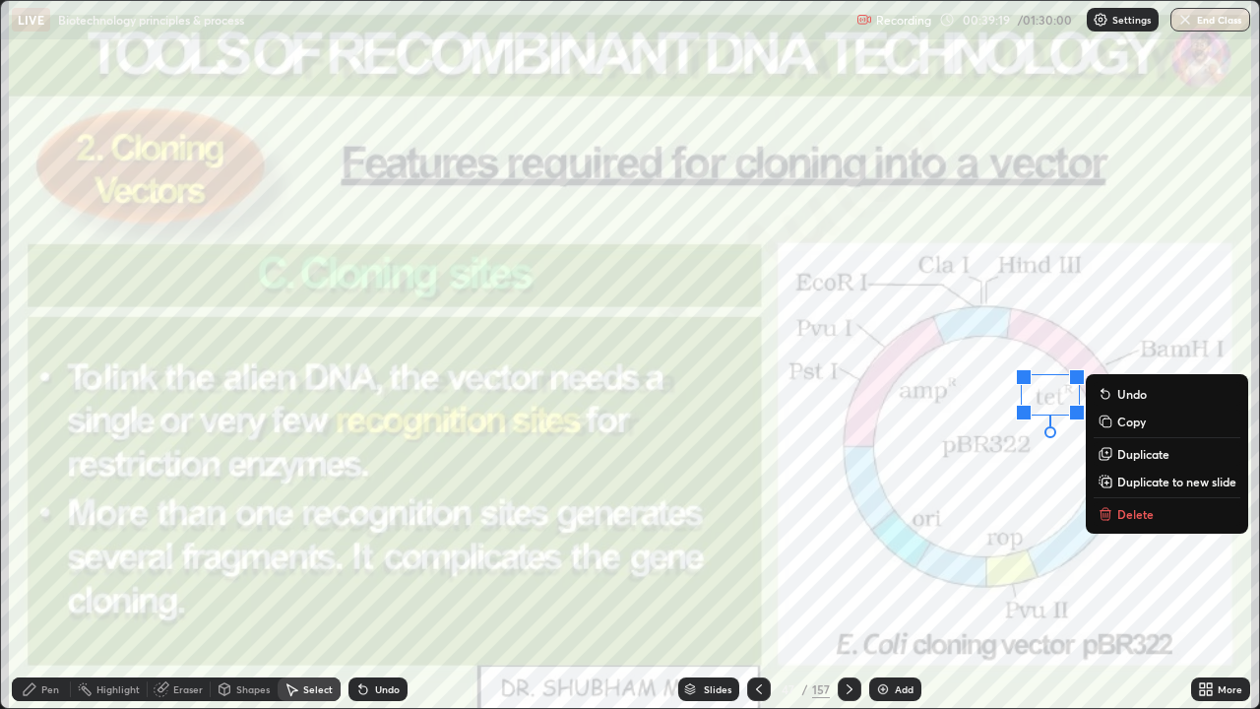
click at [1032, 575] on div "0 ° Undo Copy Duplicate Duplicate to new slide Delete" at bounding box center [630, 354] width 1258 height 707
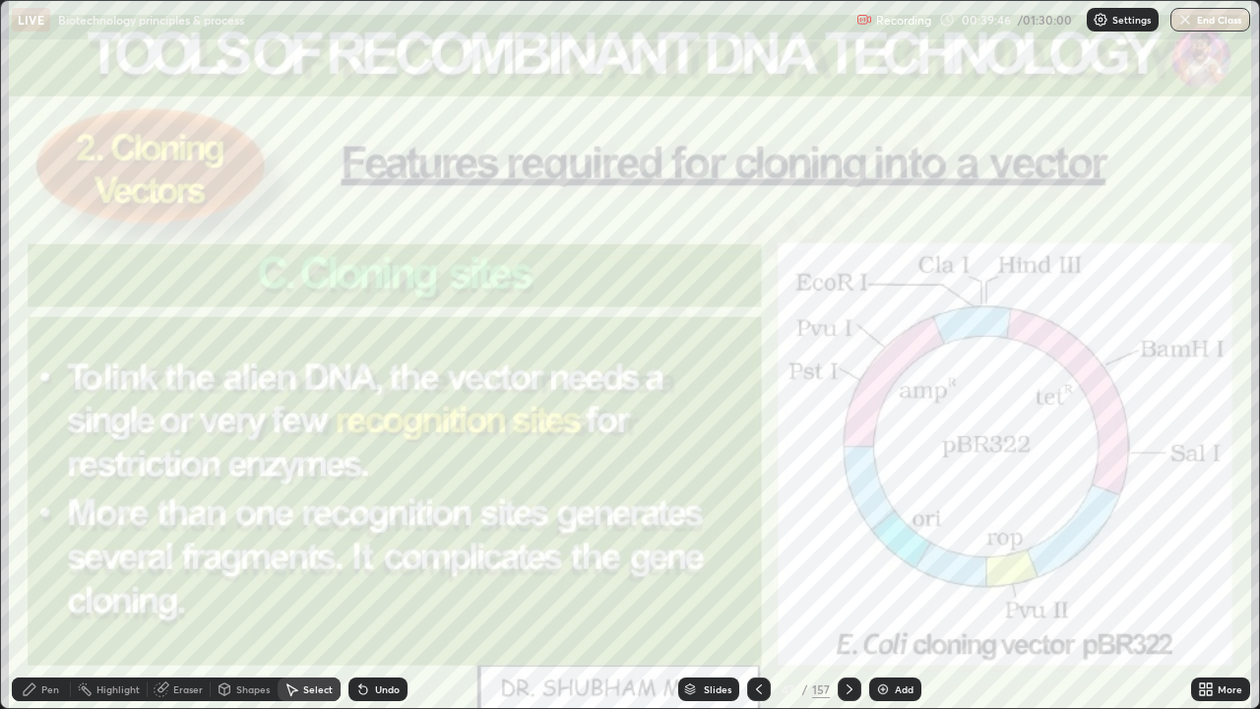
click at [883, 575] on img at bounding box center [883, 689] width 16 height 16
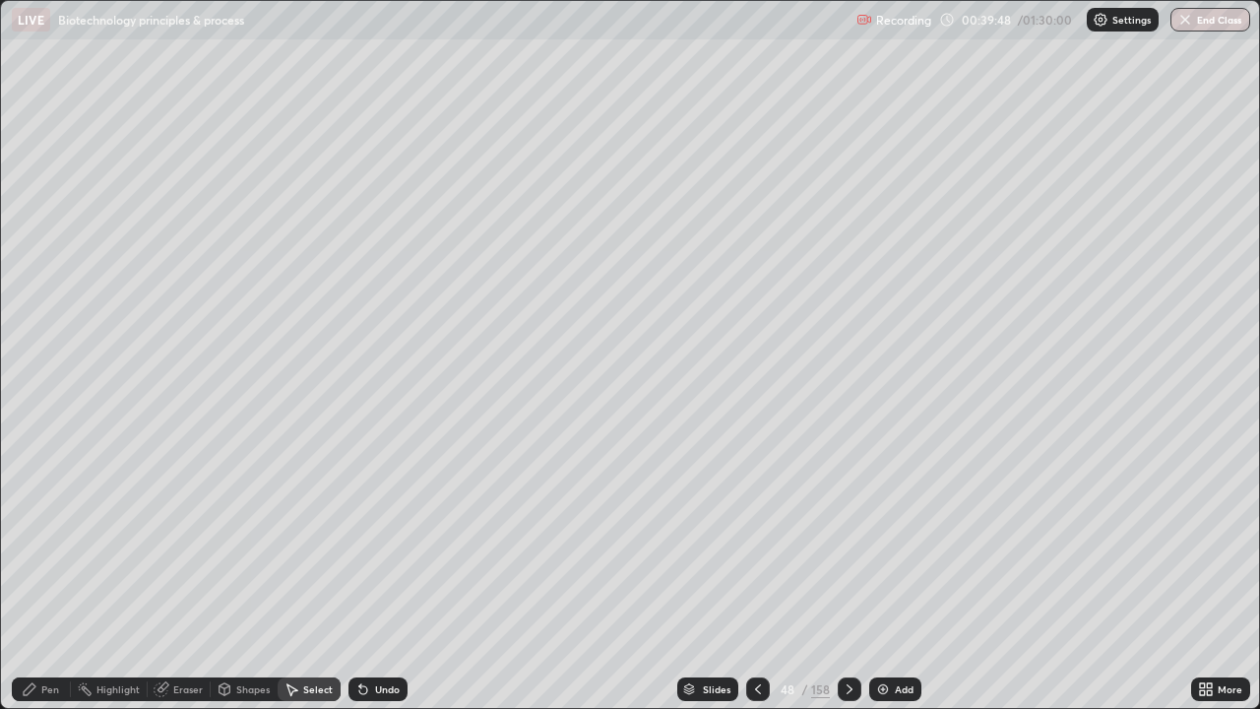
click at [41, 575] on div "Pen" at bounding box center [50, 689] width 18 height 10
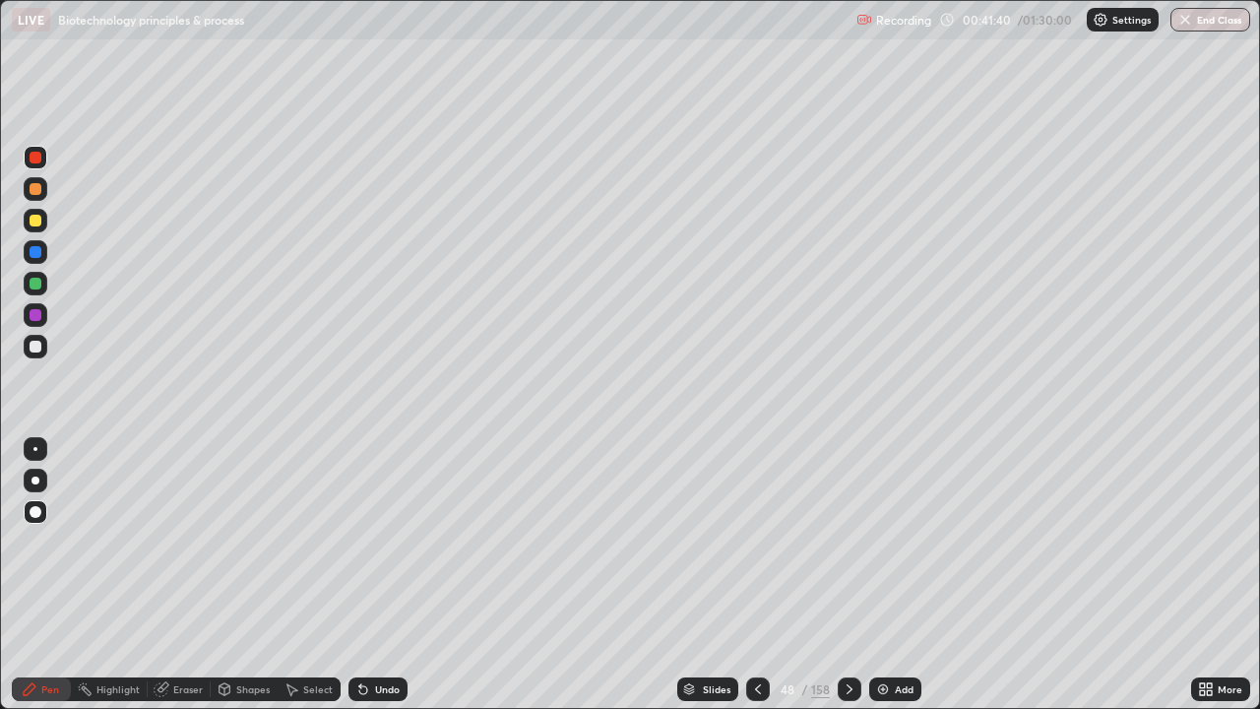
click at [371, 575] on div "Undo" at bounding box center [378, 689] width 59 height 24
click at [877, 575] on img at bounding box center [883, 689] width 16 height 16
click at [28, 351] on div at bounding box center [36, 347] width 24 height 24
click at [40, 216] on div at bounding box center [36, 221] width 24 height 24
click at [35, 348] on div at bounding box center [36, 347] width 12 height 12
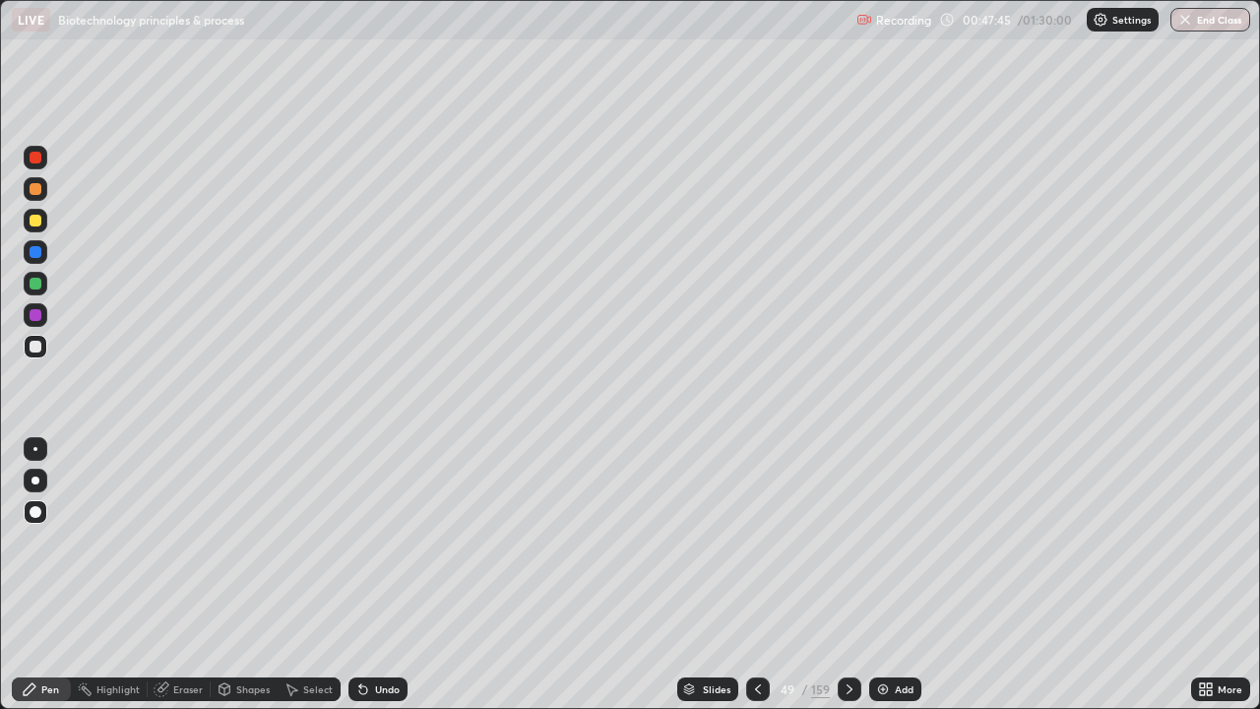
click at [36, 348] on div at bounding box center [36, 347] width 12 height 12
click at [38, 285] on div at bounding box center [36, 284] width 12 height 12
click at [36, 314] on div at bounding box center [36, 315] width 12 height 12
click at [35, 290] on div at bounding box center [36, 284] width 24 height 24
click at [31, 348] on div at bounding box center [36, 347] width 12 height 12
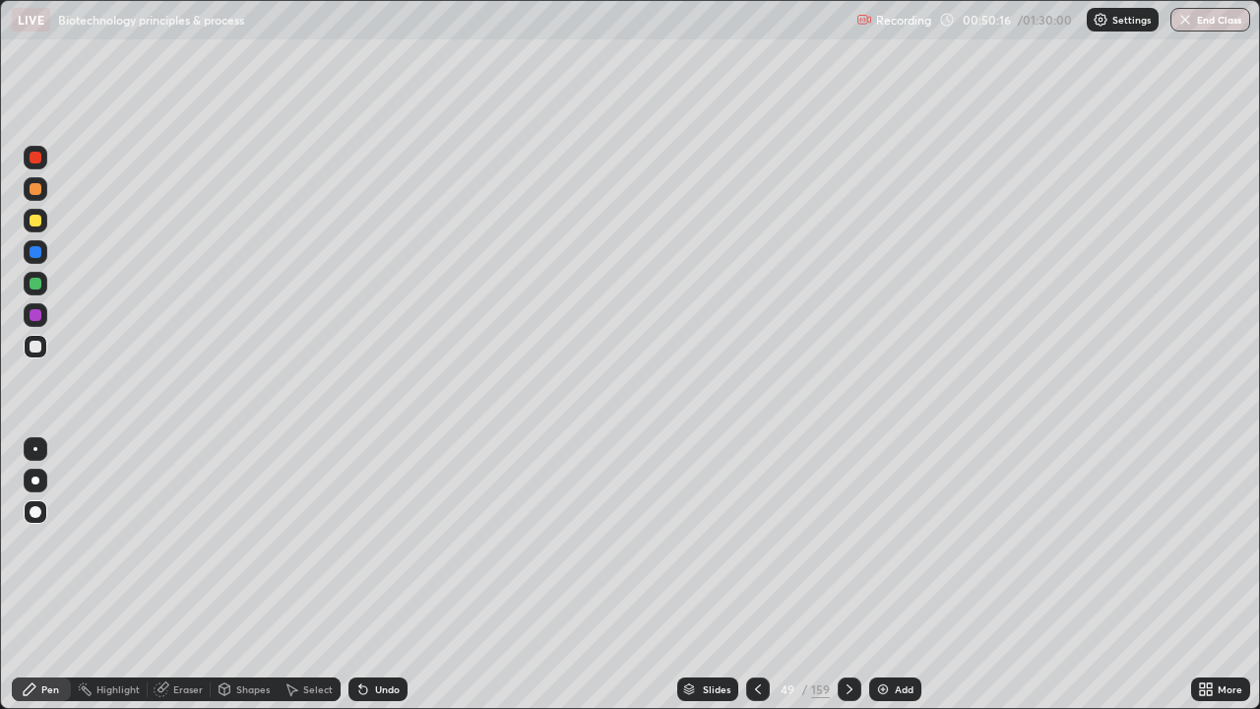
click at [33, 348] on div at bounding box center [36, 347] width 12 height 12
click at [34, 230] on div at bounding box center [36, 221] width 24 height 24
click at [24, 344] on div at bounding box center [36, 347] width 24 height 24
click at [371, 575] on div "Undo" at bounding box center [378, 689] width 59 height 24
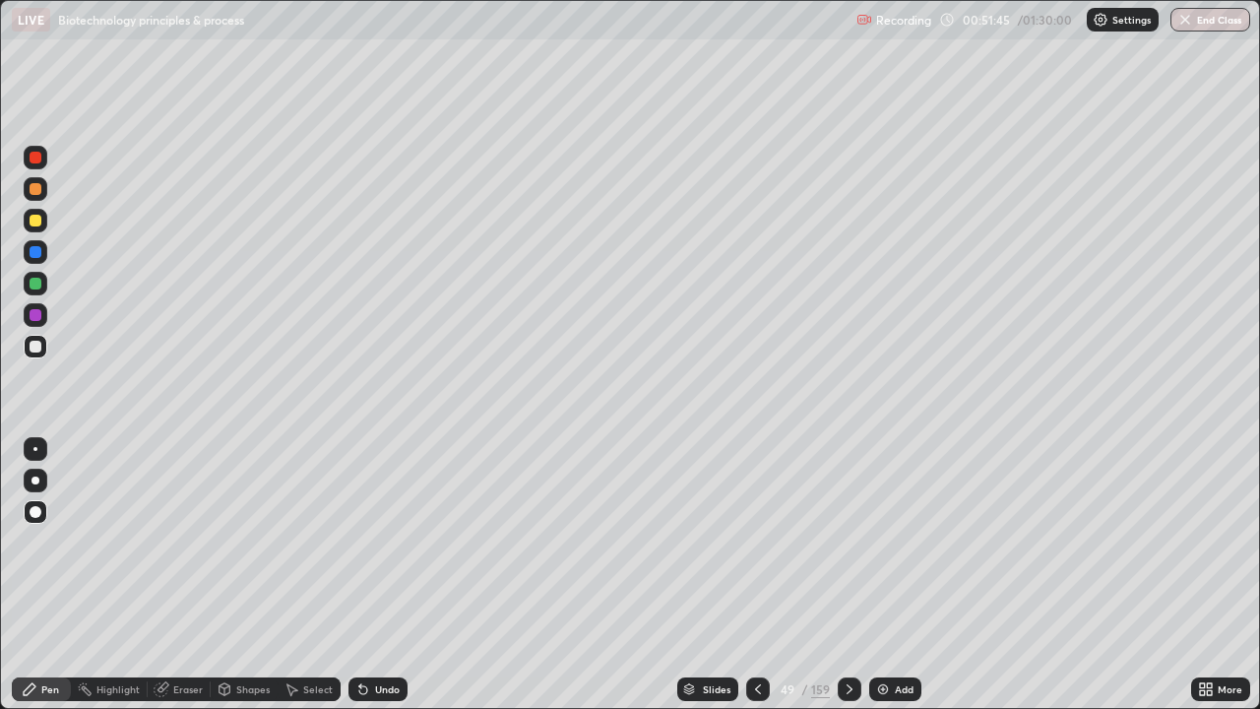
click at [356, 575] on div "Undo" at bounding box center [378, 689] width 59 height 24
click at [1079, 575] on div "Slides 49 / 159 Add" at bounding box center [800, 688] width 784 height 39
click at [756, 575] on icon at bounding box center [758, 689] width 16 height 16
click at [721, 575] on div "Slides" at bounding box center [717, 689] width 28 height 10
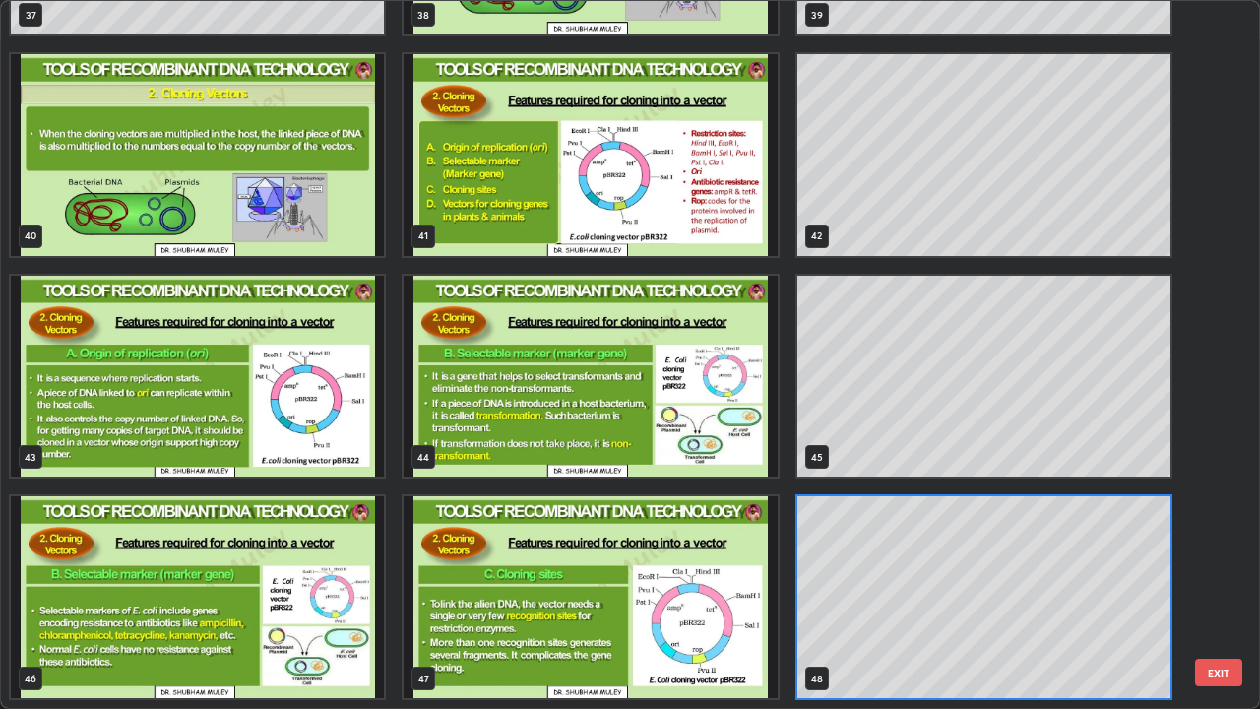
click at [744, 445] on img "grid" at bounding box center [590, 377] width 373 height 202
click at [743, 447] on img "grid" at bounding box center [590, 377] width 373 height 202
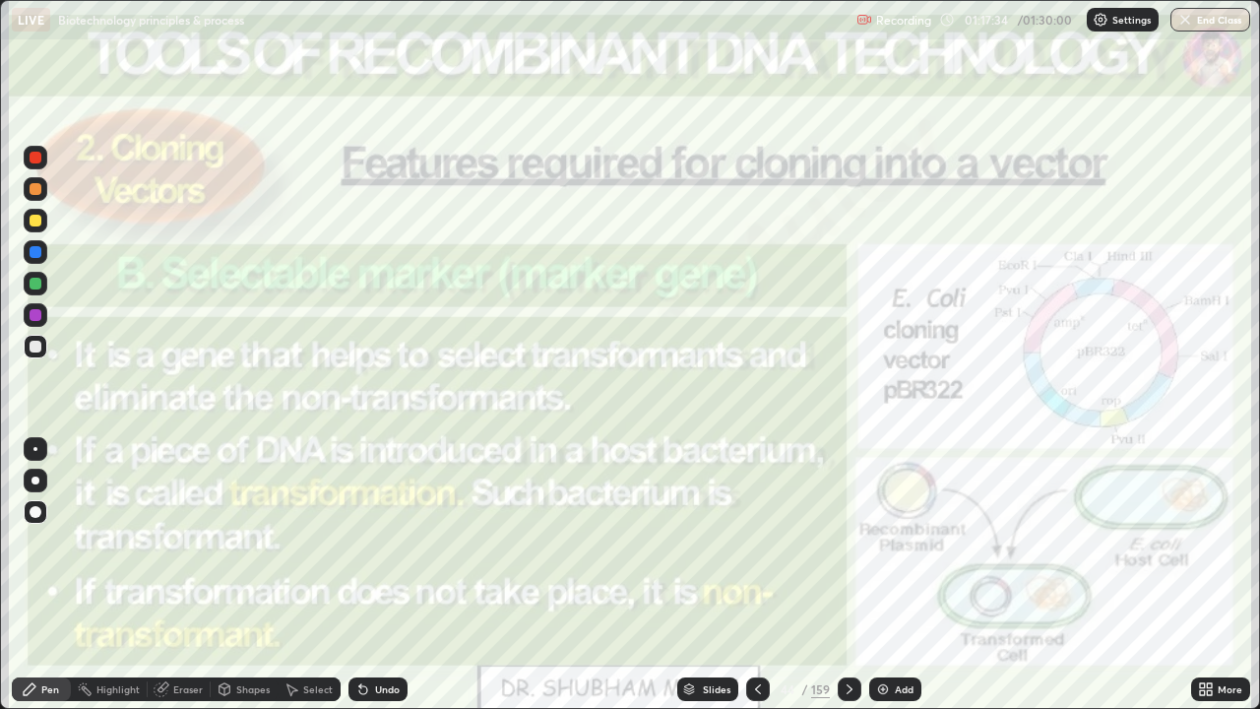
click at [899, 575] on div "Add" at bounding box center [895, 689] width 52 height 24
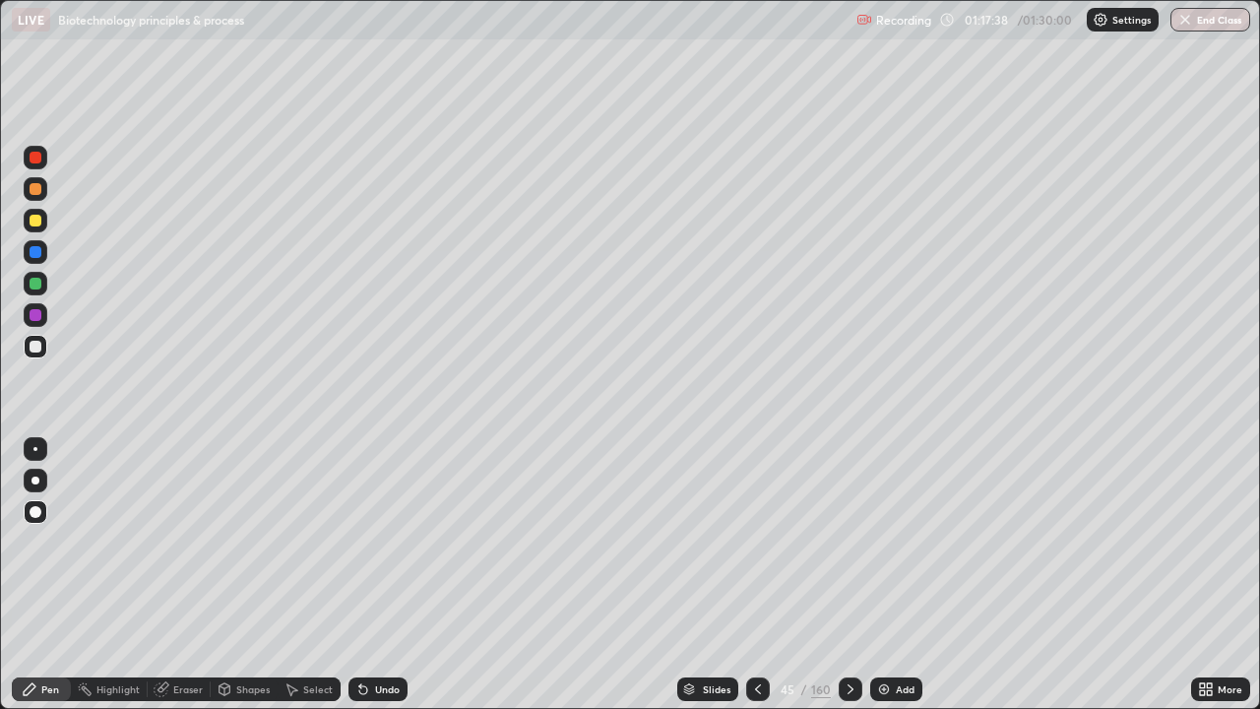
click at [36, 351] on div at bounding box center [36, 347] width 12 height 12
click at [199, 575] on div "Eraser" at bounding box center [188, 689] width 30 height 10
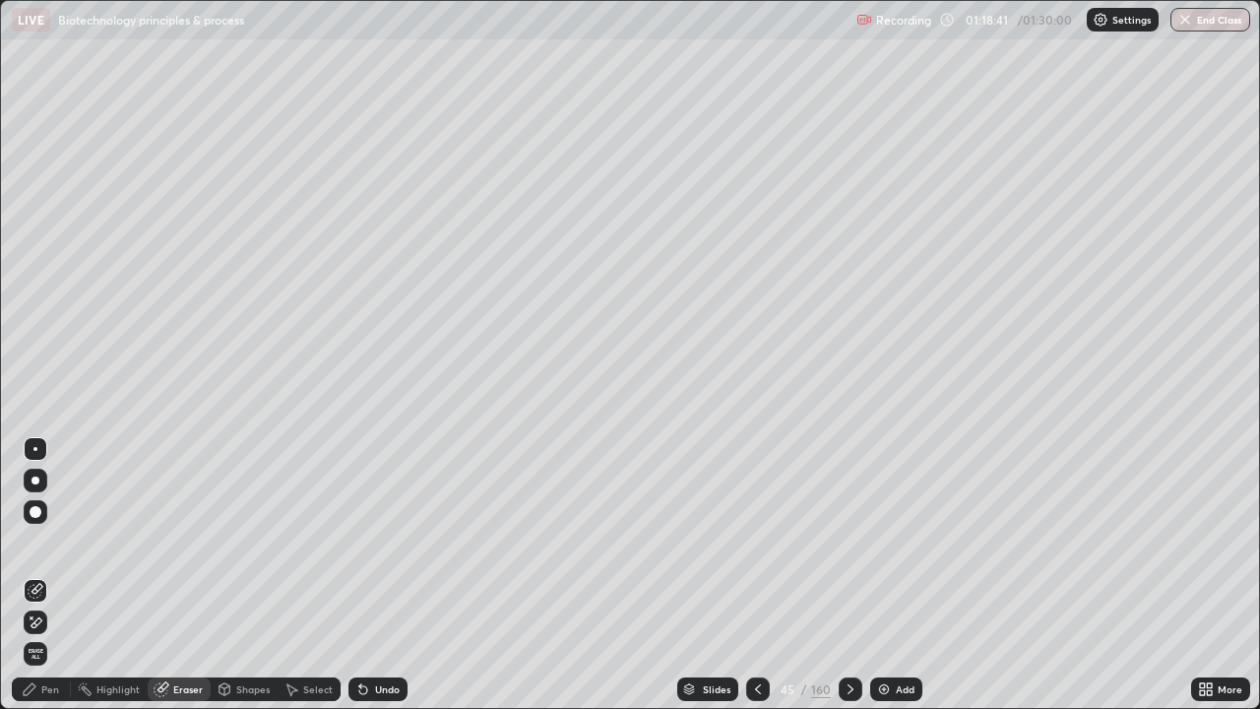
click at [37, 575] on div "Pen" at bounding box center [41, 689] width 59 height 24
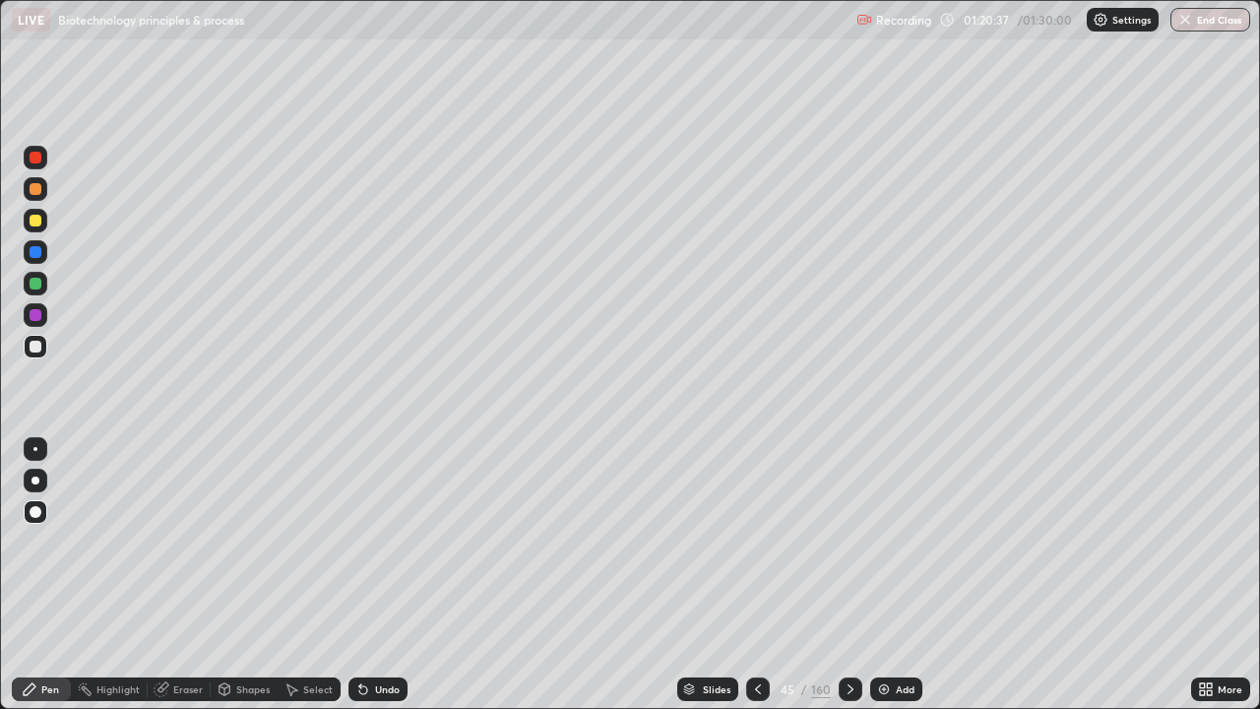
click at [1190, 21] on img "button" at bounding box center [1186, 20] width 16 height 16
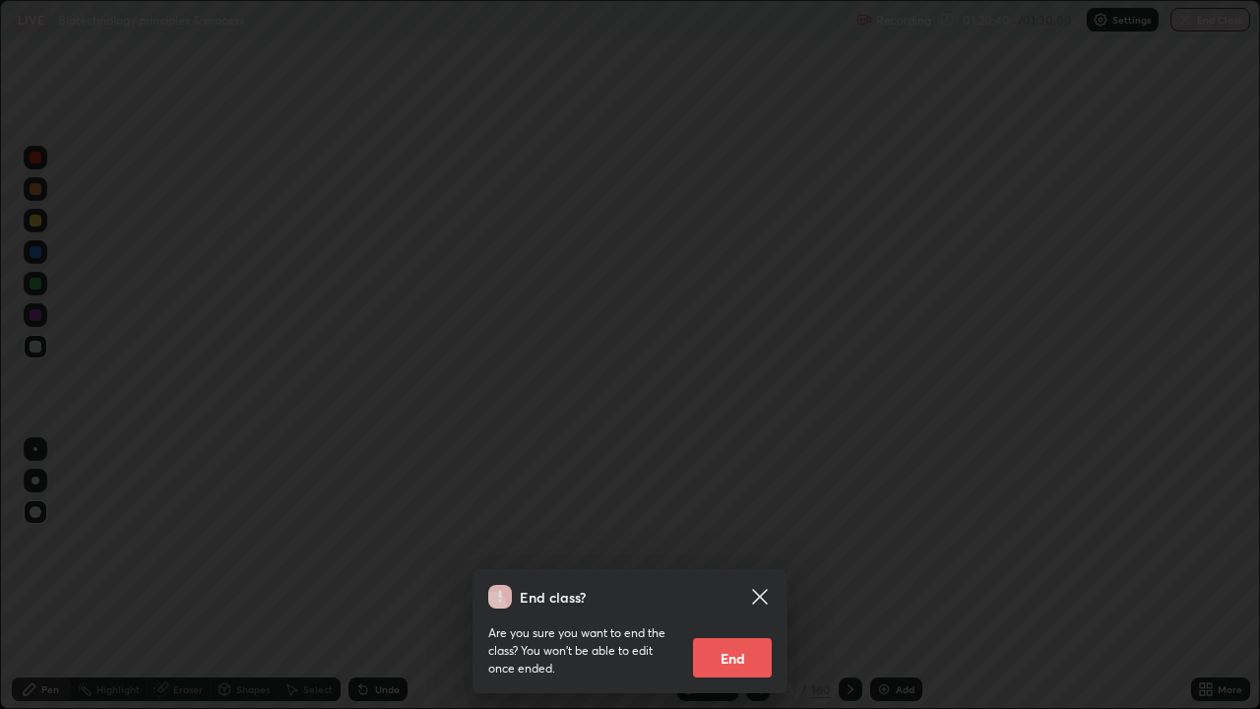
click at [728, 575] on button "End" at bounding box center [732, 657] width 79 height 39
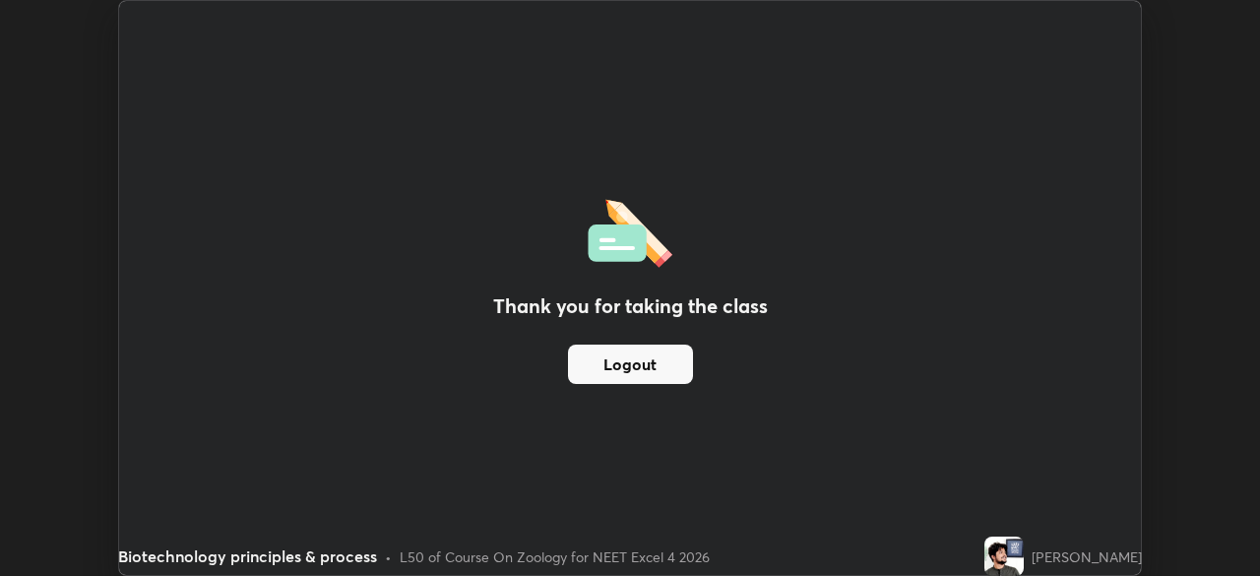
scroll to position [97880, 97195]
